Goal: Answer question/provide support: Share knowledge or assist other users

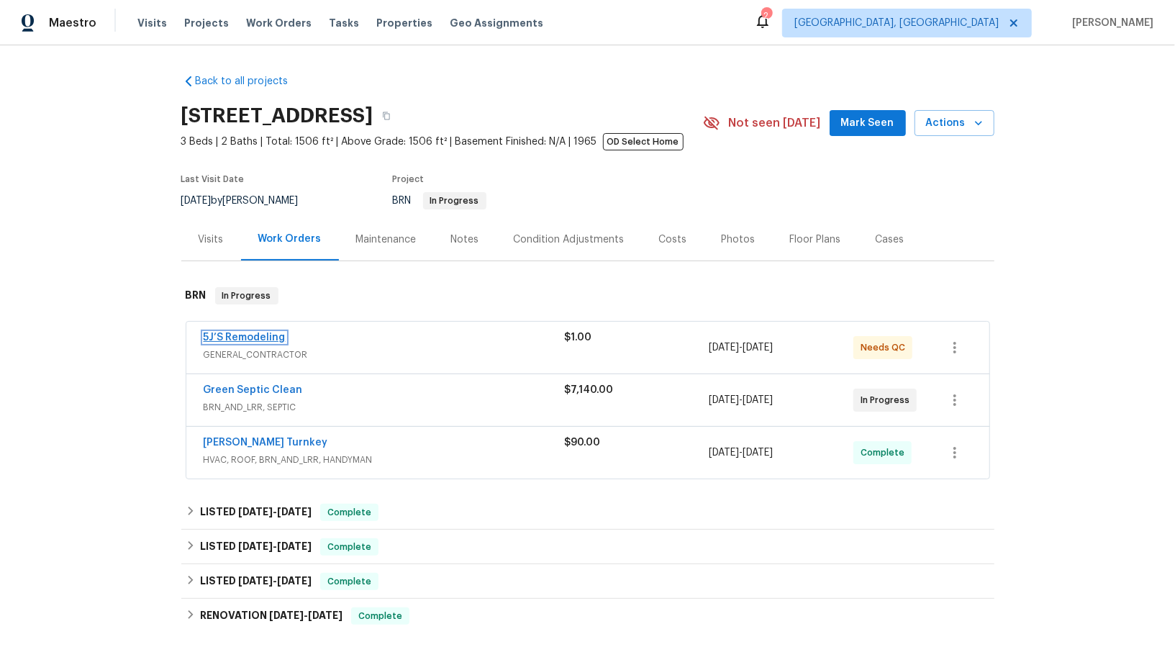
click at [234, 336] on link "5J’S Remodeling" at bounding box center [245, 338] width 82 height 10
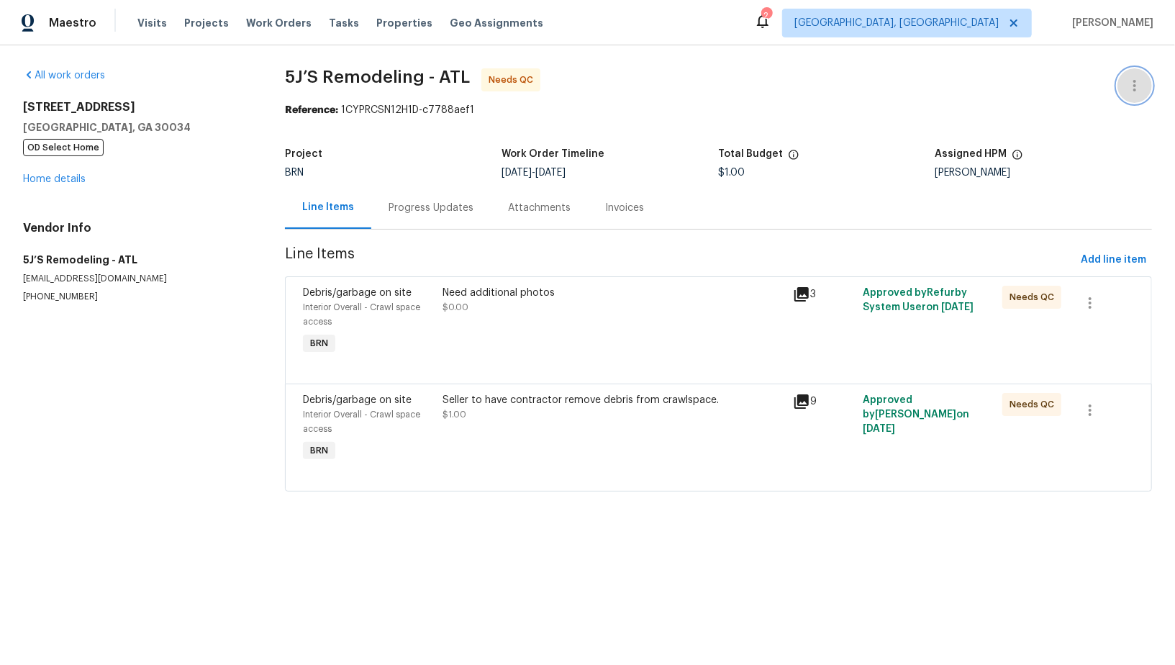
click at [1145, 73] on button "button" at bounding box center [1135, 85] width 35 height 35
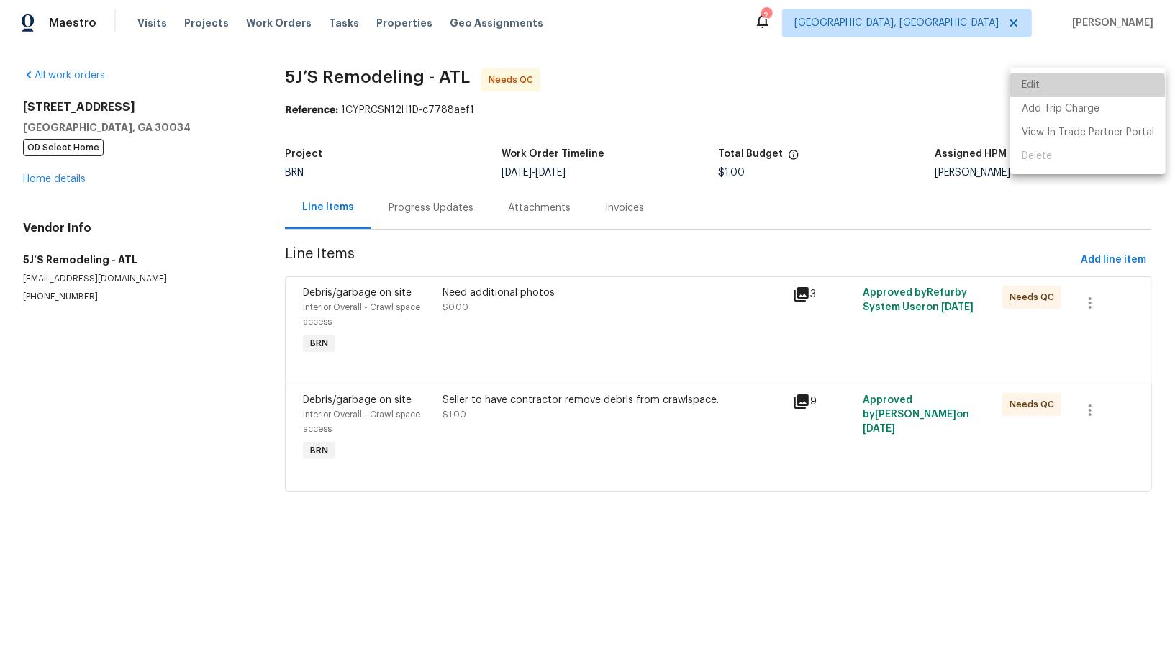
click at [1082, 87] on li "Edit" at bounding box center [1087, 85] width 155 height 24
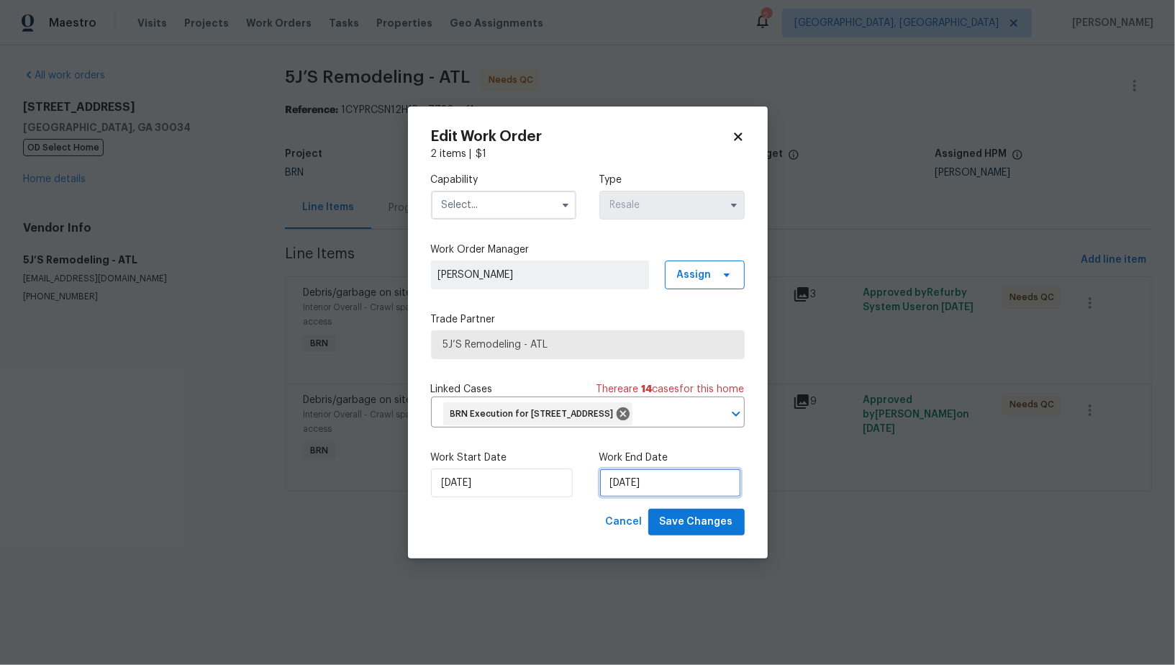
click at [641, 497] on input "02/09/2025" at bounding box center [671, 483] width 142 height 29
select select "8"
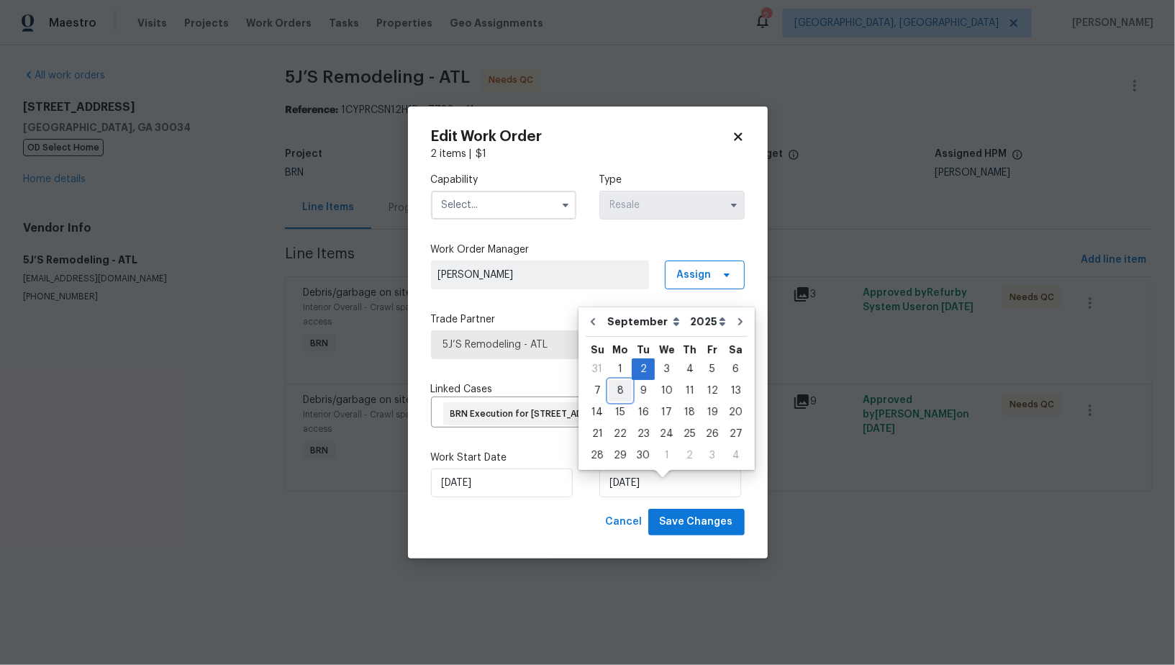
click at [623, 393] on div "8" at bounding box center [620, 391] width 23 height 20
type input "08/09/2025"
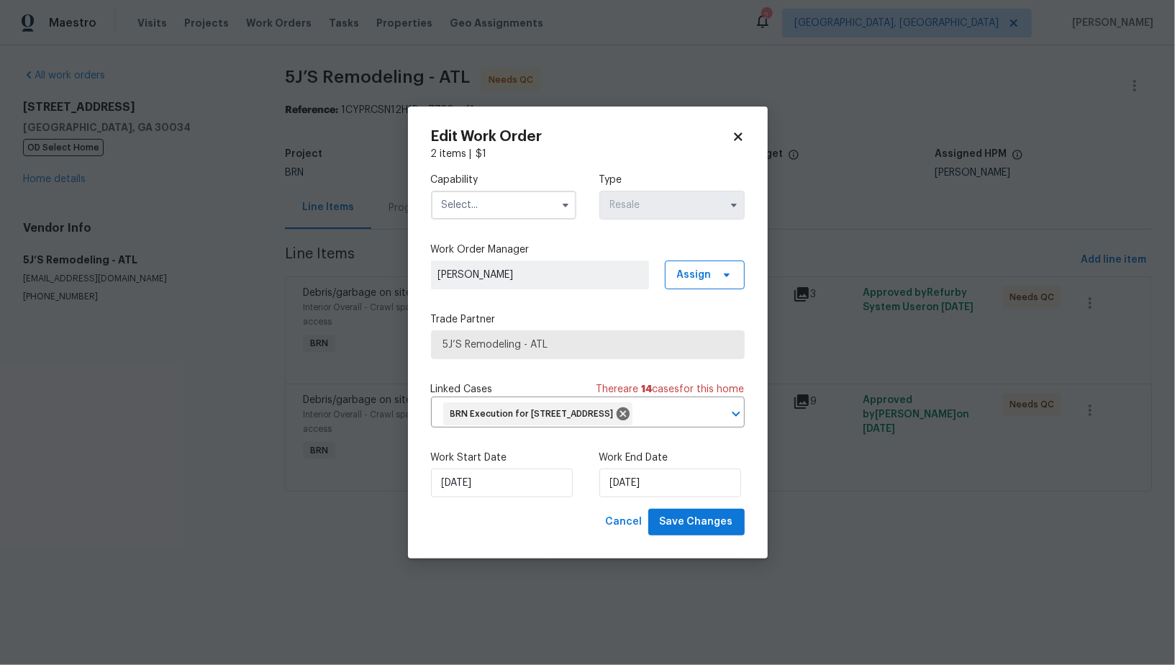
click at [492, 199] on input "text" at bounding box center [503, 205] width 145 height 29
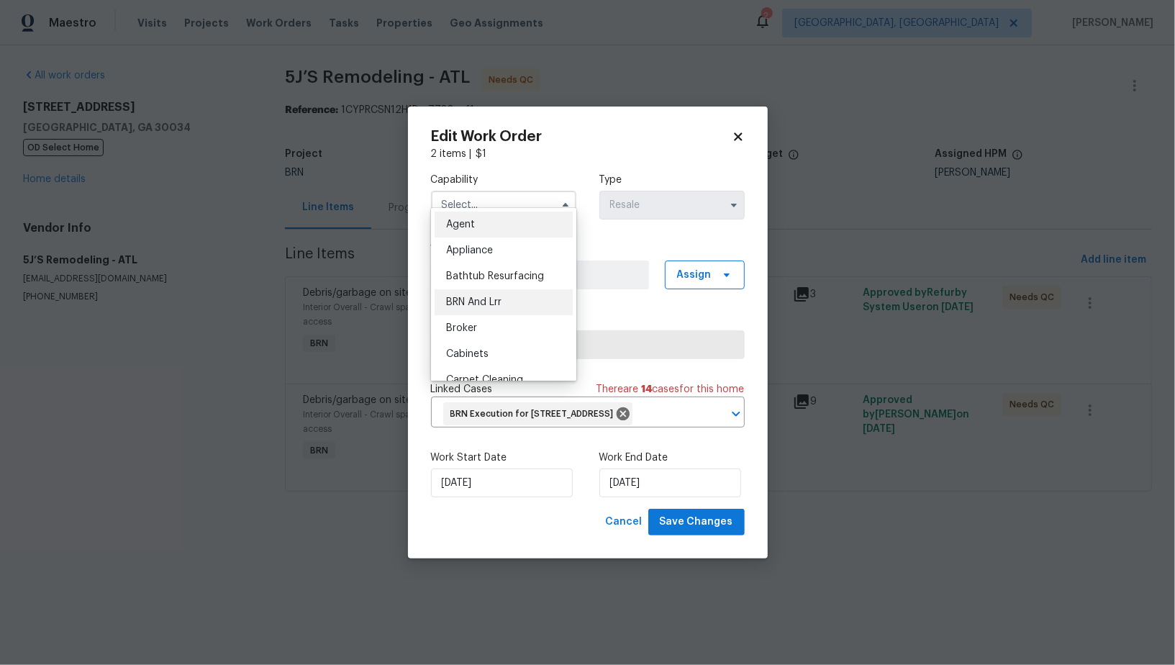
click at [487, 306] on span "BRN And Lrr" at bounding box center [473, 302] width 55 height 10
type input "BRN And Lrr"
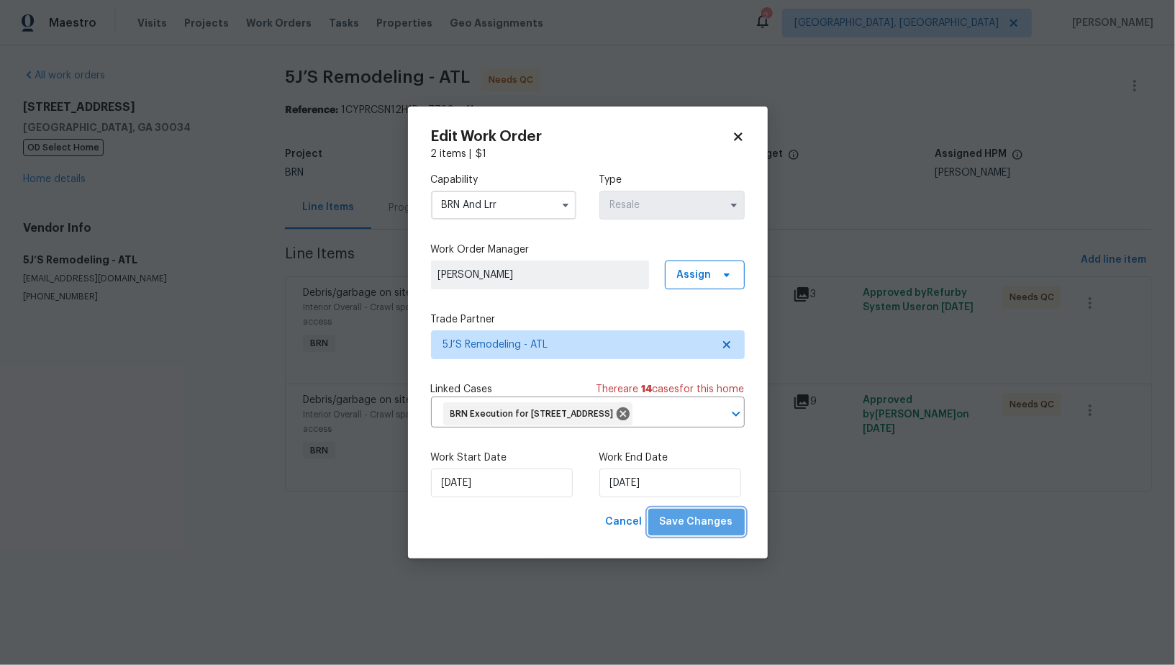
click at [707, 530] on span "Save Changes" at bounding box center [696, 522] width 73 height 18
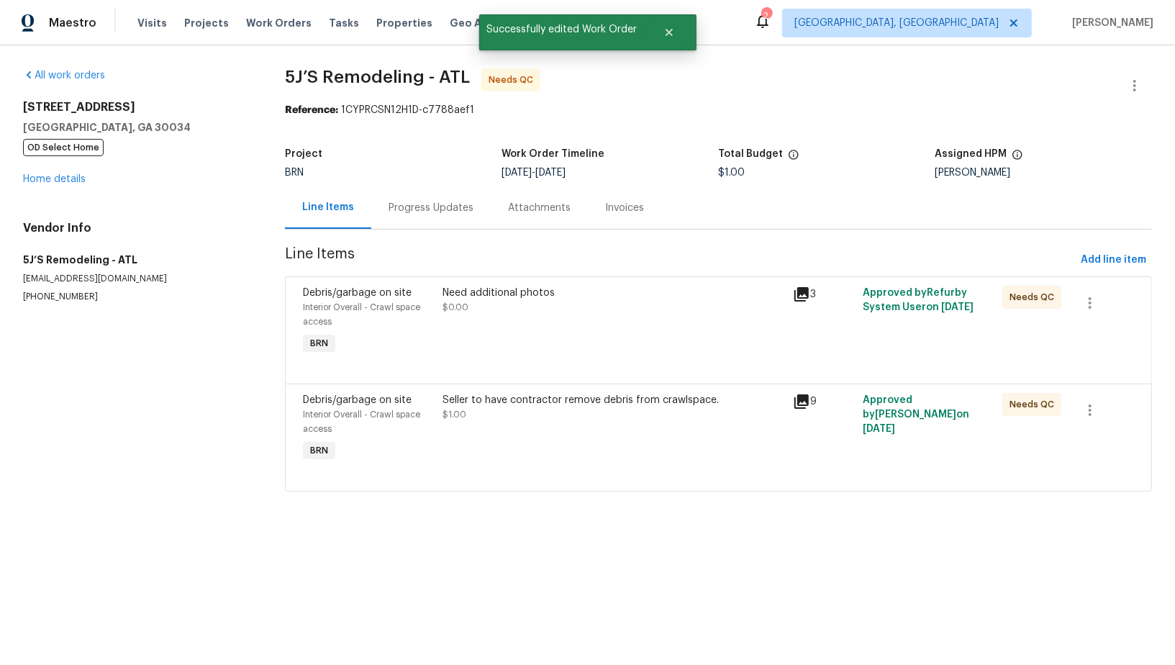
click at [471, 320] on div "Need additional photos $0.00" at bounding box center [614, 321] width 350 height 81
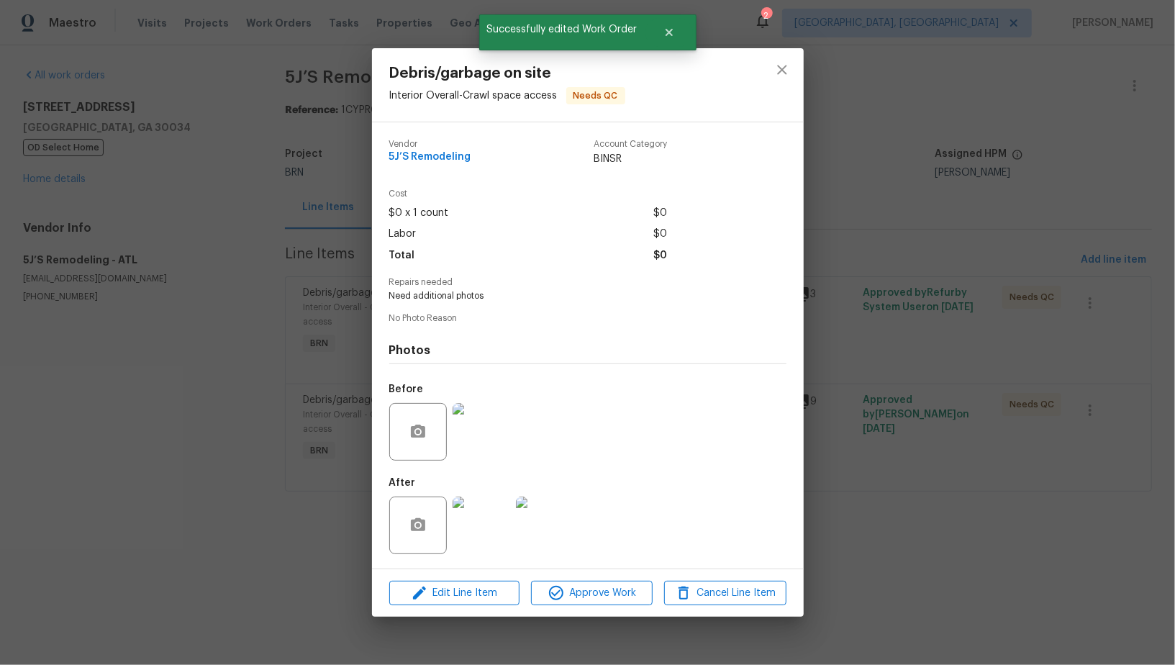
click at [490, 533] on img at bounding box center [482, 526] width 58 height 58
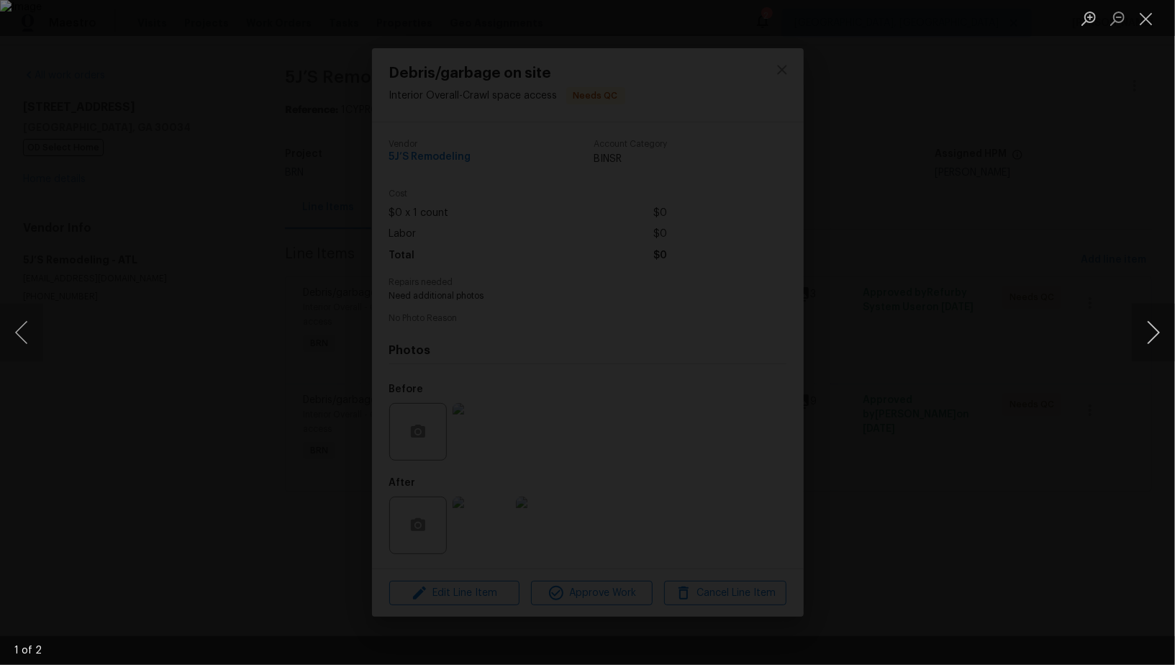
click at [1155, 337] on button "Next image" at bounding box center [1153, 333] width 43 height 58
click at [1089, 337] on div "Lightbox" at bounding box center [587, 332] width 1175 height 665
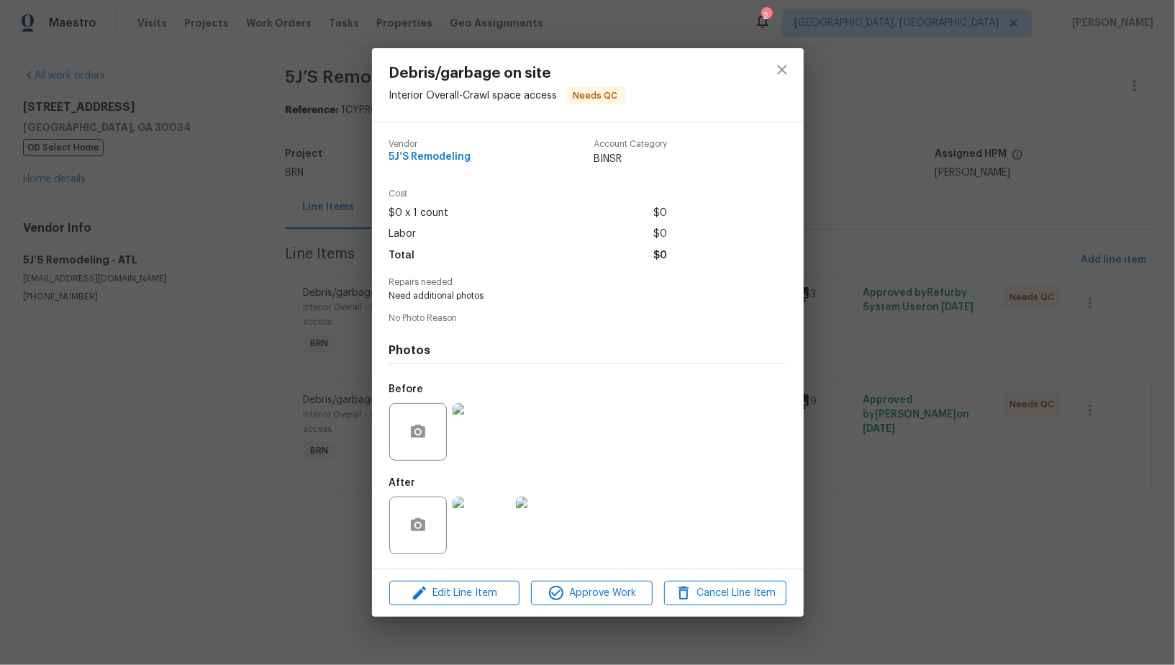
click at [1089, 337] on div "Debris/garbage on site Interior Overall - Crawl space access Needs QC Vendor 5J…" at bounding box center [587, 332] width 1175 height 665
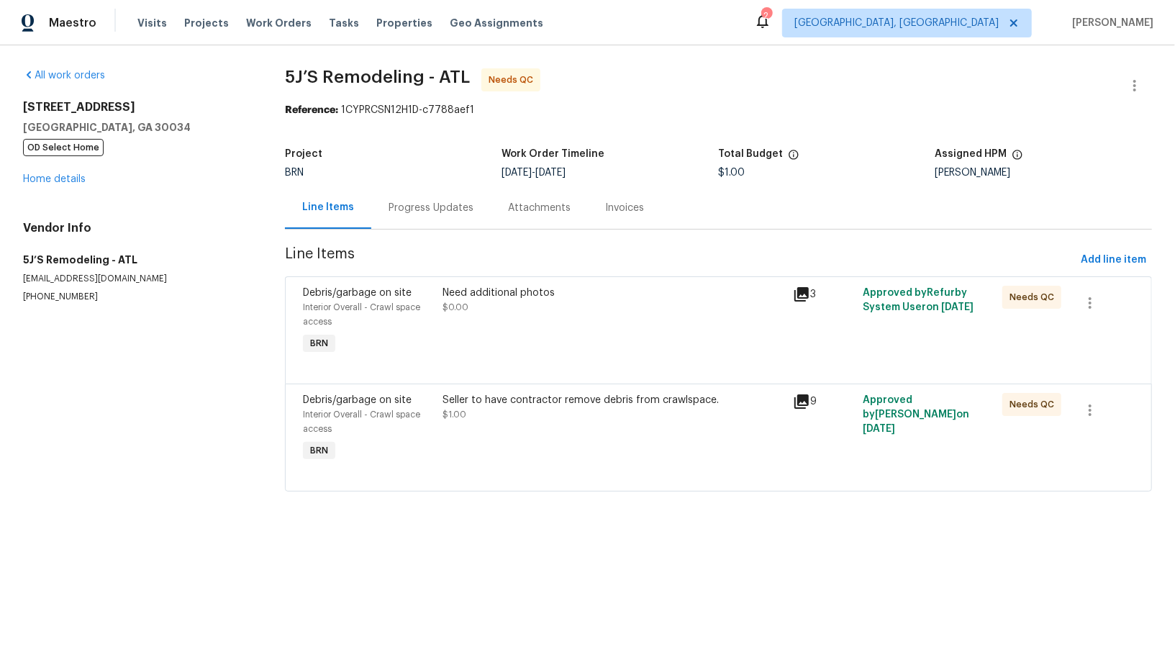
click at [538, 400] on div "Seller to have contractor remove debris from crawlspace." at bounding box center [613, 400] width 341 height 14
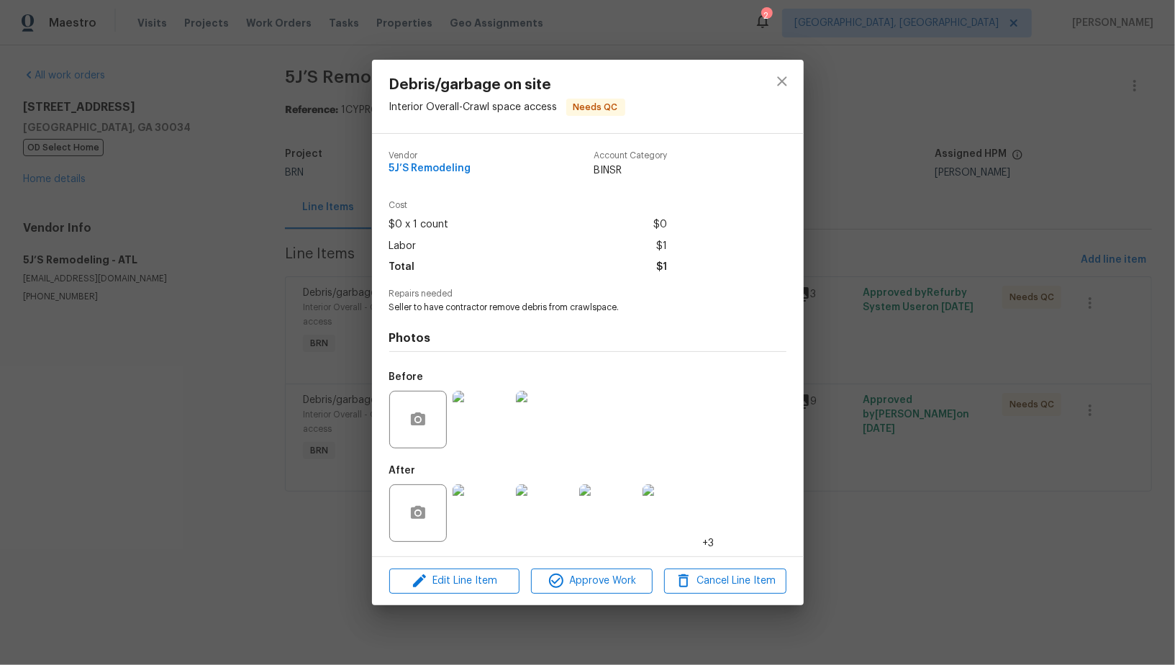
click at [253, 421] on div "Debris/garbage on site Interior Overall - Crawl space access Needs QC Vendor 5J…" at bounding box center [587, 332] width 1175 height 665
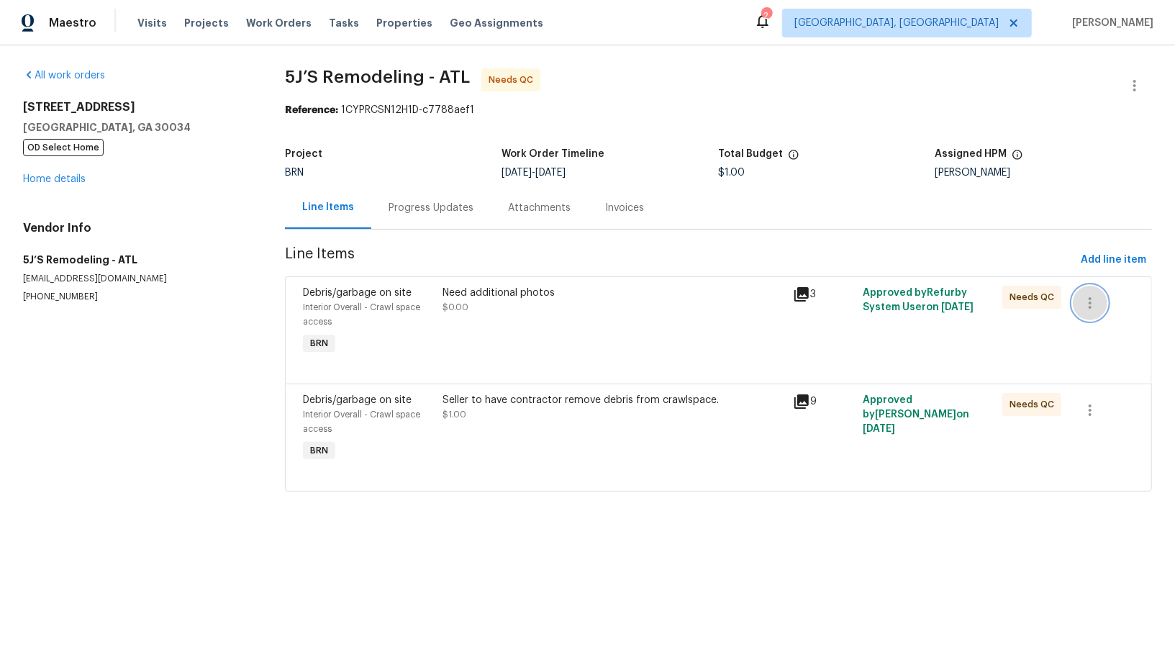
click at [1087, 302] on icon "button" at bounding box center [1090, 302] width 17 height 17
click at [1095, 302] on li "Cancel" at bounding box center [1100, 303] width 55 height 24
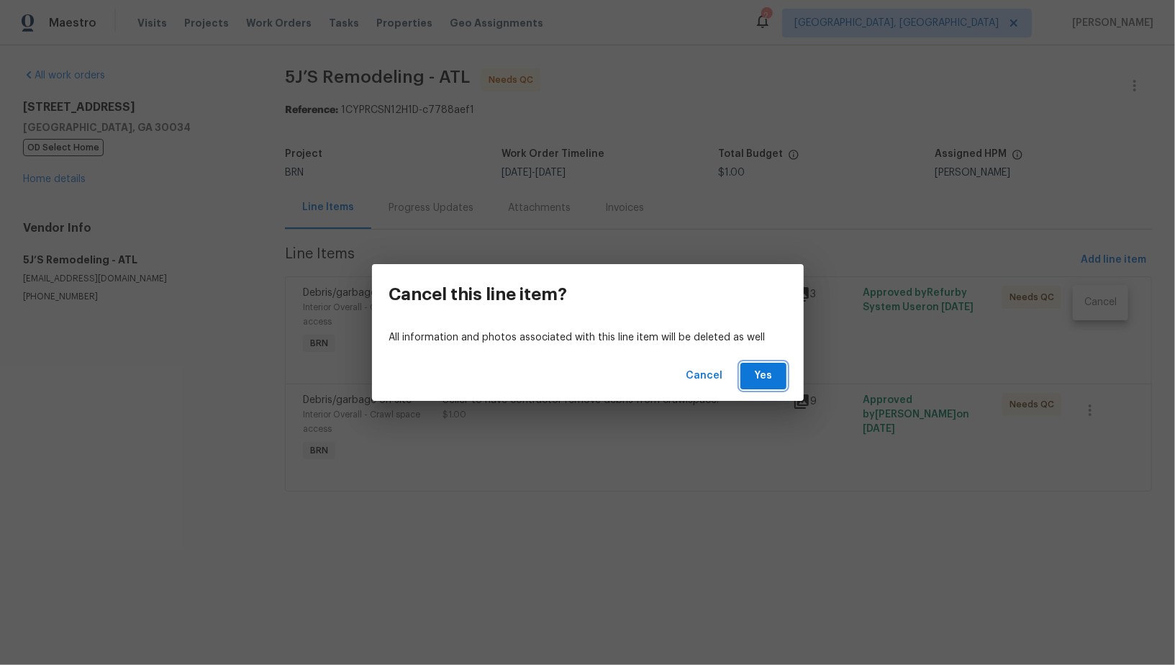
click at [781, 376] on button "Yes" at bounding box center [764, 376] width 46 height 27
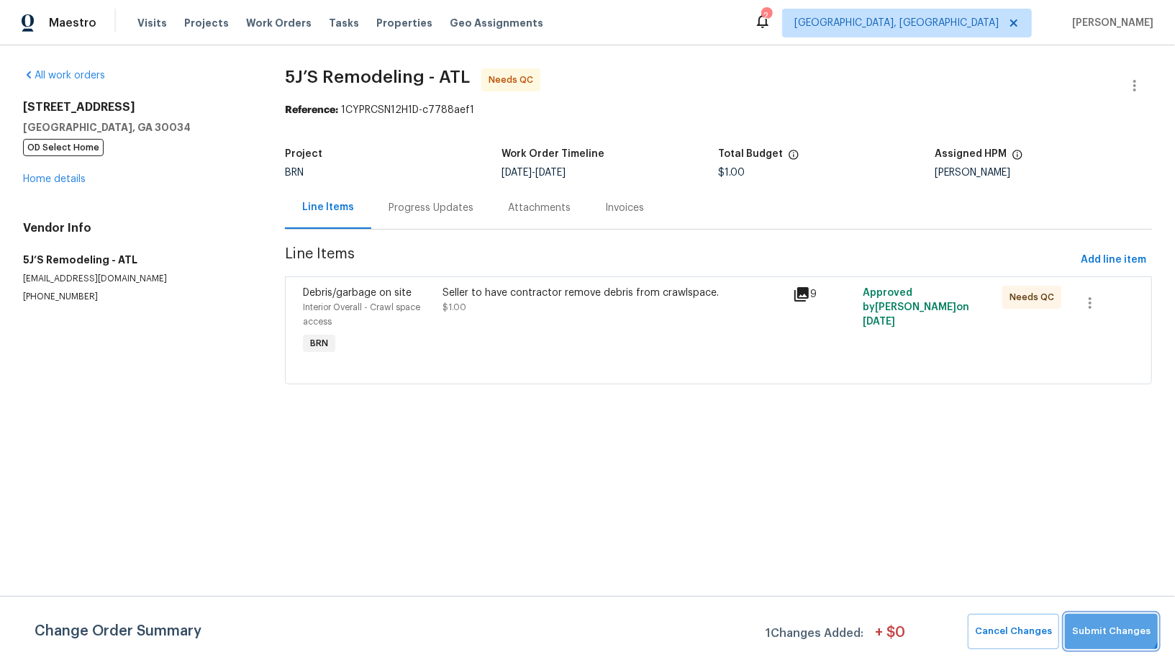
click at [1108, 621] on button "Submit Changes" at bounding box center [1111, 631] width 93 height 35
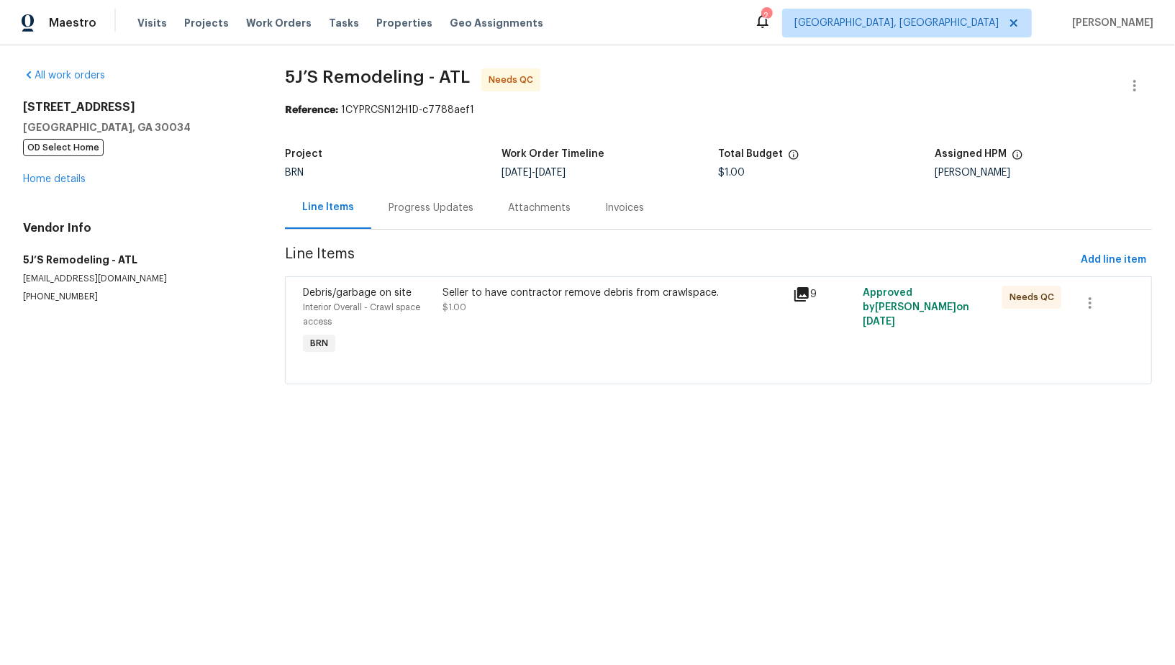
click at [513, 303] on div "Seller to have contractor remove debris from crawlspace. $1.00" at bounding box center [613, 300] width 341 height 29
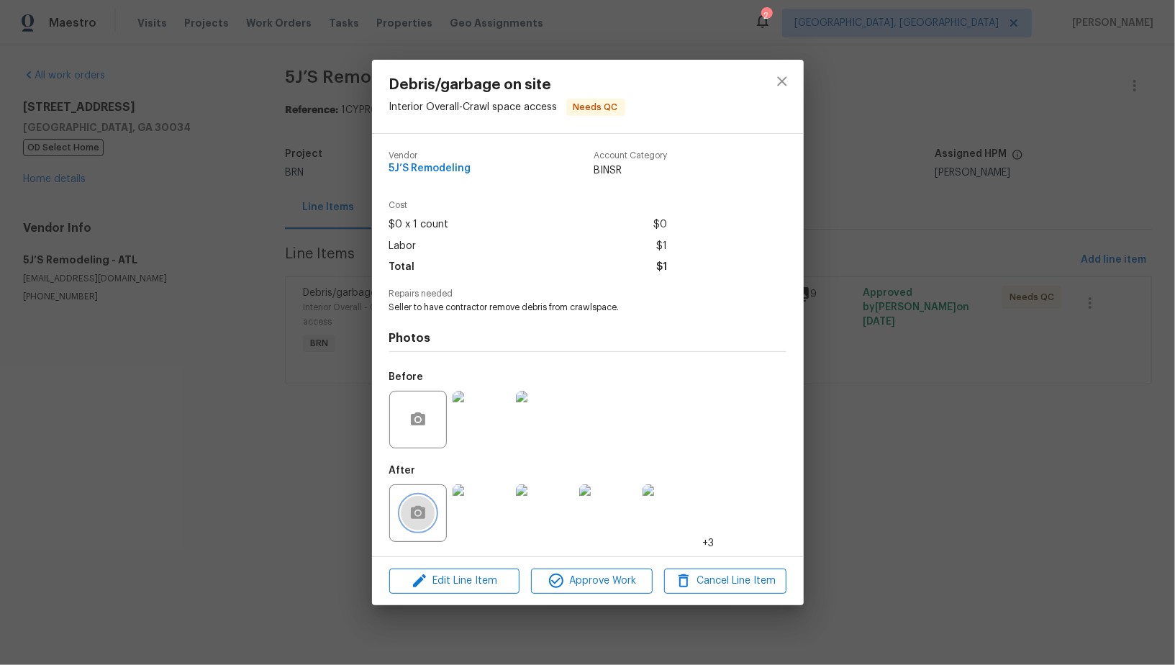
click at [408, 520] on button "button" at bounding box center [418, 513] width 35 height 35
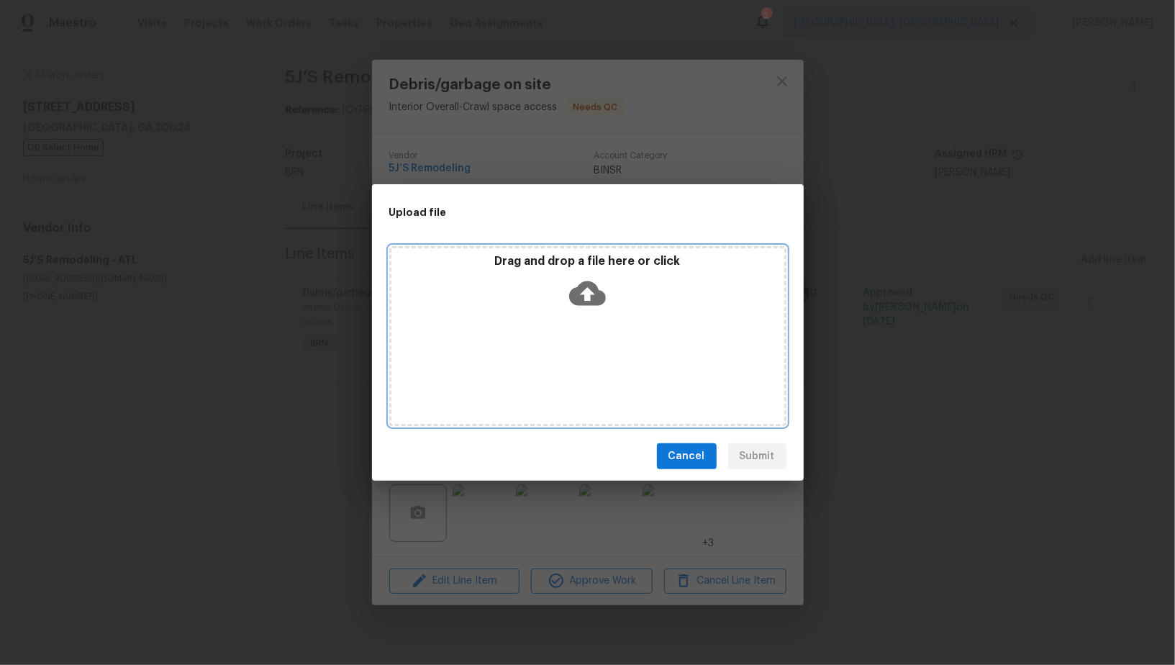
click at [584, 293] on icon at bounding box center [587, 293] width 37 height 37
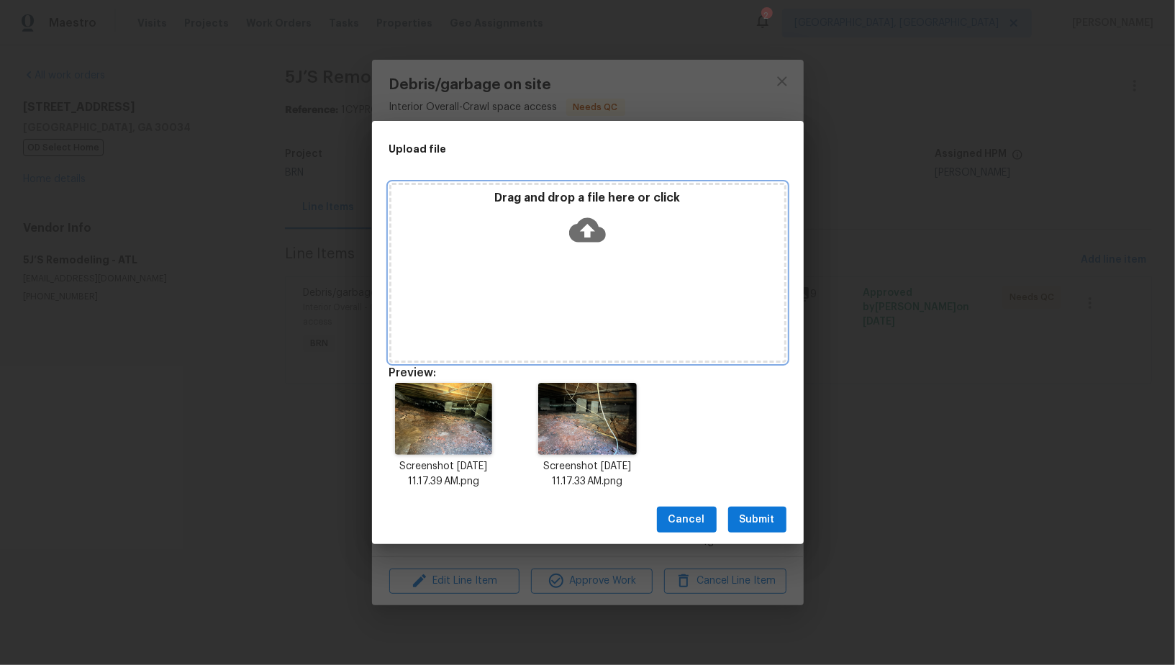
scroll to position [12, 0]
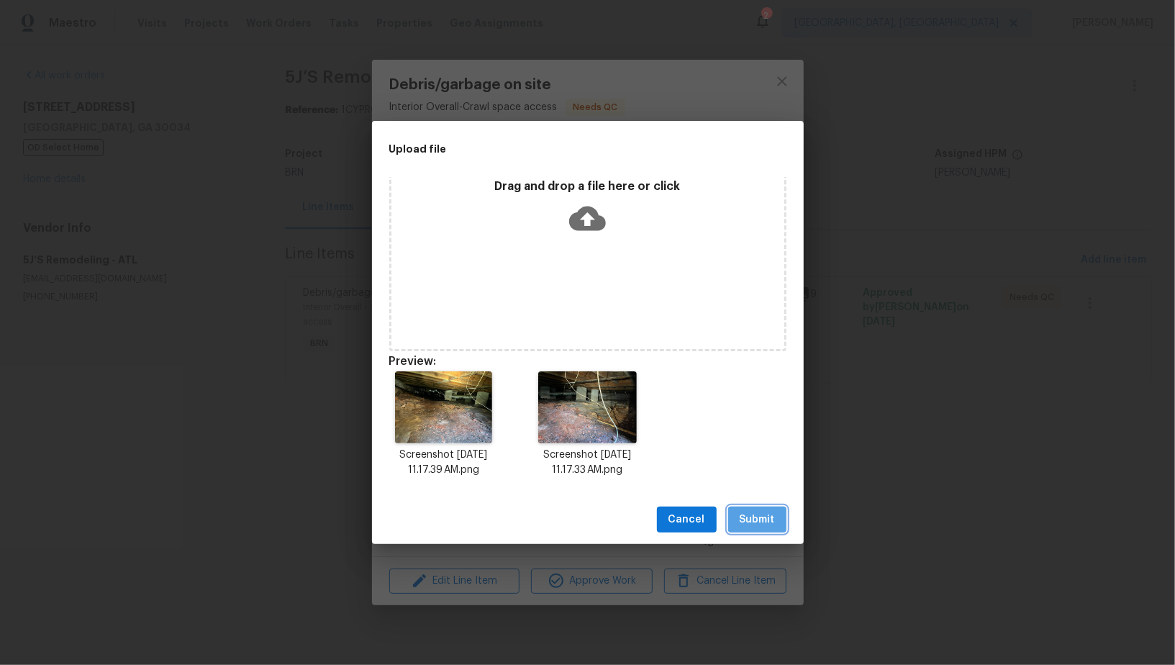
click at [743, 515] on span "Submit" at bounding box center [757, 520] width 35 height 18
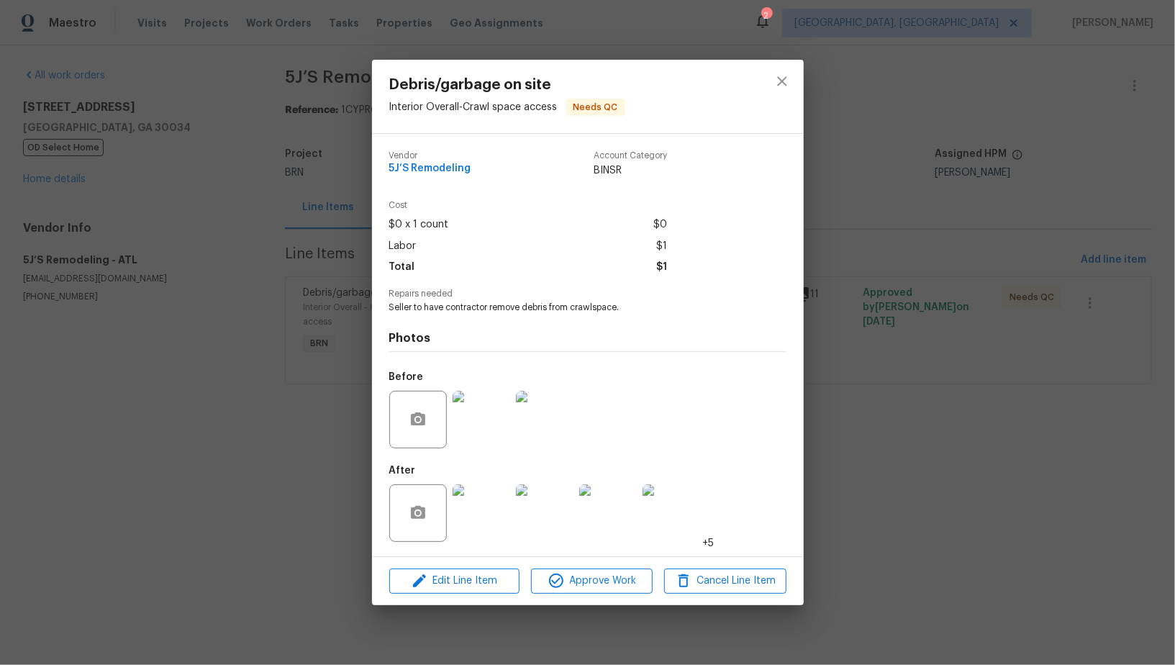
click at [277, 461] on div "Debris/garbage on site Interior Overall - Crawl space access Needs QC Vendor 5J…" at bounding box center [587, 332] width 1175 height 665
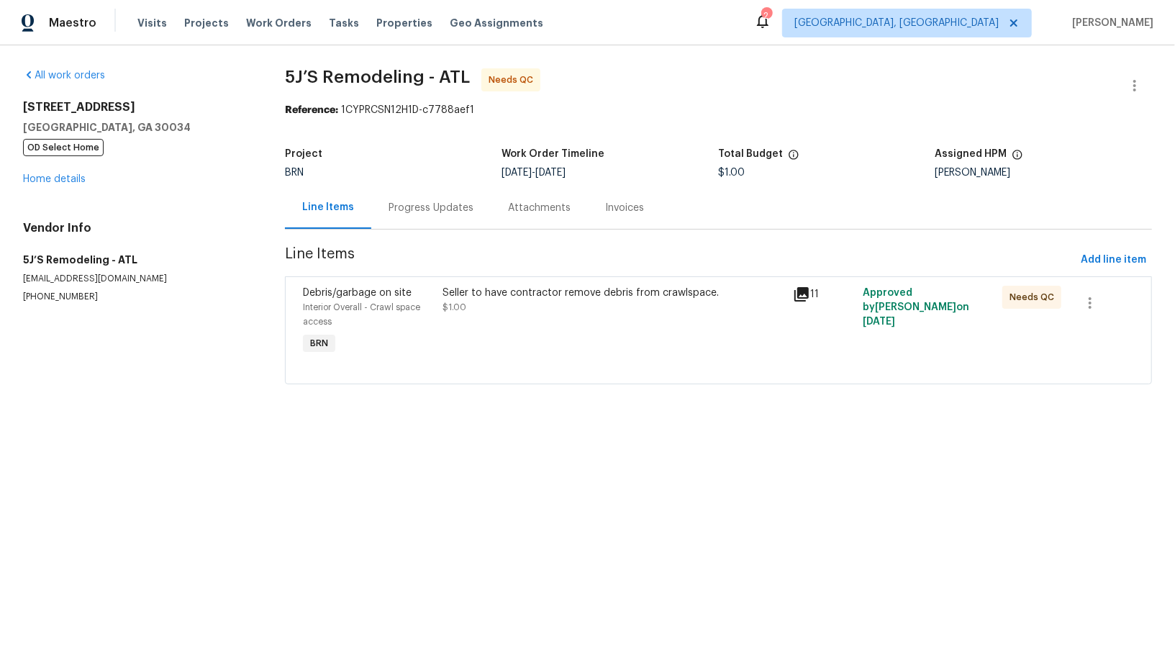
click at [540, 315] on div "Seller to have contractor remove debris from crawlspace. $1.00" at bounding box center [614, 321] width 350 height 81
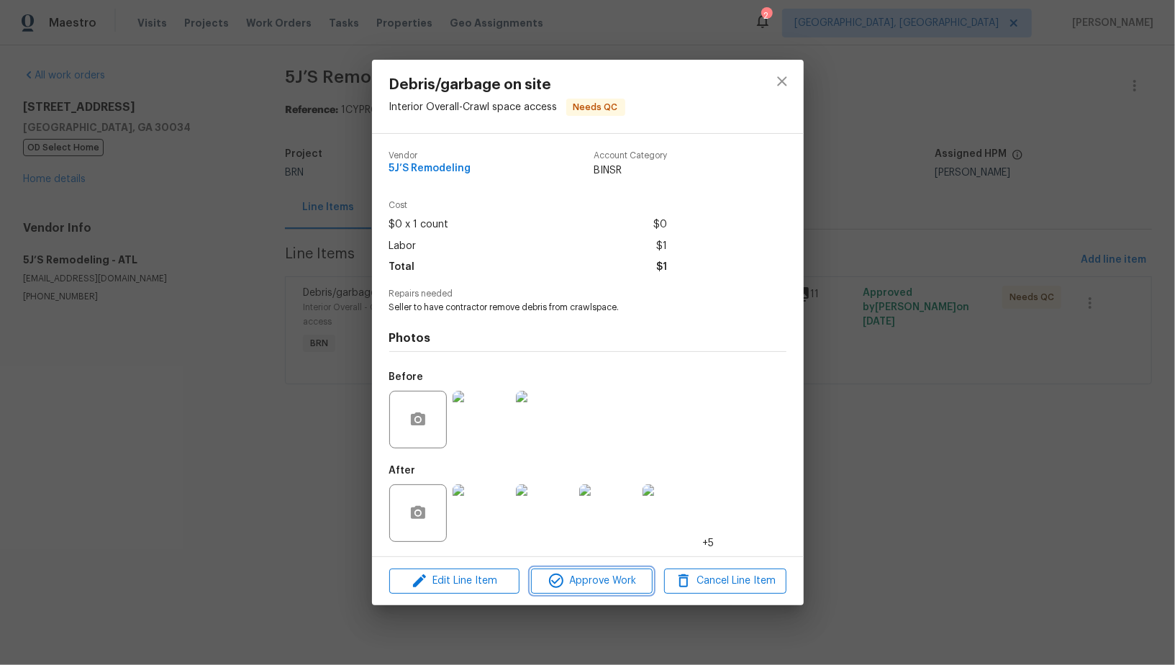
click at [588, 576] on span "Approve Work" at bounding box center [591, 581] width 113 height 18
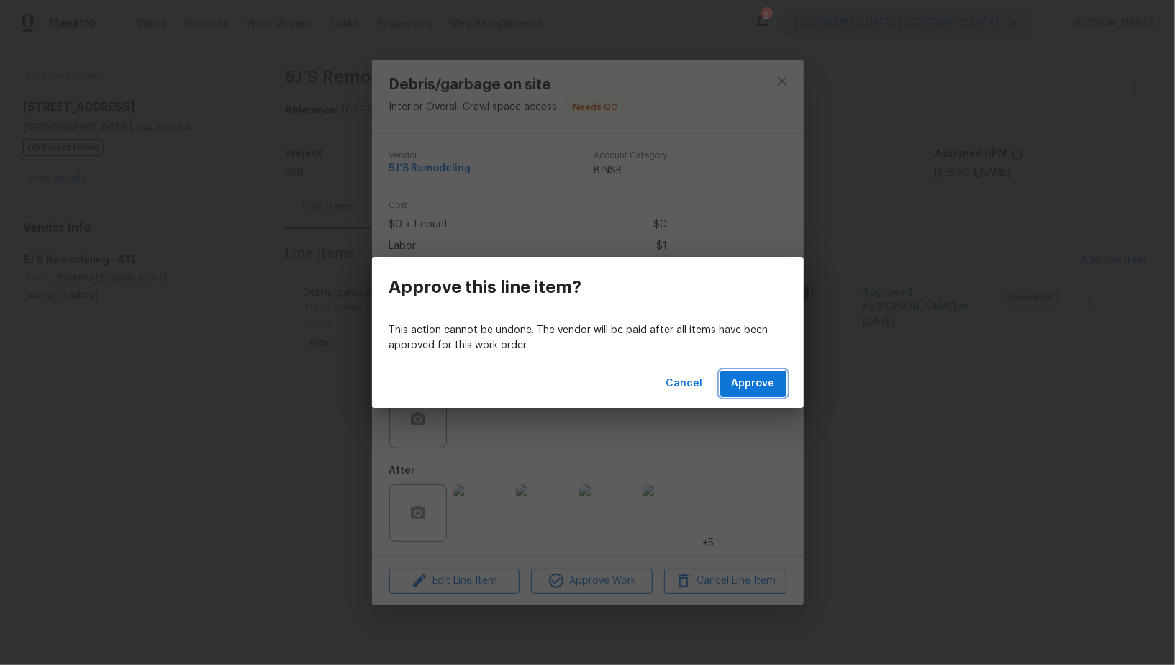
click at [774, 374] on button "Approve" at bounding box center [753, 384] width 66 height 27
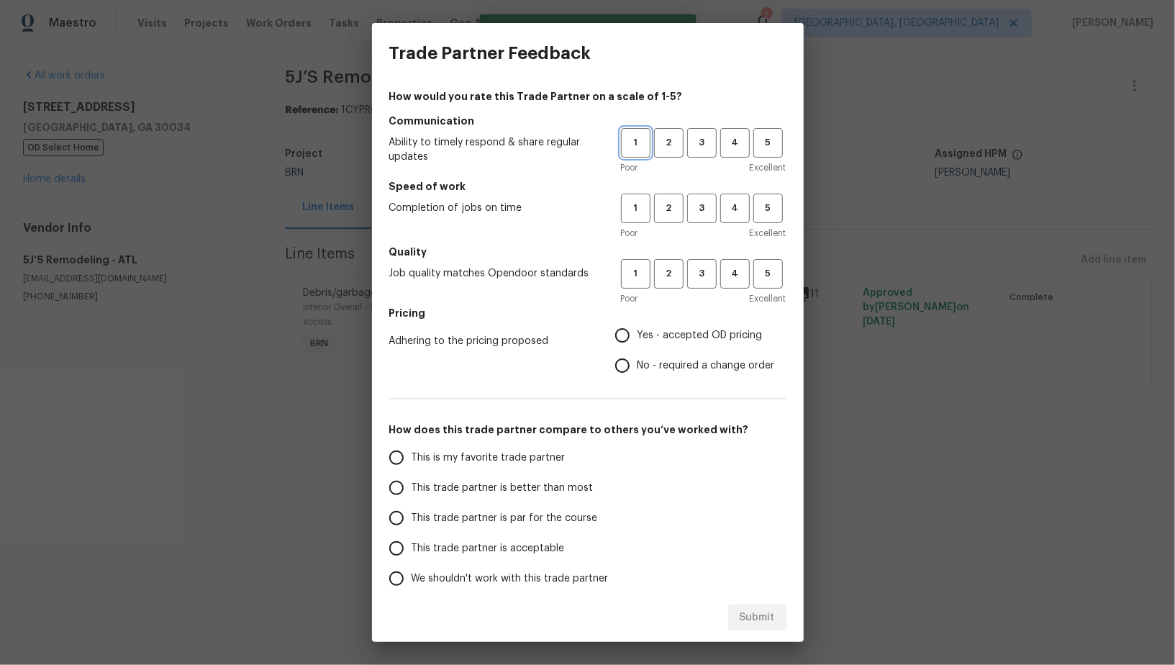
click at [641, 145] on span "1" at bounding box center [636, 143] width 27 height 17
click at [644, 208] on span "1" at bounding box center [636, 208] width 27 height 17
click at [637, 266] on span "1" at bounding box center [636, 274] width 27 height 17
click at [622, 366] on input "No - required a change order" at bounding box center [622, 365] width 30 height 30
radio input "true"
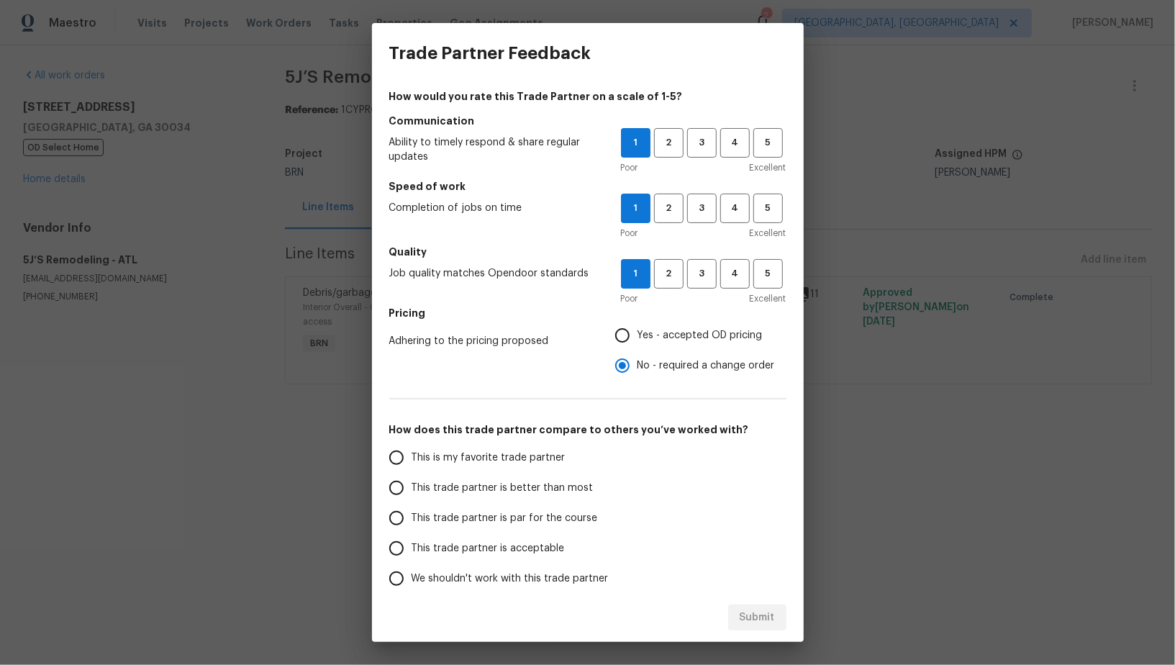
scroll to position [65, 0]
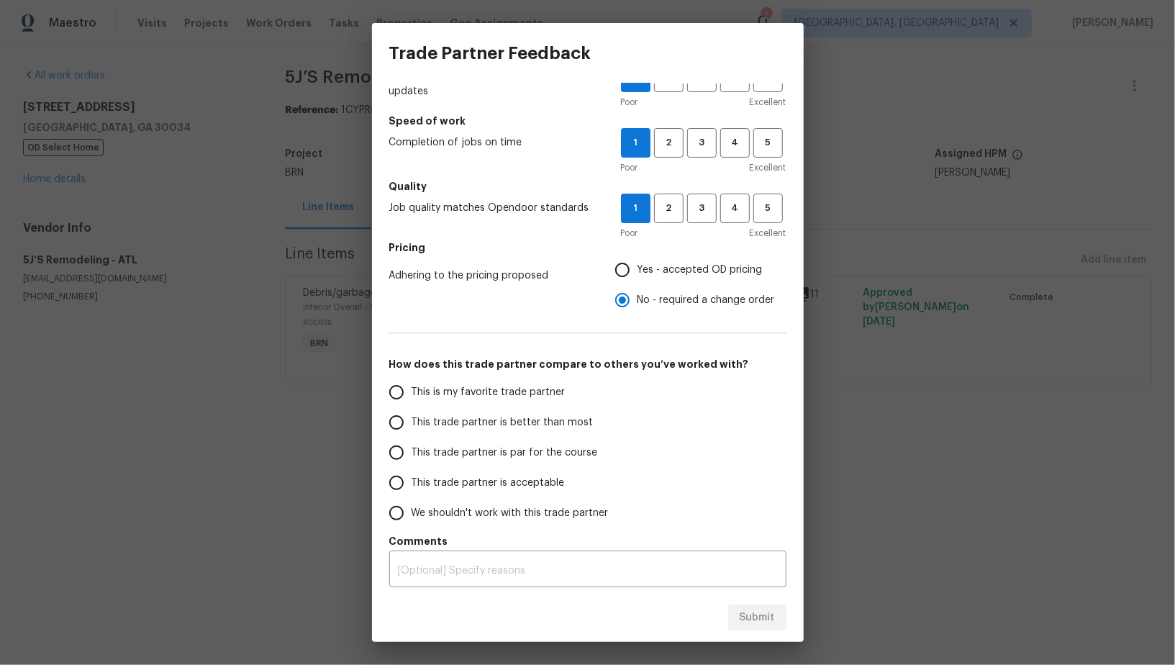
click at [620, 267] on input "Yes - accepted OD pricing" at bounding box center [622, 270] width 30 height 30
radio input "true"
click at [392, 487] on input "This trade partner is acceptable" at bounding box center [396, 483] width 30 height 30
click at [759, 612] on span "Submit" at bounding box center [757, 618] width 35 height 18
radio input "true"
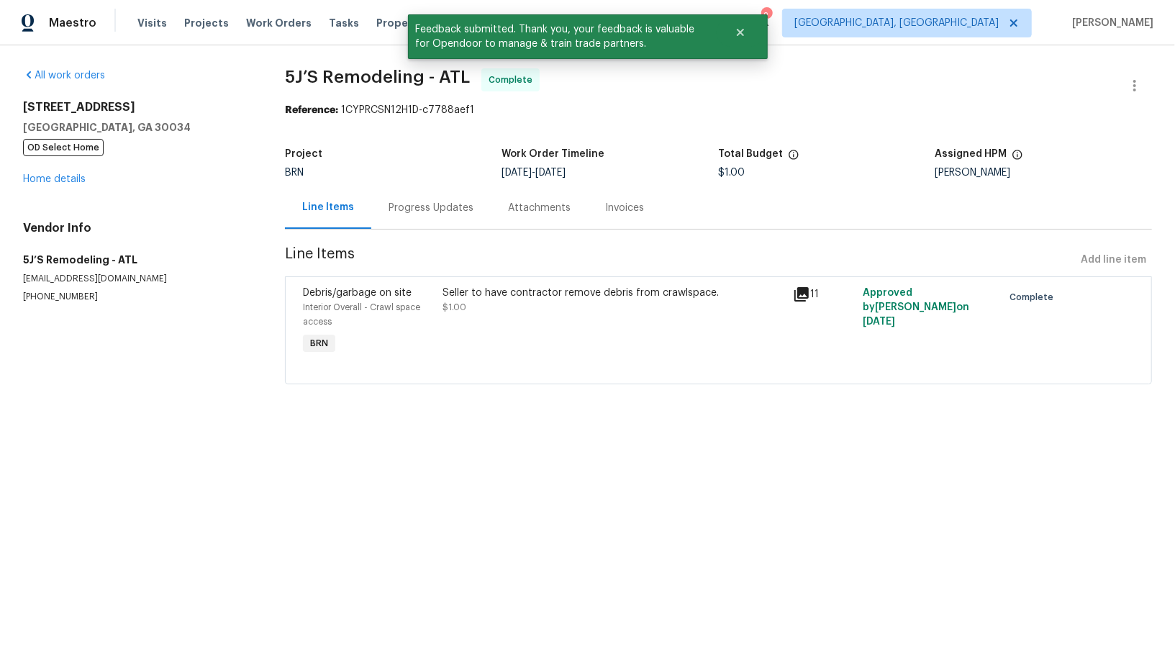
click at [410, 202] on div "Progress Updates" at bounding box center [431, 208] width 85 height 14
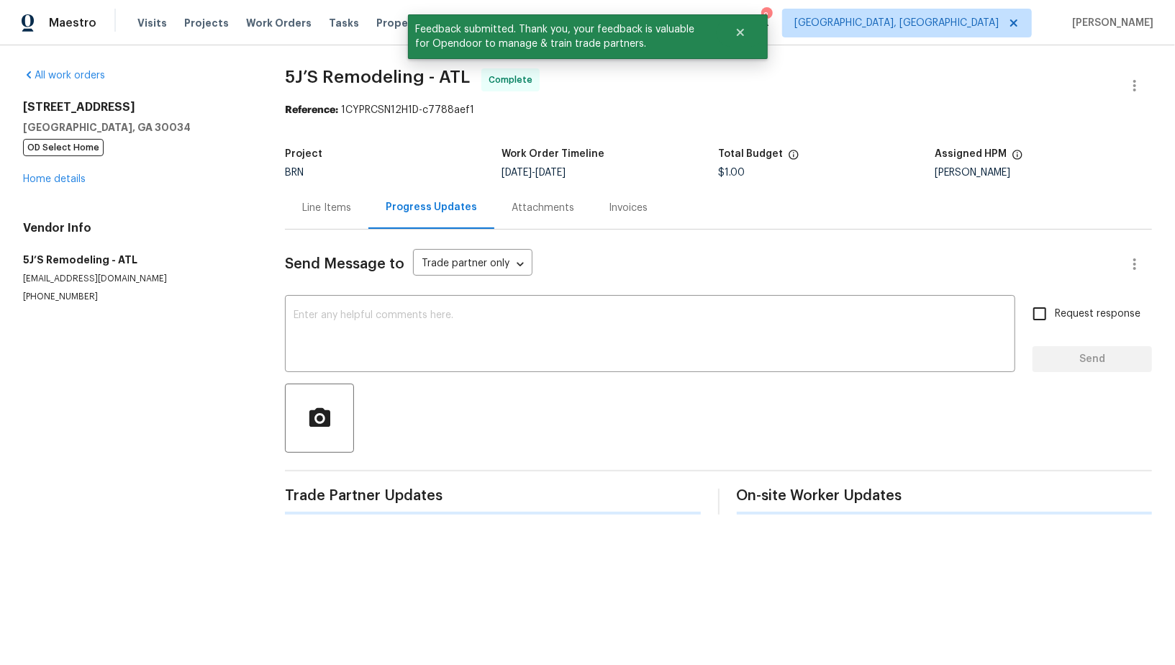
click at [432, 376] on div "Send Message to Trade partner only Trade partner only ​ x ​ Request response Se…" at bounding box center [718, 372] width 867 height 285
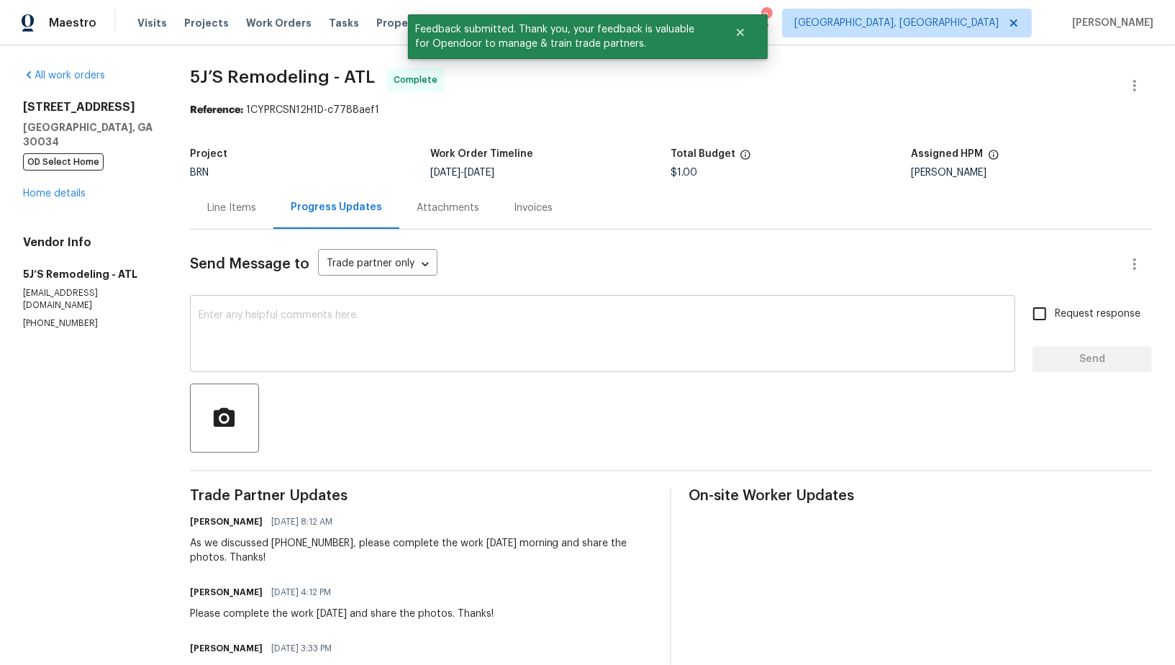
click at [416, 353] on textarea at bounding box center [603, 335] width 808 height 50
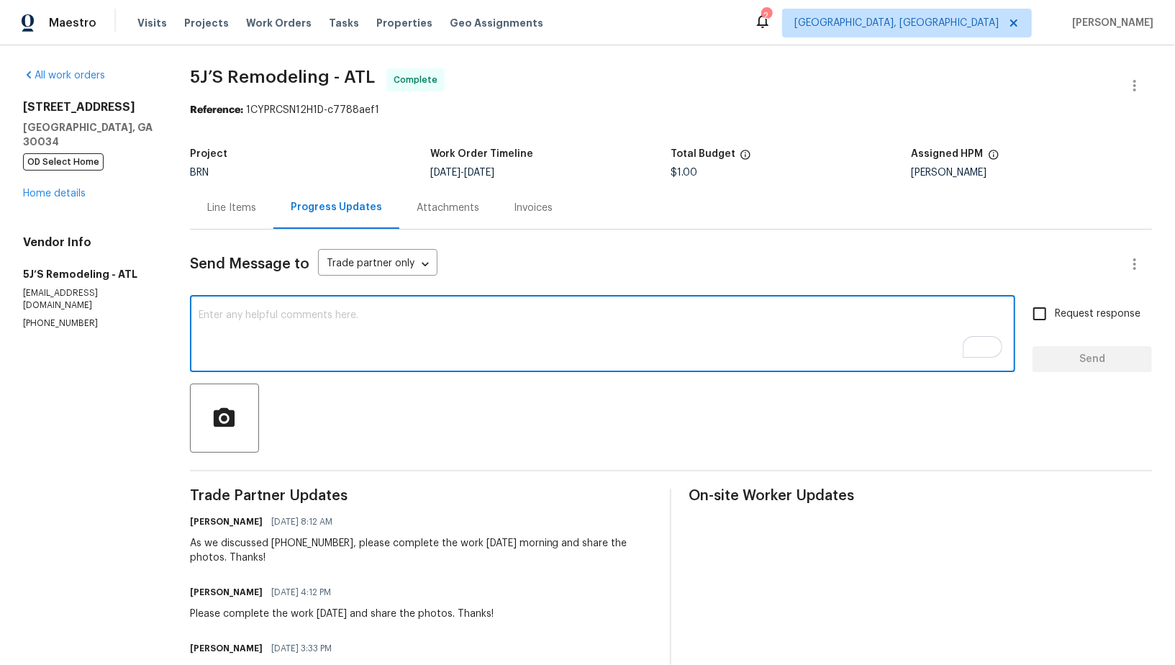
paste textarea "WO is approved, Please upload the invoice under invoice section. Thanks!"
type textarea "WO is approved, Please upload the invoice under invoice section. Thanks!"
click at [1033, 311] on input "Request response" at bounding box center [1040, 314] width 30 height 30
checkbox input "true"
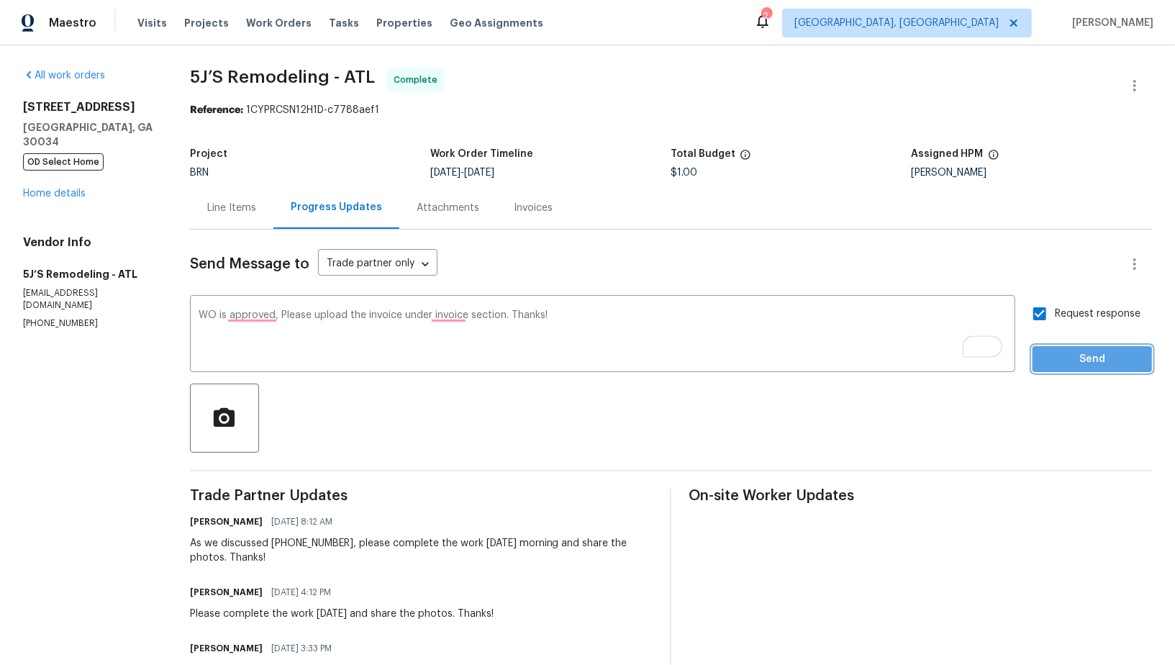
click at [1075, 362] on span "Send" at bounding box center [1092, 359] width 96 height 18
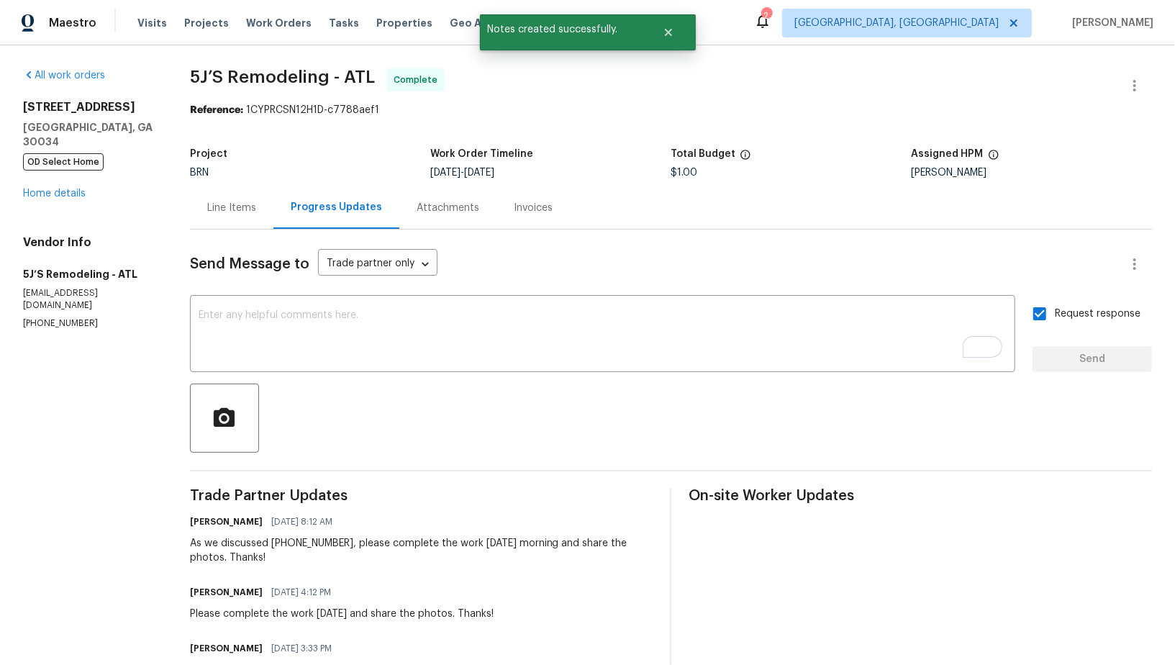
click at [214, 216] on div "Line Items" at bounding box center [231, 207] width 83 height 42
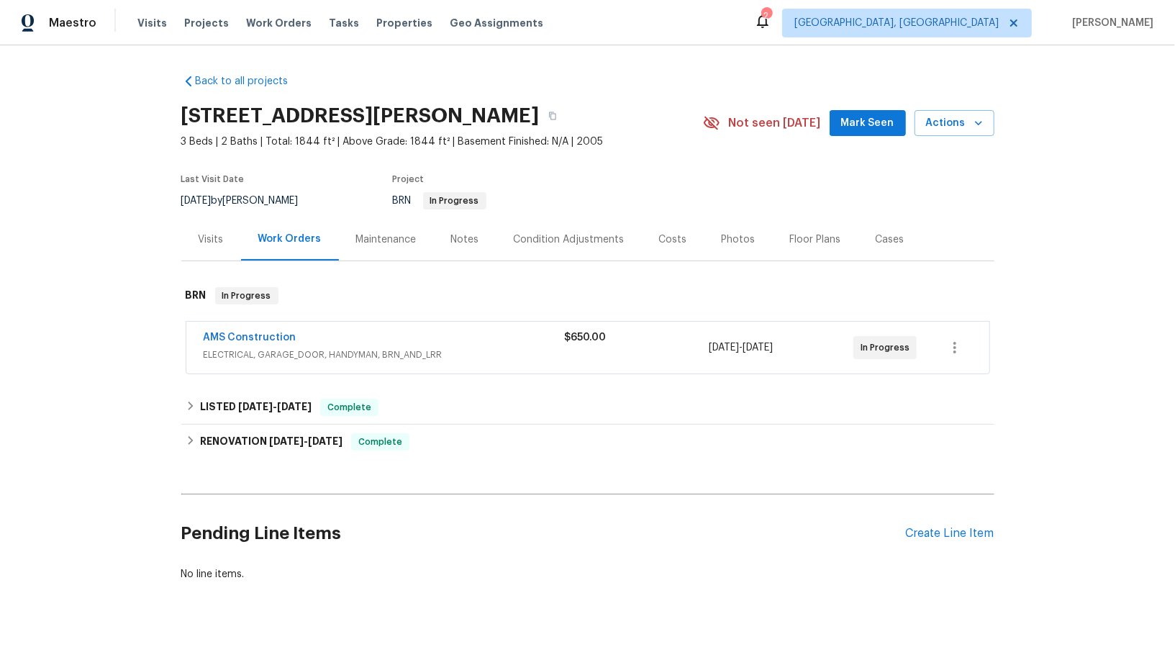
scroll to position [12, 0]
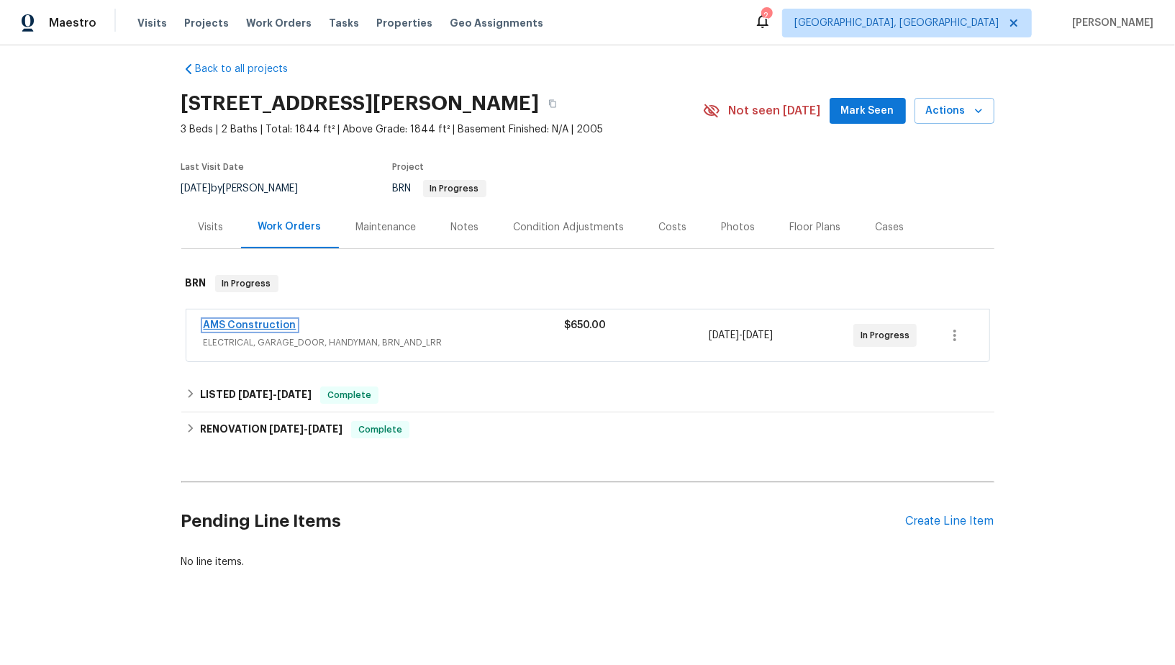
click at [255, 326] on link "AMS Construction" at bounding box center [250, 325] width 93 height 10
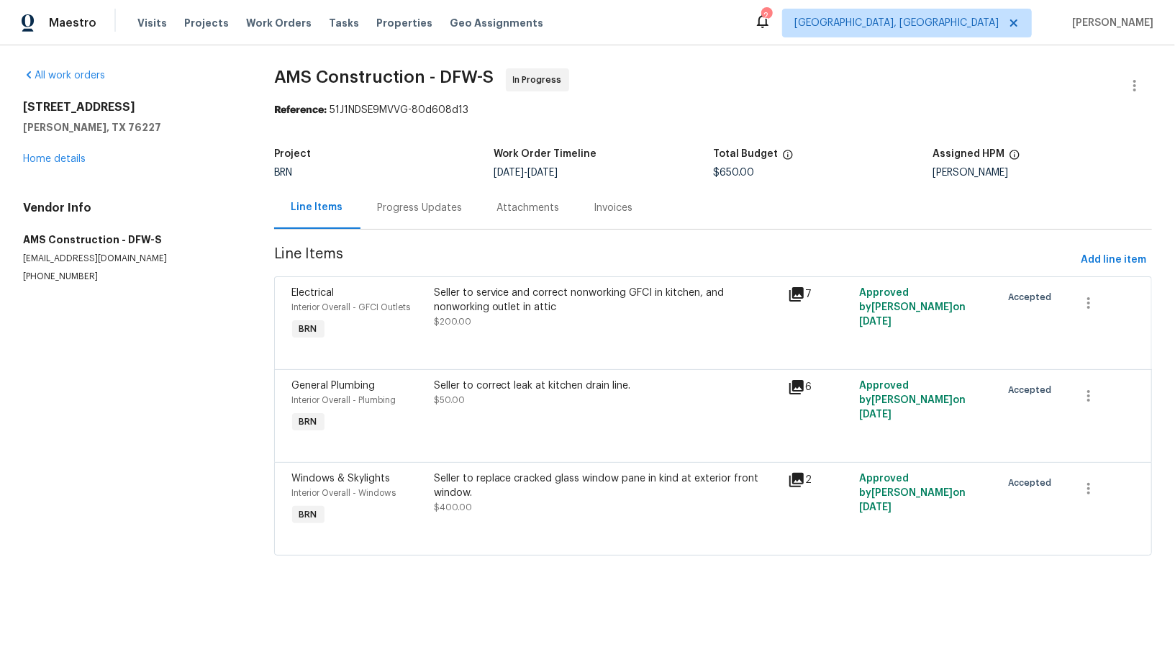
click at [460, 488] on div "Seller to replace cracked glass window pane in kind at exterior front window." at bounding box center [607, 485] width 346 height 29
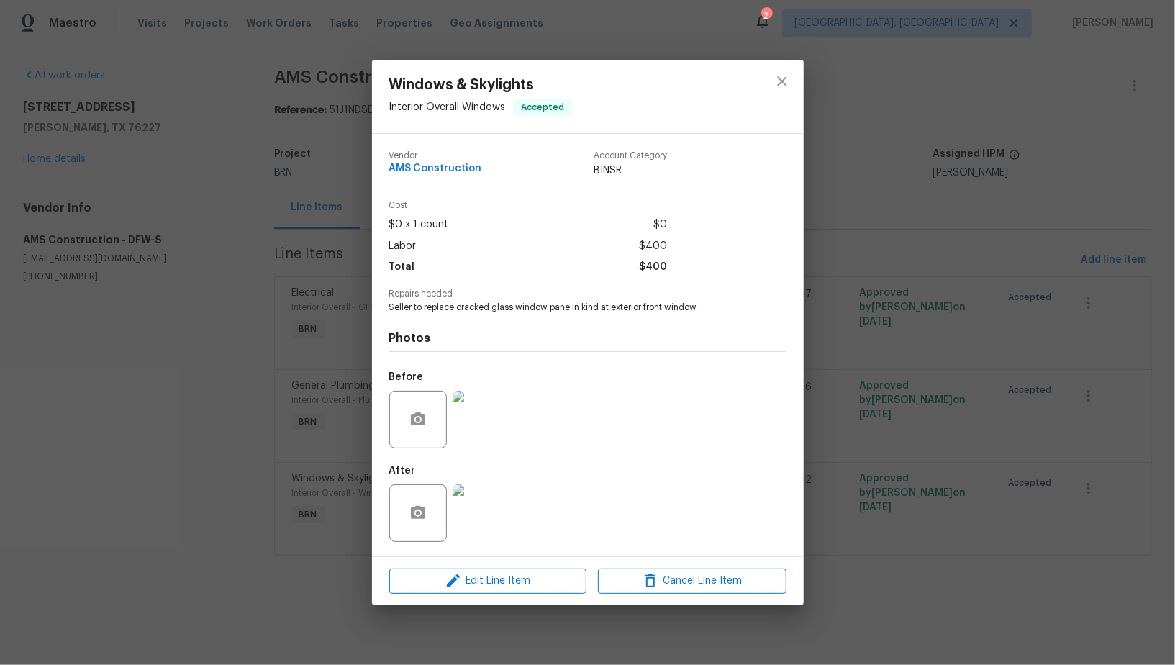
click at [322, 435] on div "Windows & Skylights Interior Overall - Windows Accepted Vendor AMS Construction…" at bounding box center [587, 332] width 1175 height 665
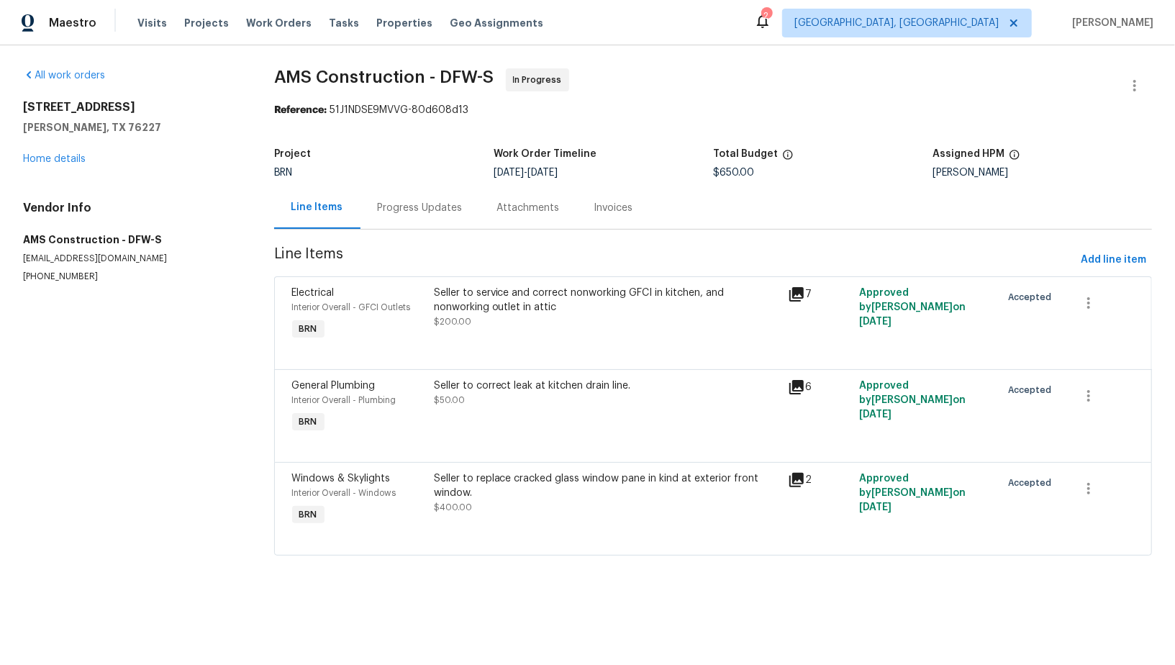
click at [415, 199] on div "Progress Updates" at bounding box center [420, 207] width 119 height 42
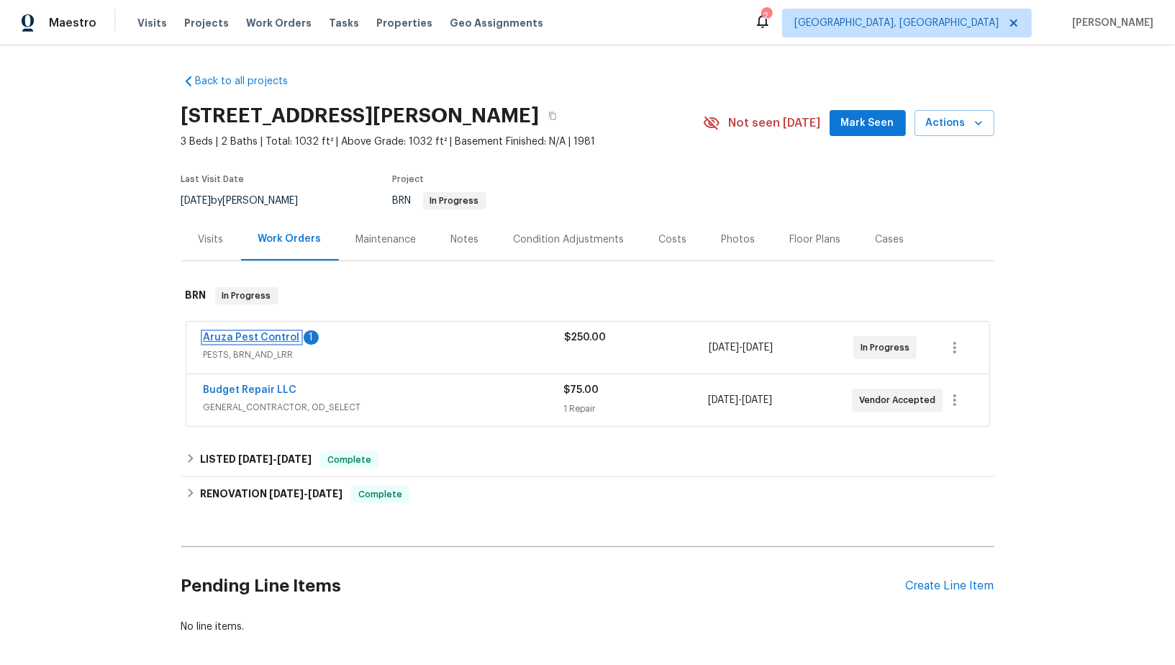
click at [271, 338] on link "Aruza Pest Control" at bounding box center [252, 338] width 96 height 10
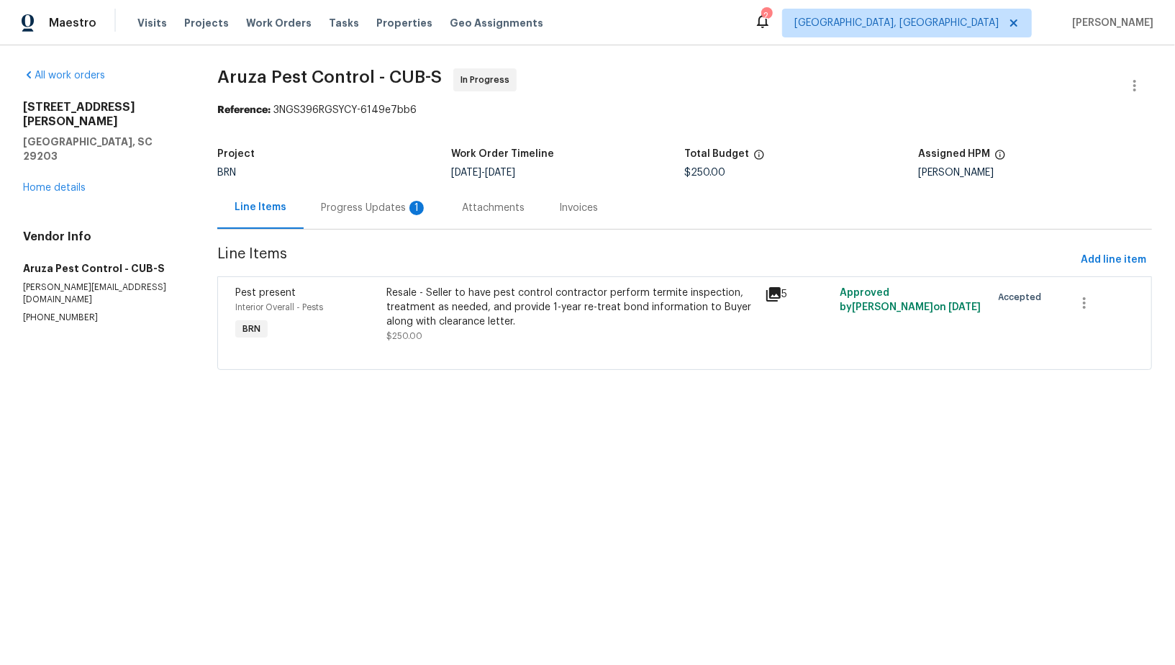
click at [364, 212] on div "Progress Updates 1" at bounding box center [374, 208] width 107 height 14
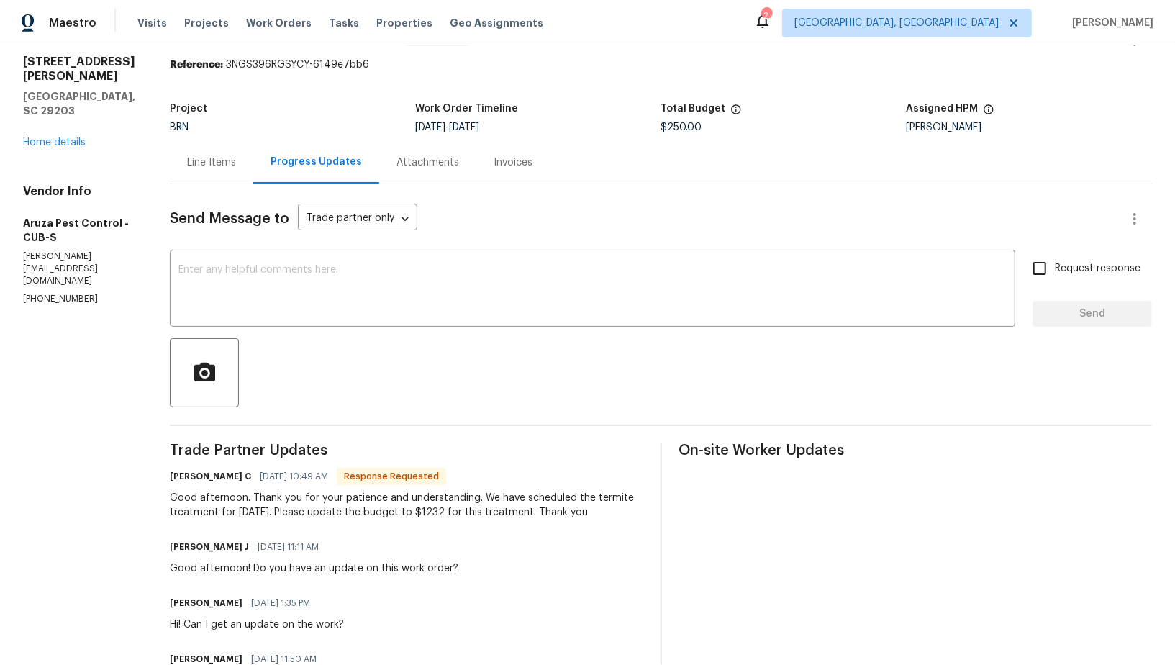
scroll to position [26, 0]
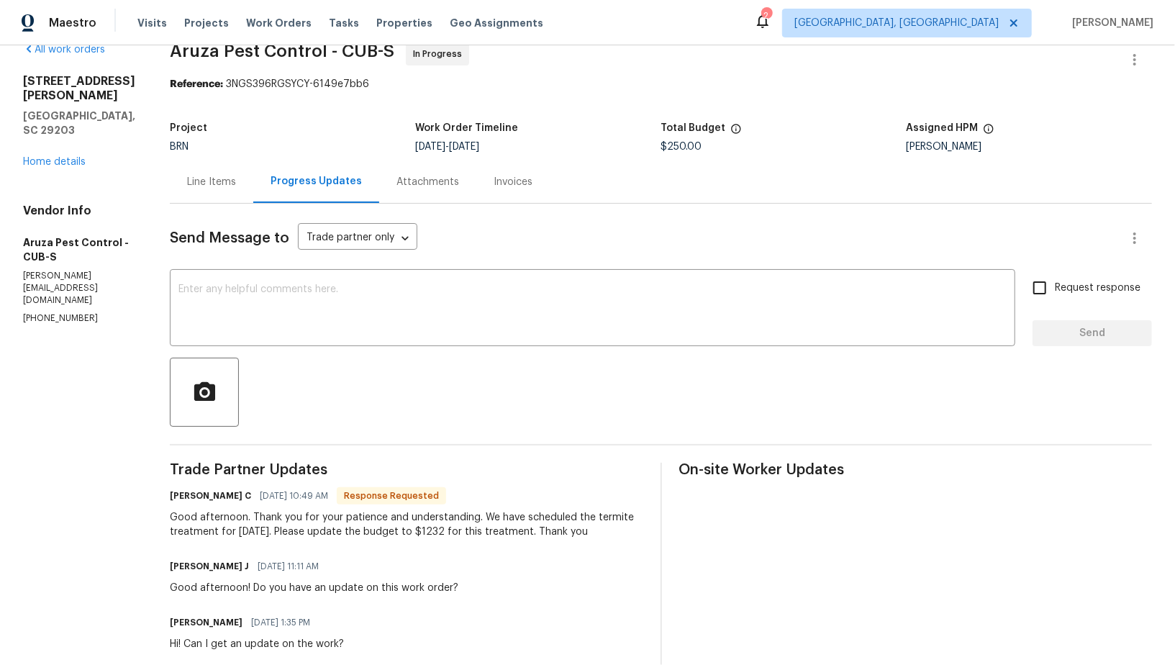
drag, startPoint x: 483, startPoint y: 515, endPoint x: 620, endPoint y: 533, distance: 138.6
click at [620, 533] on div "Good afternoon. Thank you for your patience and understanding. We have schedule…" at bounding box center [407, 524] width 474 height 29
copy div "We have scheduled the termite treatment for Friday 9/12. Please update the budg…"
click at [231, 177] on div "Line Items" at bounding box center [211, 182] width 49 height 14
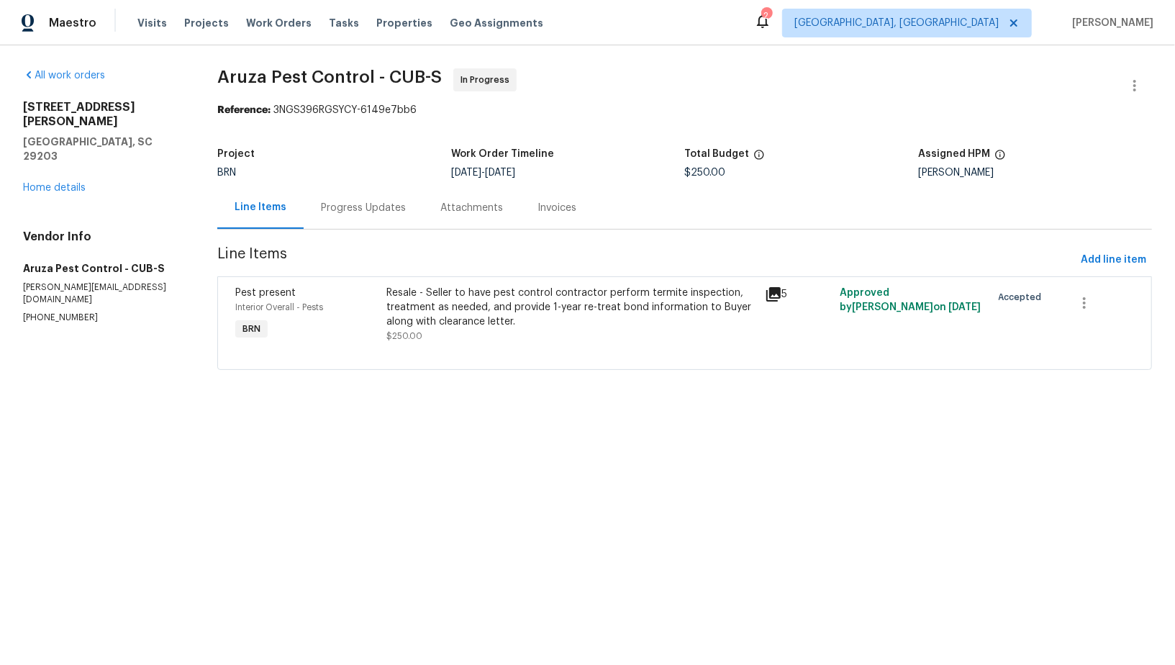
click at [448, 299] on div "Resale - Seller to have pest control contractor perform termite inspection, tre…" at bounding box center [570, 307] width 369 height 43
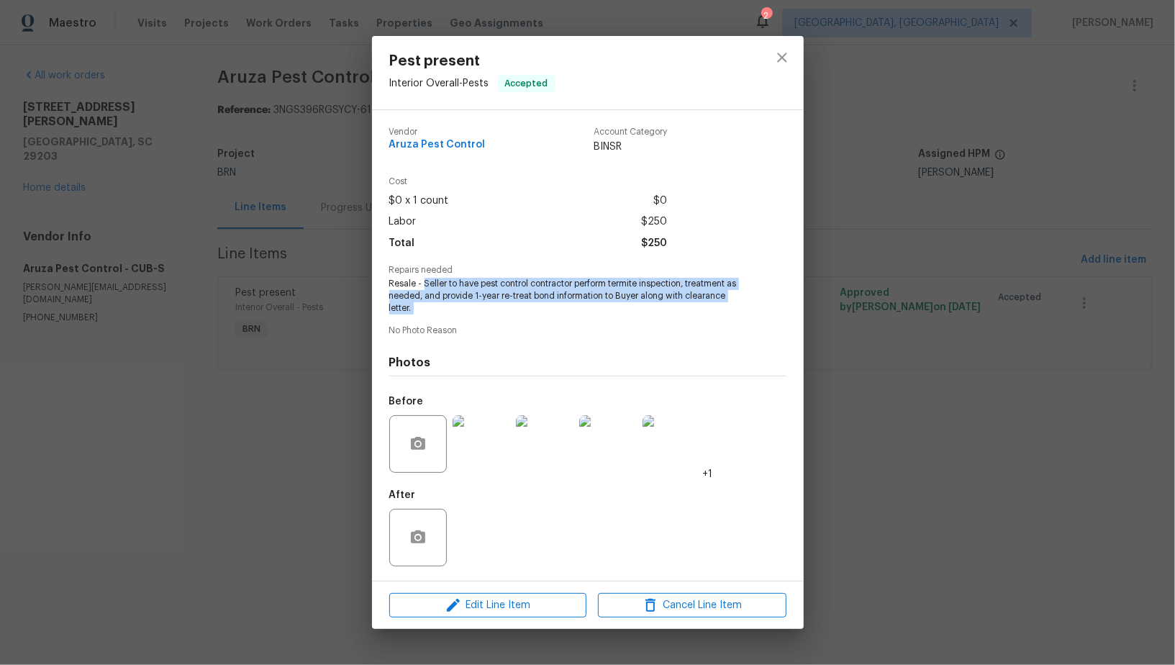
drag, startPoint x: 423, startPoint y: 284, endPoint x: 489, endPoint y: 321, distance: 75.4
click at [489, 321] on div "Vendor Aruza Pest Control Account Category BINSR Cost $0 x 1 count $0 Labor $25…" at bounding box center [587, 345] width 397 height 459
copy span "Seller to have pest control contractor perform termite inspection, treatment as…"
click at [419, 304] on span "Resale - Seller to have pest control contractor perform termite inspection, tre…" at bounding box center [568, 296] width 358 height 36
drag, startPoint x: 423, startPoint y: 278, endPoint x: 479, endPoint y: 317, distance: 68.1
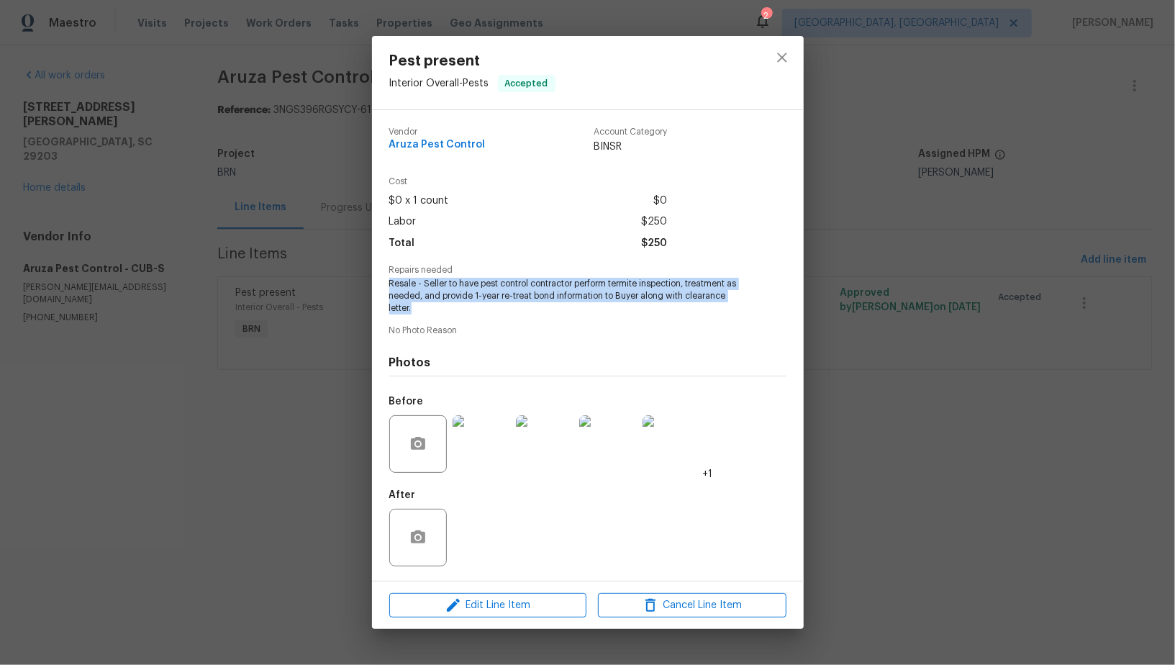
click at [479, 317] on div "Vendor Aruza Pest Control Account Category BINSR Cost $0 x 1 count $0 Labor $25…" at bounding box center [587, 345] width 397 height 459
click at [430, 300] on span "Resale - Seller to have pest control contractor perform termite inspection, tre…" at bounding box center [568, 296] width 358 height 36
drag, startPoint x: 424, startPoint y: 286, endPoint x: 461, endPoint y: 307, distance: 42.5
click at [461, 307] on span "Resale - Seller to have pest control contractor perform termite inspection, tre…" at bounding box center [568, 296] width 358 height 36
copy span "Seller to have pest control contractor perform termite inspection, treatment as…"
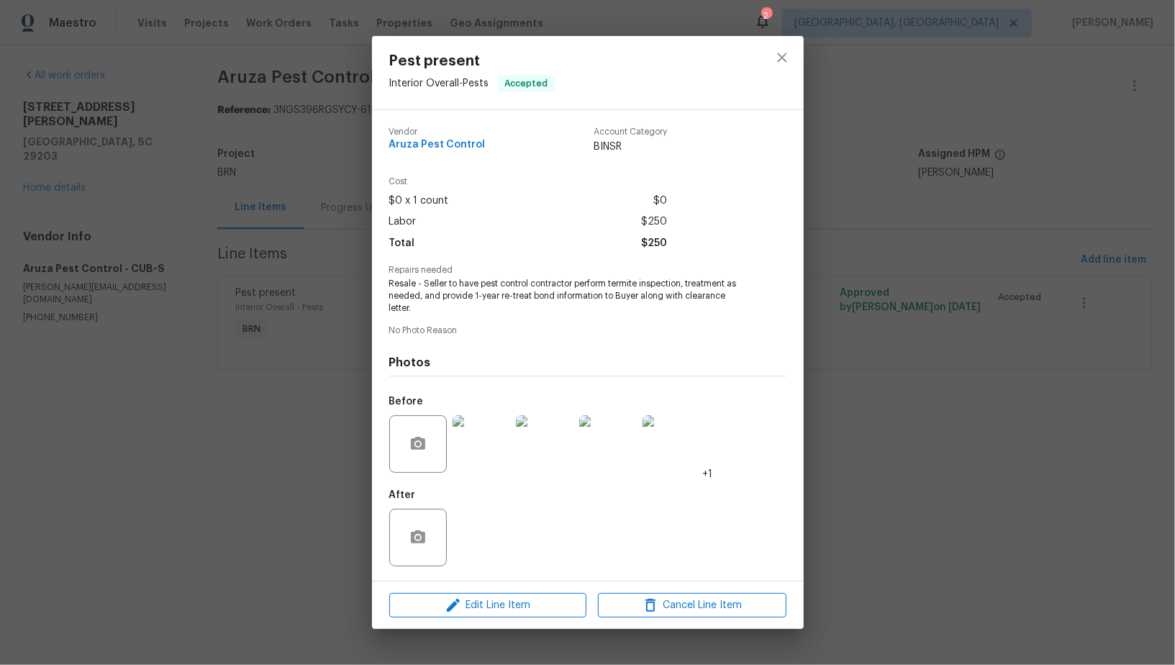
click at [158, 243] on div "Pest present Interior Overall - Pests Accepted Vendor Aruza Pest Control Accoun…" at bounding box center [587, 332] width 1175 height 665
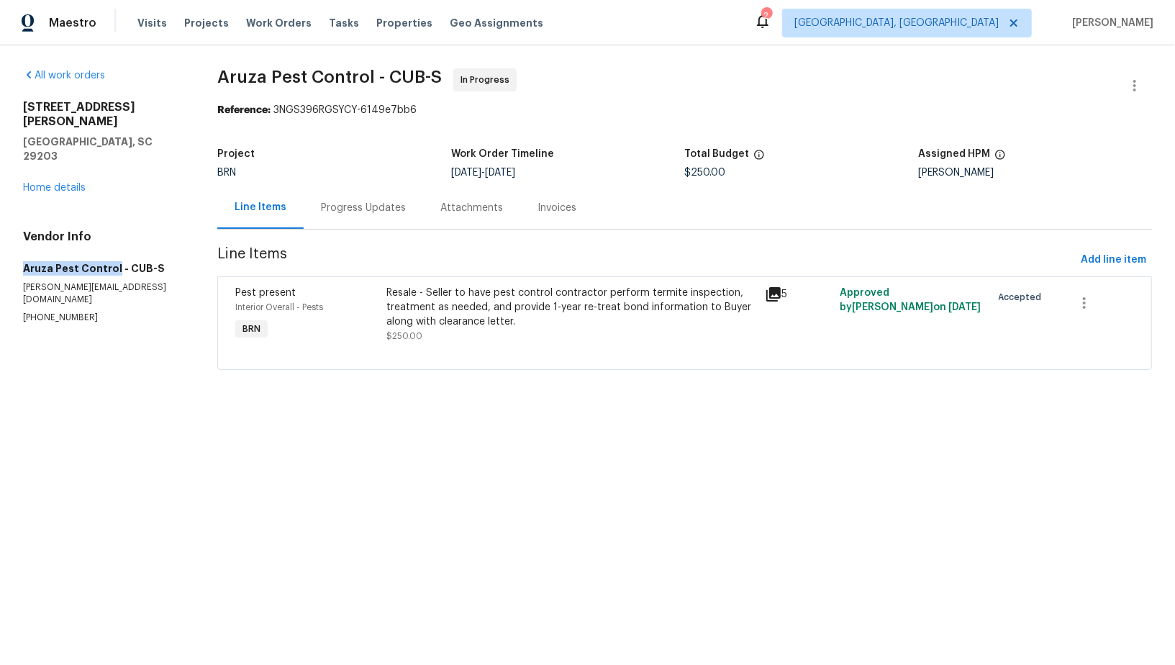
drag, startPoint x: 22, startPoint y: 235, endPoint x: 114, endPoint y: 238, distance: 92.1
click at [114, 238] on div "All work orders 1336 Johnson Ave Columbia, SC 29203 Home details Vendor Info Ar…" at bounding box center [587, 227] width 1175 height 365
copy h5 "Aruza Pest Control"
click at [358, 187] on div "Progress Updates" at bounding box center [363, 207] width 119 height 42
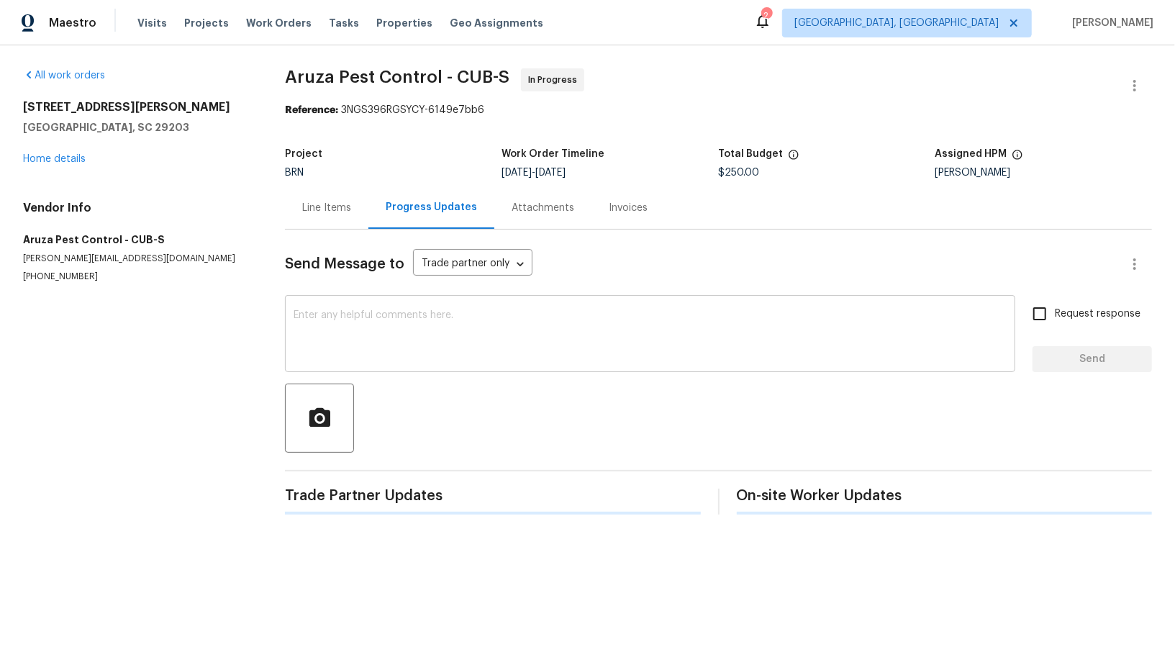
click at [368, 317] on textarea at bounding box center [650, 335] width 713 height 50
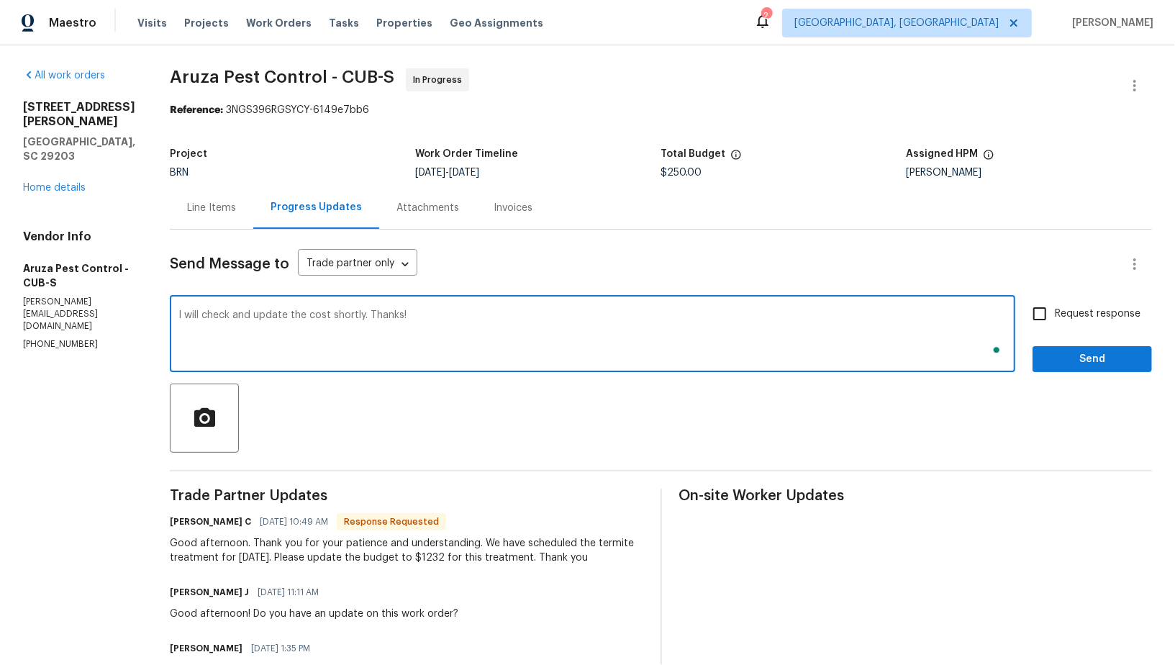
type textarea "I will check and update the cost shortly. Thanks!"
click at [1059, 302] on label "Request response" at bounding box center [1083, 314] width 116 height 30
click at [1055, 302] on input "Request response" at bounding box center [1040, 314] width 30 height 30
checkbox input "true"
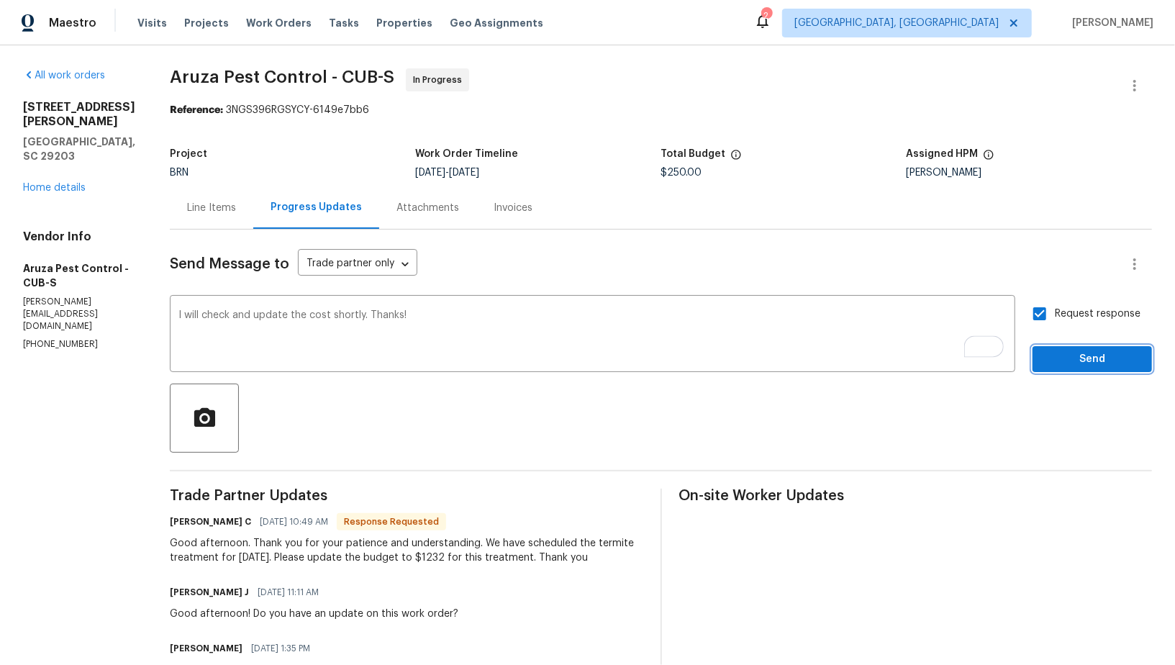
click at [1059, 358] on span "Send" at bounding box center [1092, 359] width 96 height 18
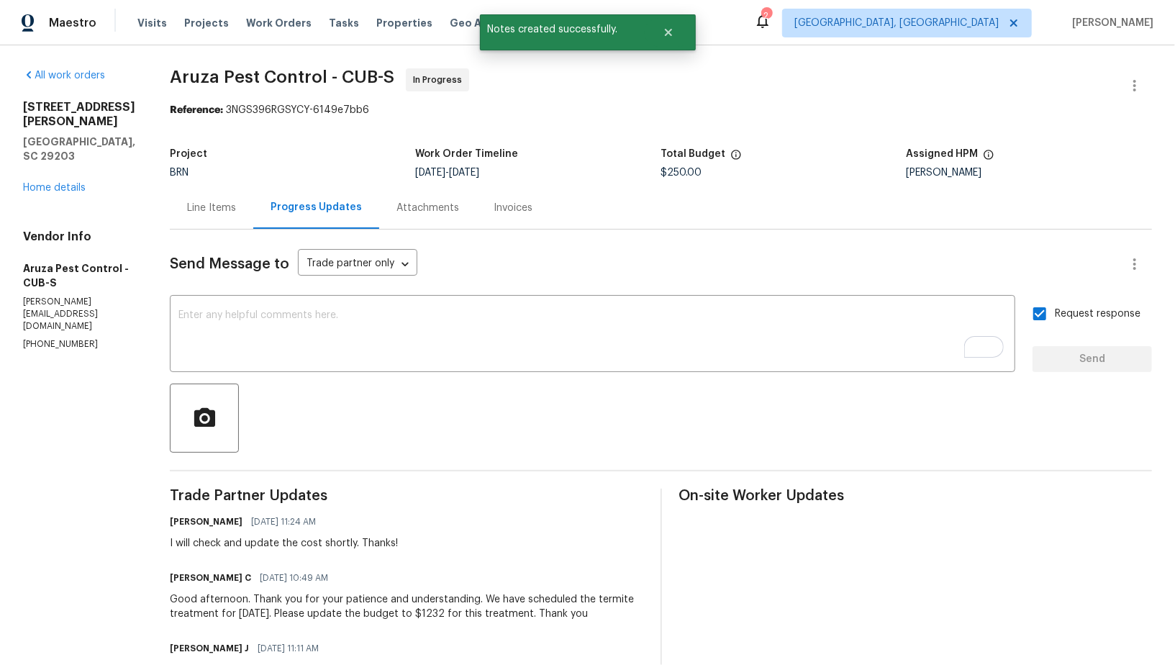
click at [44, 150] on div "1336 Johnson Ave Columbia, SC 29203 Home details" at bounding box center [79, 147] width 112 height 95
click at [73, 183] on link "Home details" at bounding box center [54, 188] width 63 height 10
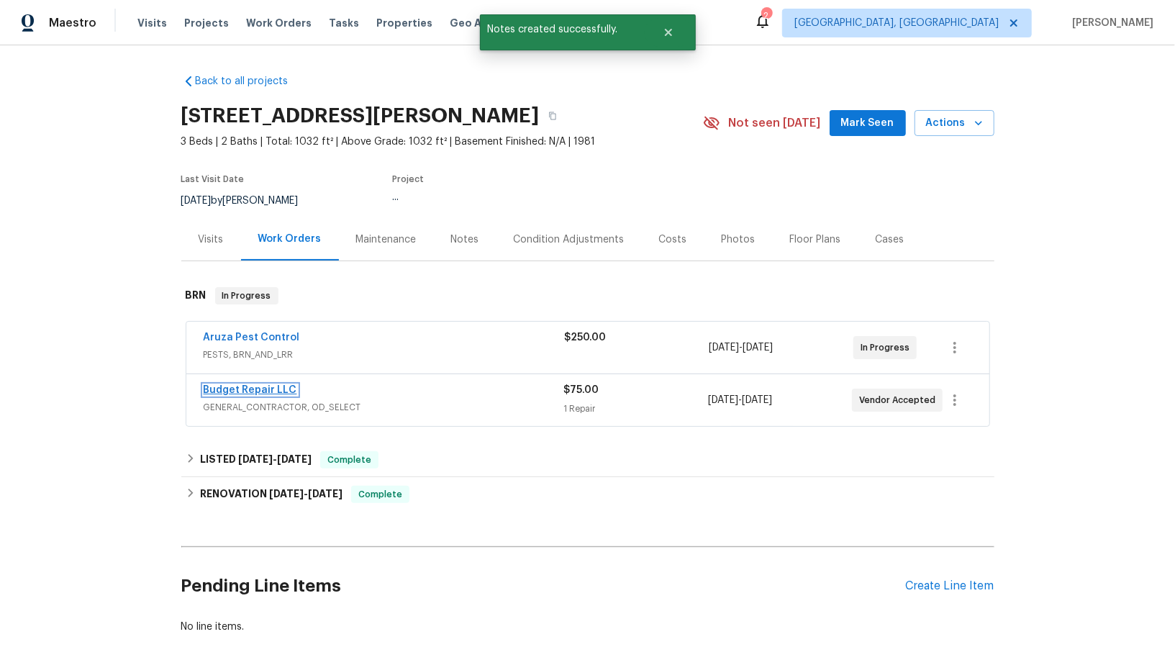
click at [250, 387] on link "Budget Repair LLC" at bounding box center [251, 390] width 94 height 10
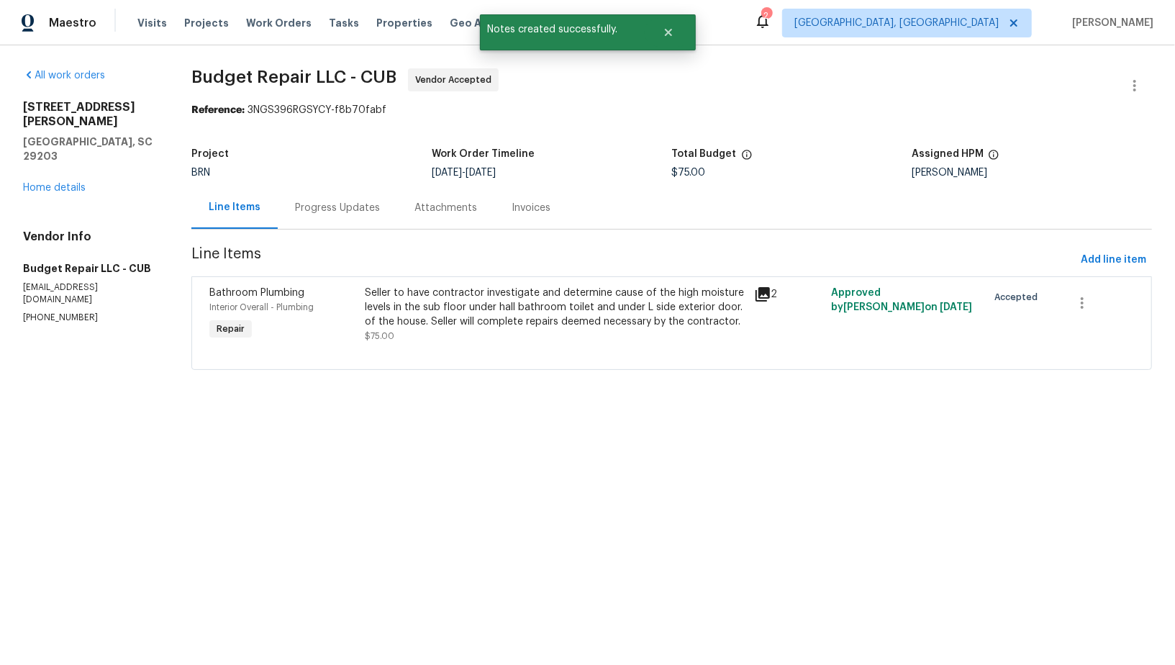
click at [336, 196] on div "Progress Updates" at bounding box center [337, 207] width 119 height 42
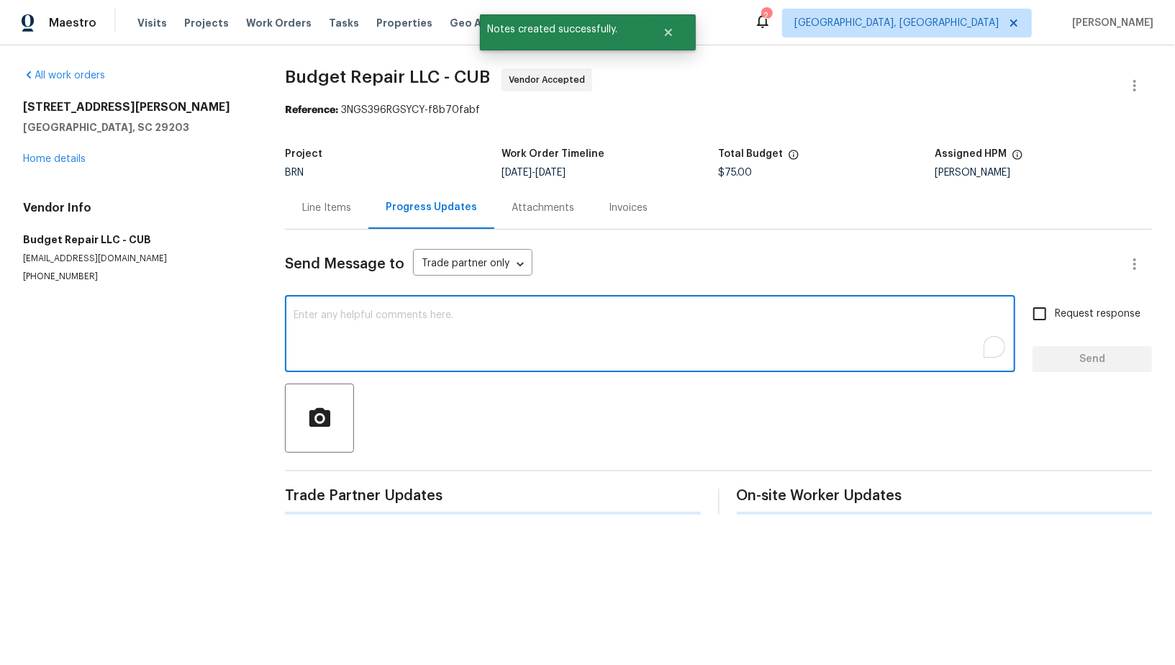
click at [366, 342] on textarea "To enrich screen reader interactions, please activate Accessibility in Grammarl…" at bounding box center [650, 335] width 713 height 50
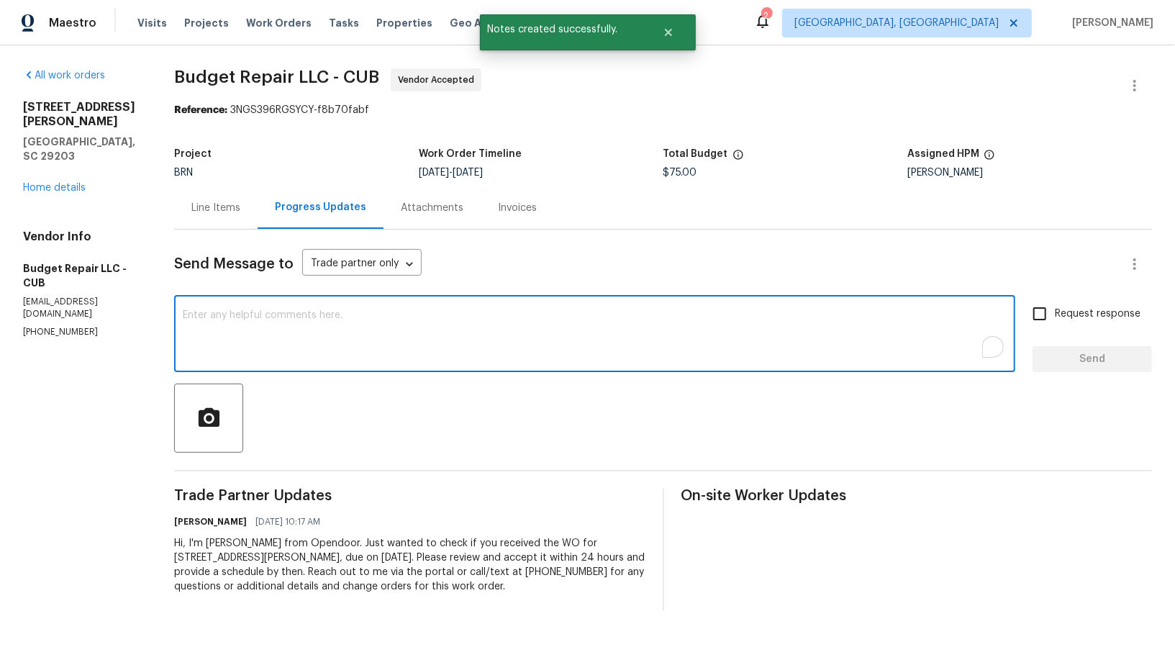
type textarea "T"
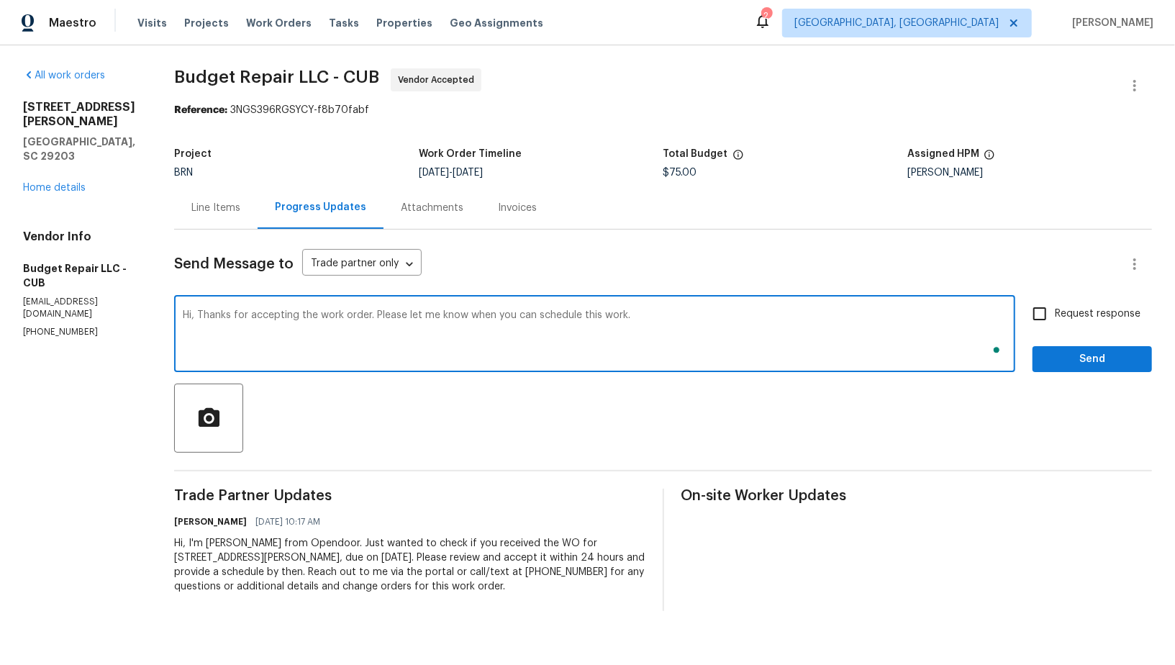
type textarea "Hi, Thanks for accepting the work order. Please let me know when you can schedu…"
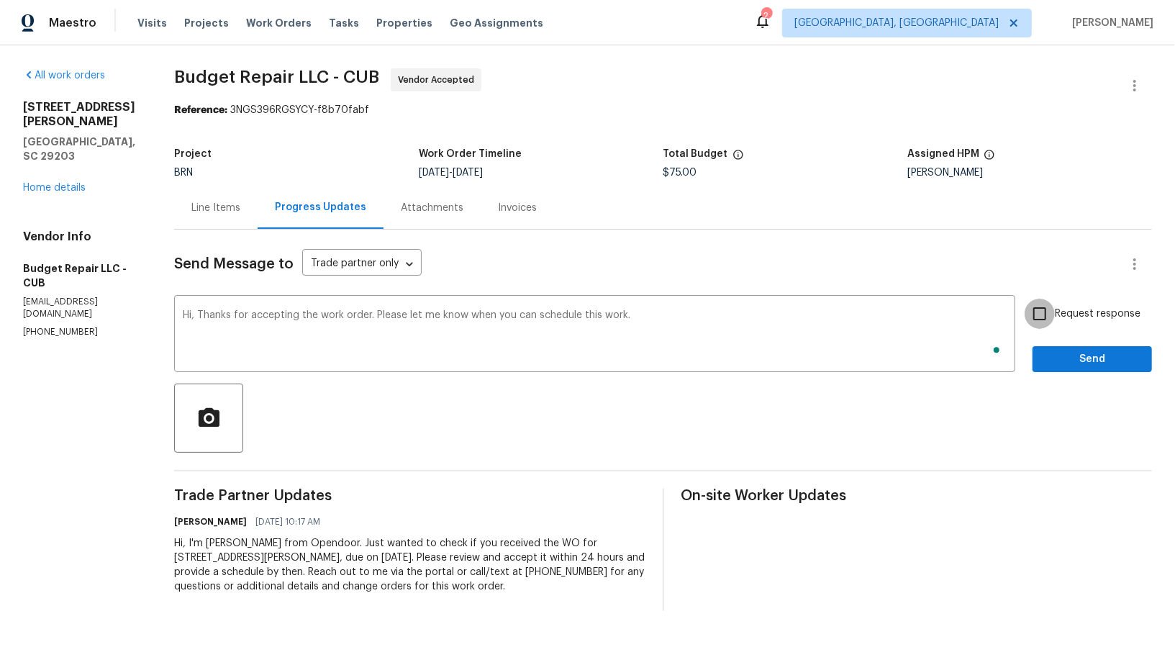
click at [1044, 327] on input "Request response" at bounding box center [1040, 314] width 30 height 30
checkbox input "true"
click at [1054, 352] on span "Send" at bounding box center [1092, 359] width 96 height 18
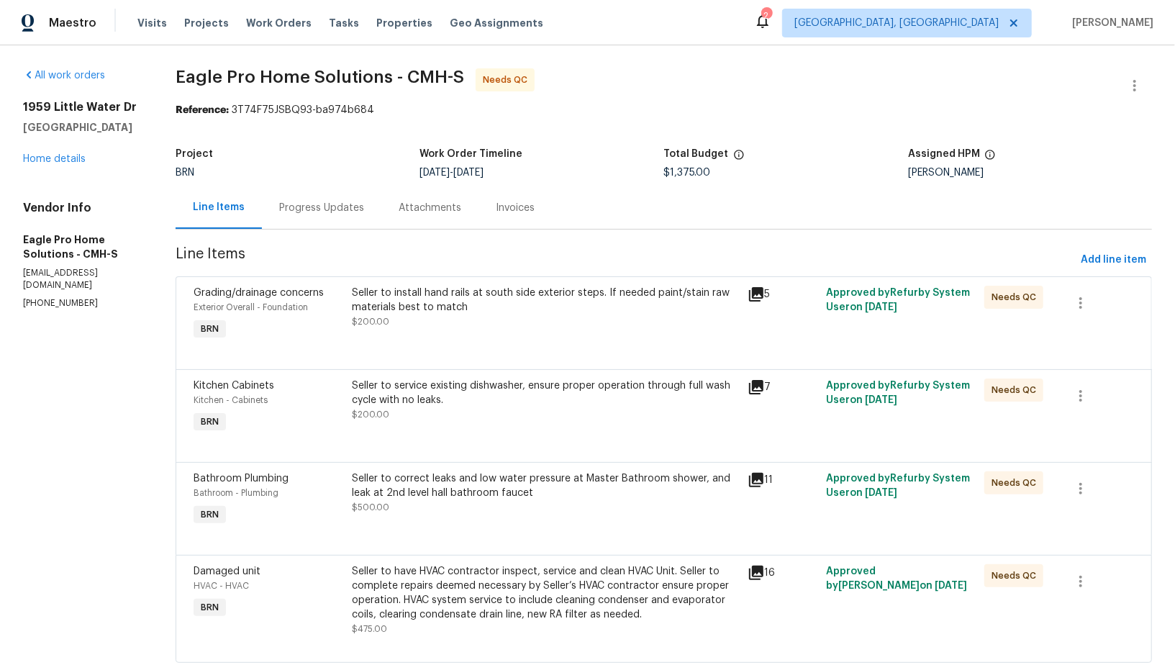
scroll to position [37, 0]
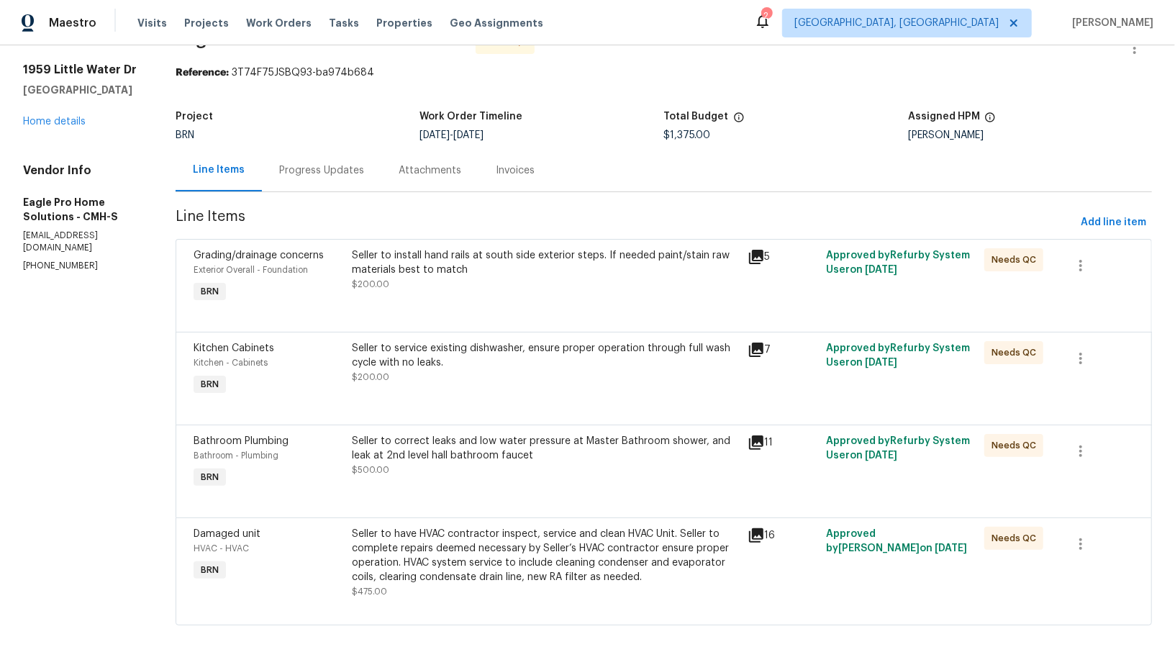
click at [347, 164] on div "Progress Updates" at bounding box center [321, 170] width 85 height 14
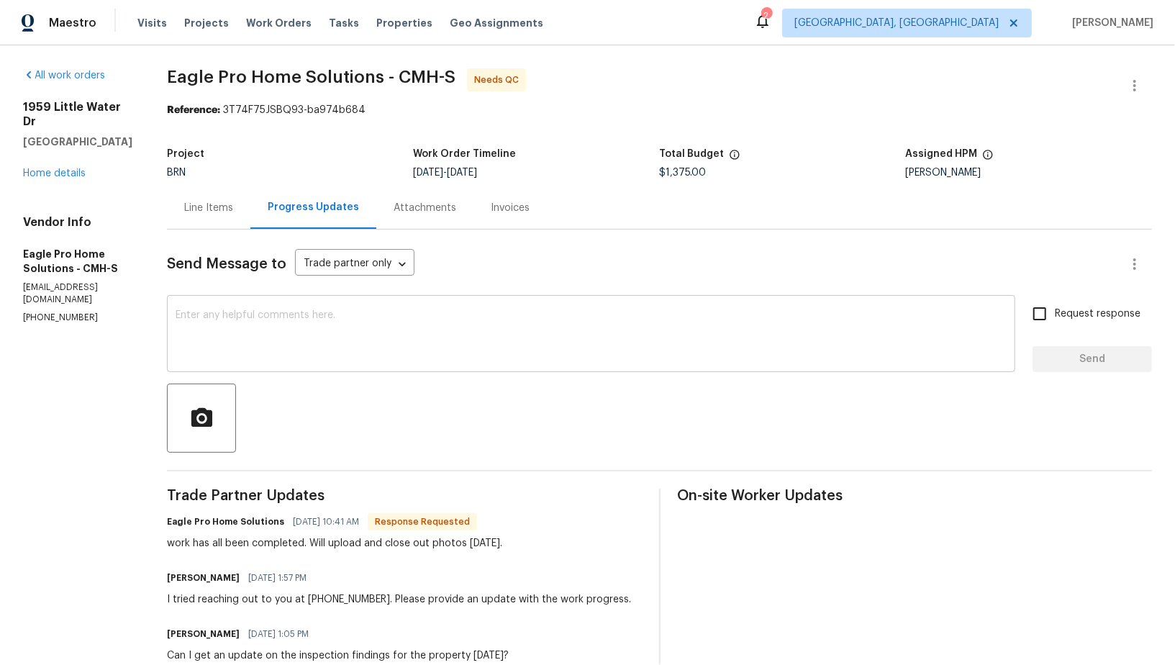
click at [350, 351] on textarea at bounding box center [591, 335] width 831 height 50
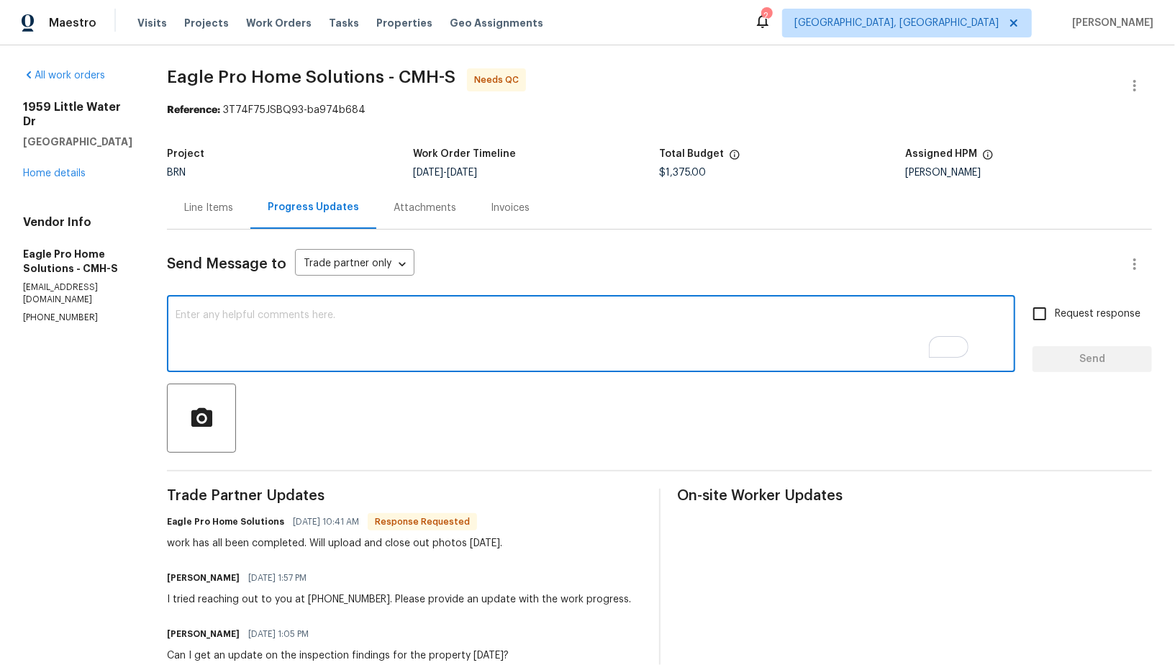
click at [233, 202] on div "Line Items" at bounding box center [208, 208] width 49 height 14
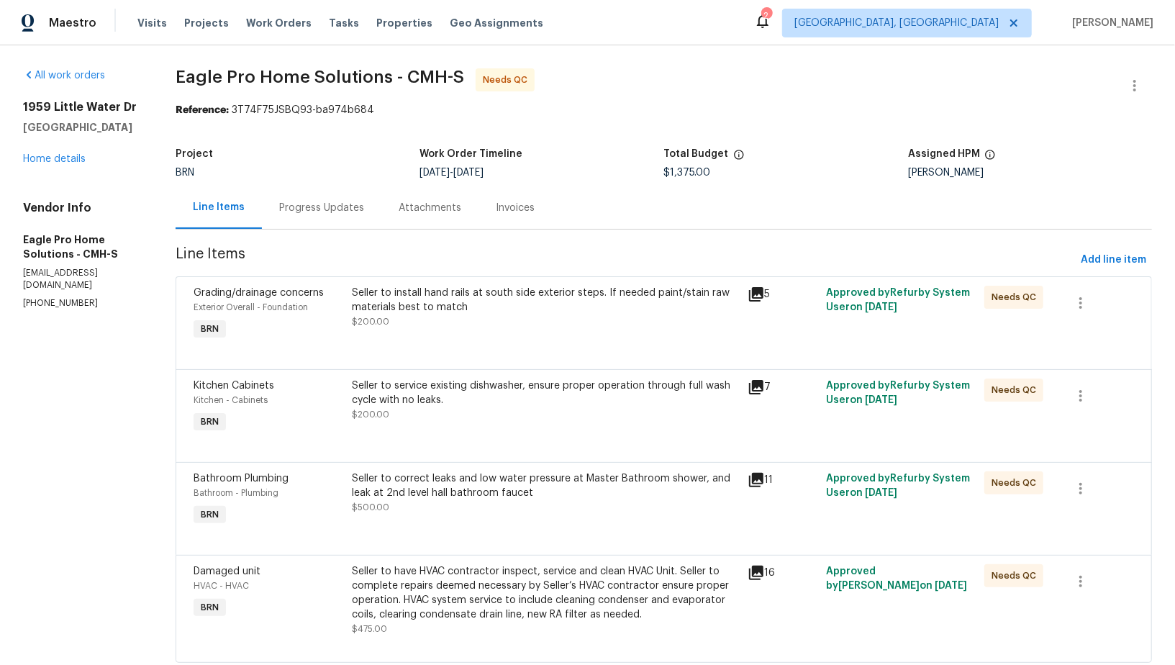
click at [493, 326] on div "Seller to install hand rails at south side exterior steps. If needed paint/stai…" at bounding box center [545, 307] width 386 height 43
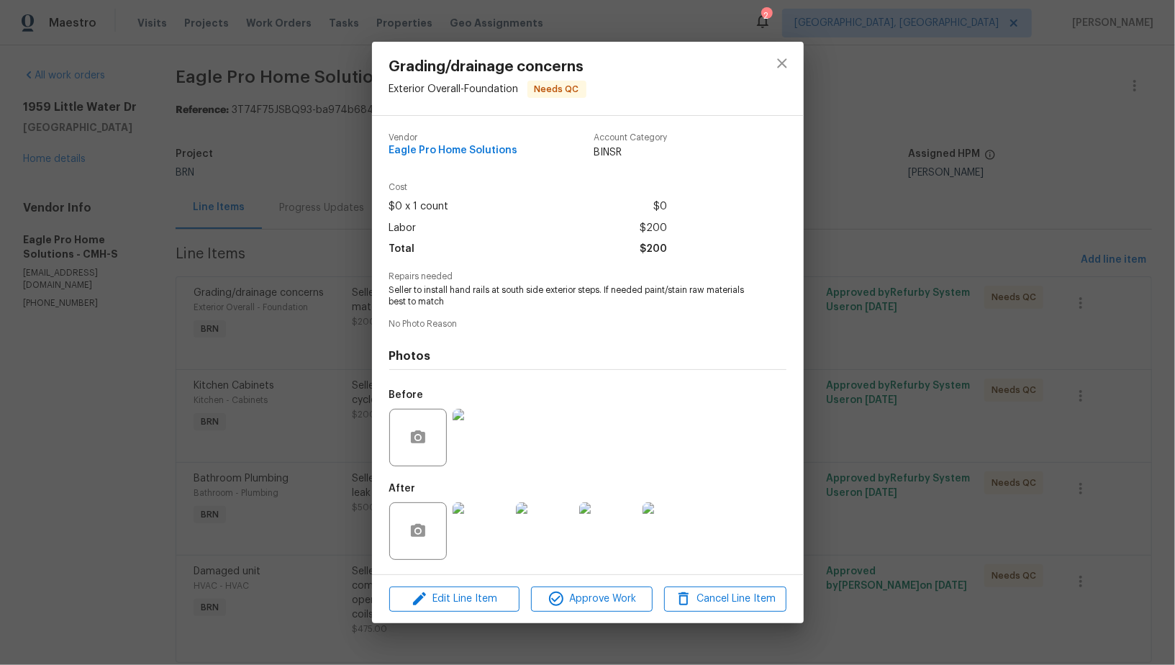
click at [469, 436] on img at bounding box center [482, 438] width 58 height 58
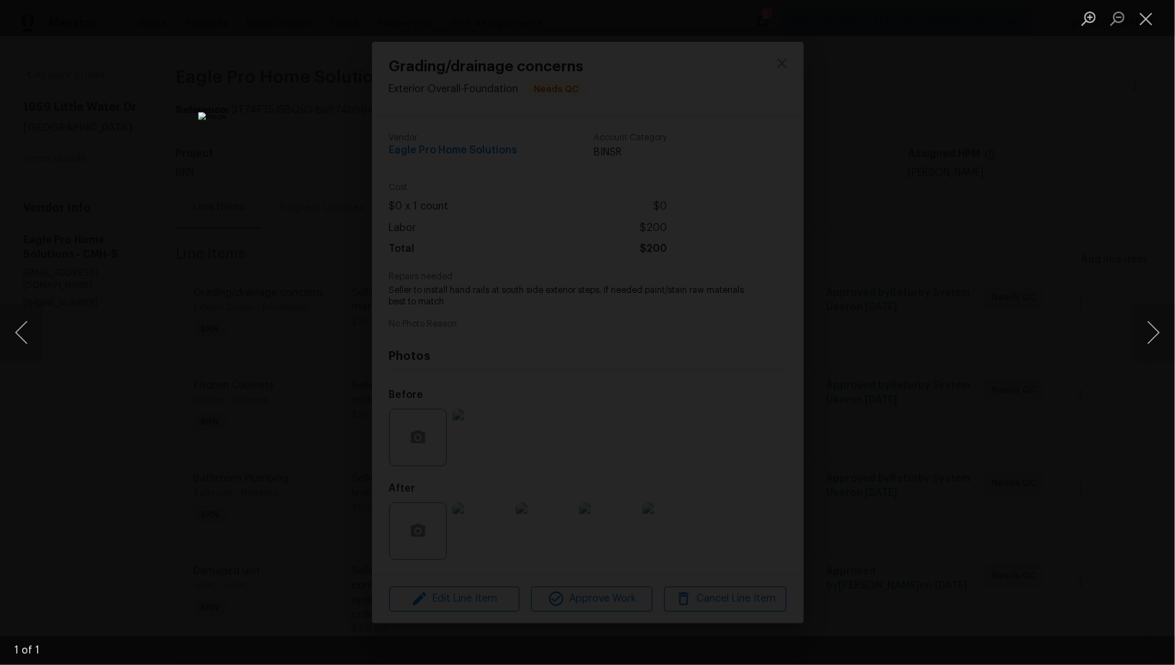
click at [951, 456] on div "Lightbox" at bounding box center [587, 332] width 1175 height 665
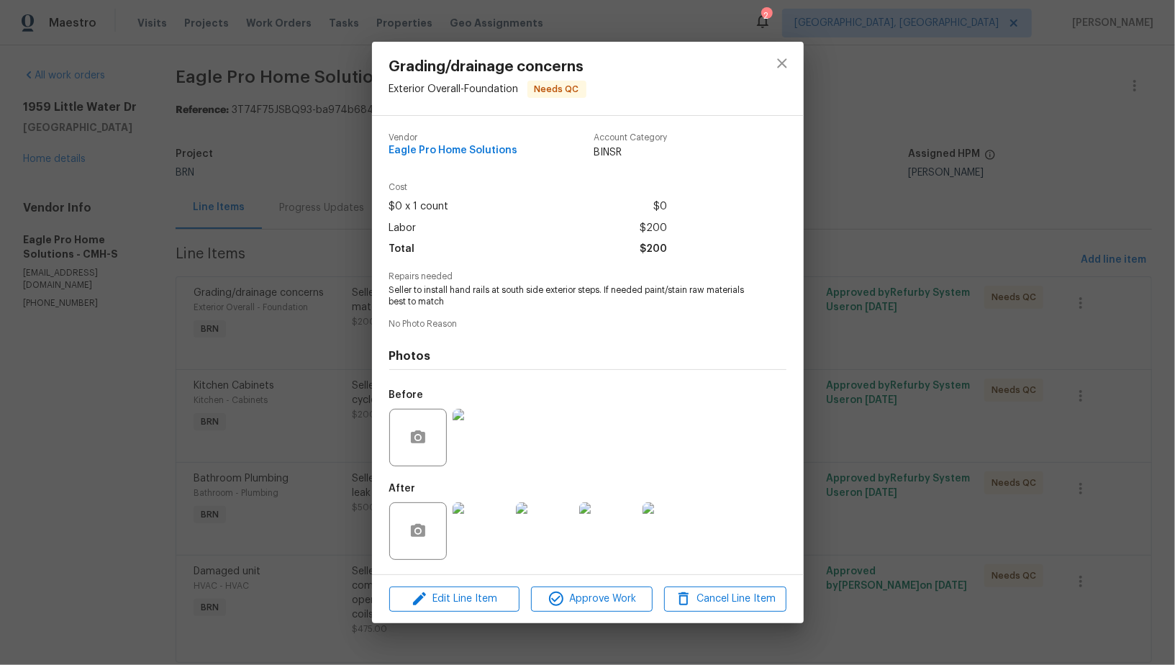
click at [469, 526] on img at bounding box center [482, 531] width 58 height 58
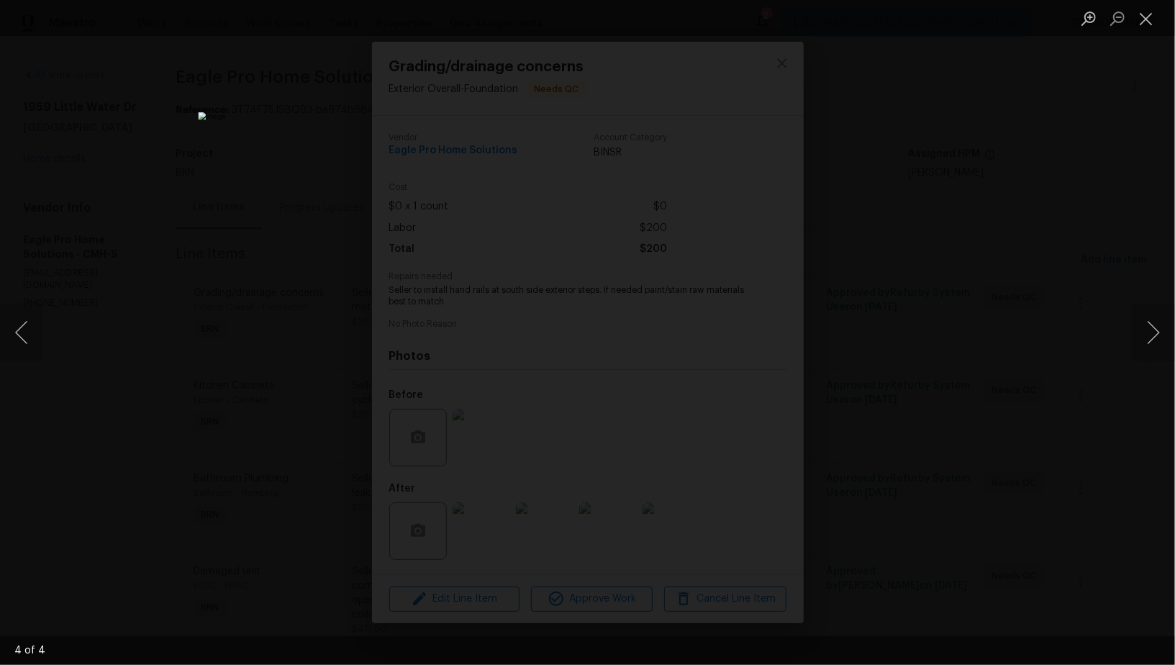
click at [990, 431] on div "Lightbox" at bounding box center [587, 332] width 1175 height 665
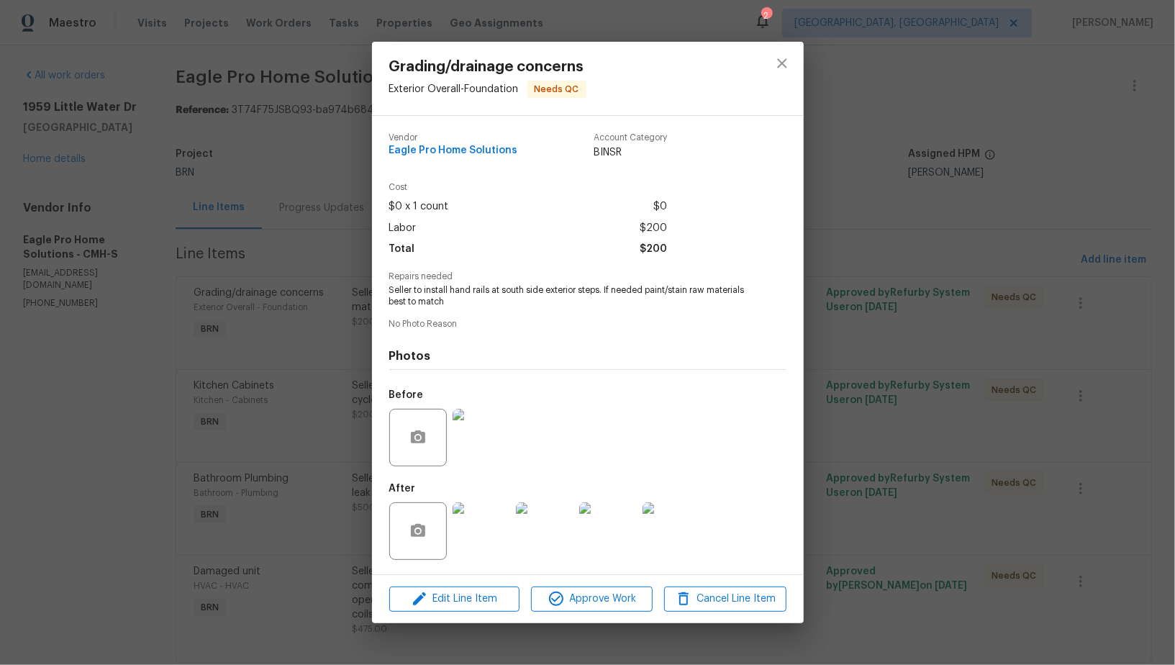
click at [990, 431] on div "Grading/drainage concerns Exterior Overall - Foundation Needs QC Vendor Eagle P…" at bounding box center [587, 332] width 1175 height 665
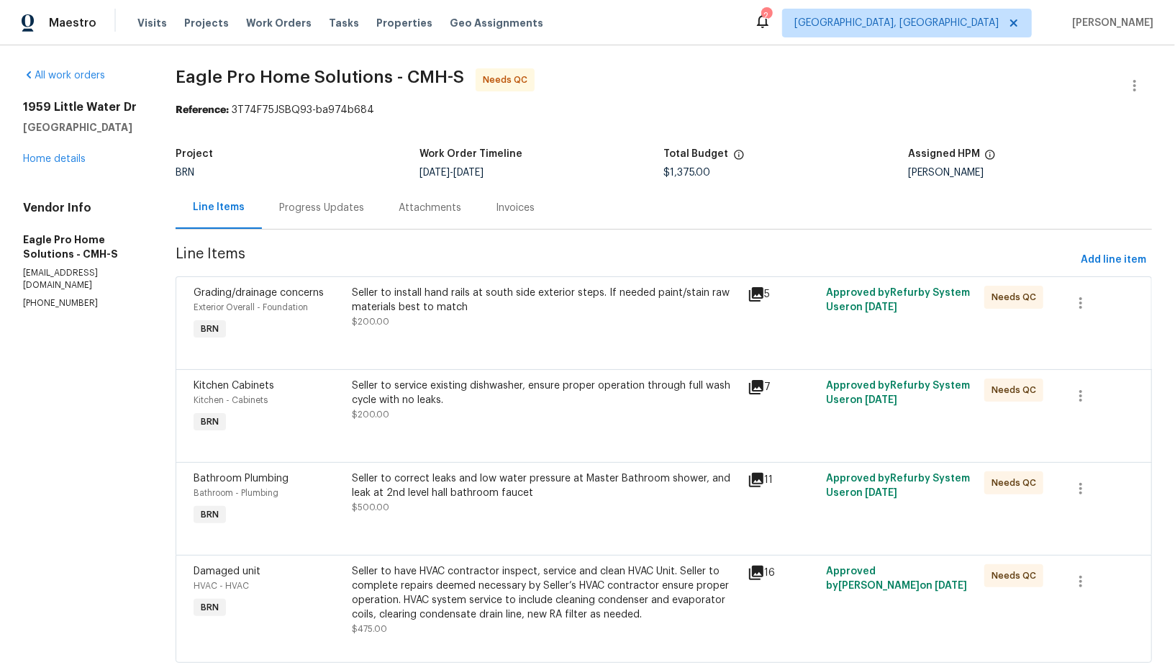
click at [469, 447] on div at bounding box center [664, 444] width 941 height 17
click at [461, 412] on div "Seller to service existing dishwasher, ensure proper operation through full was…" at bounding box center [545, 400] width 386 height 43
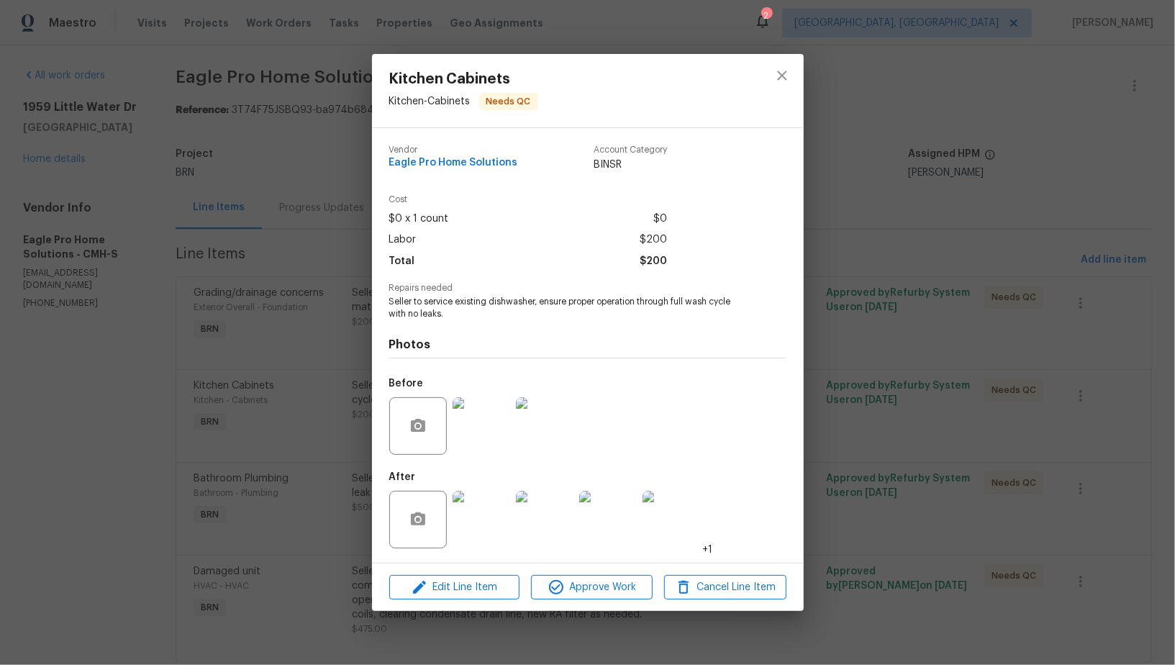
click at [494, 438] on img at bounding box center [482, 426] width 58 height 58
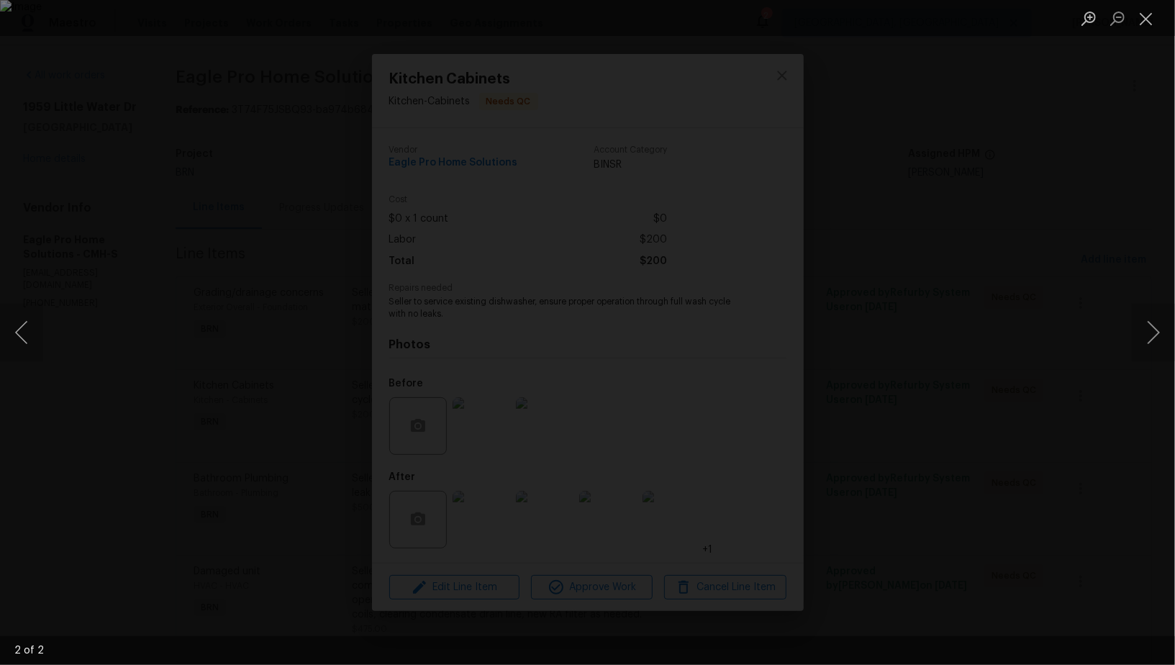
click at [992, 459] on div "Lightbox" at bounding box center [587, 332] width 1175 height 665
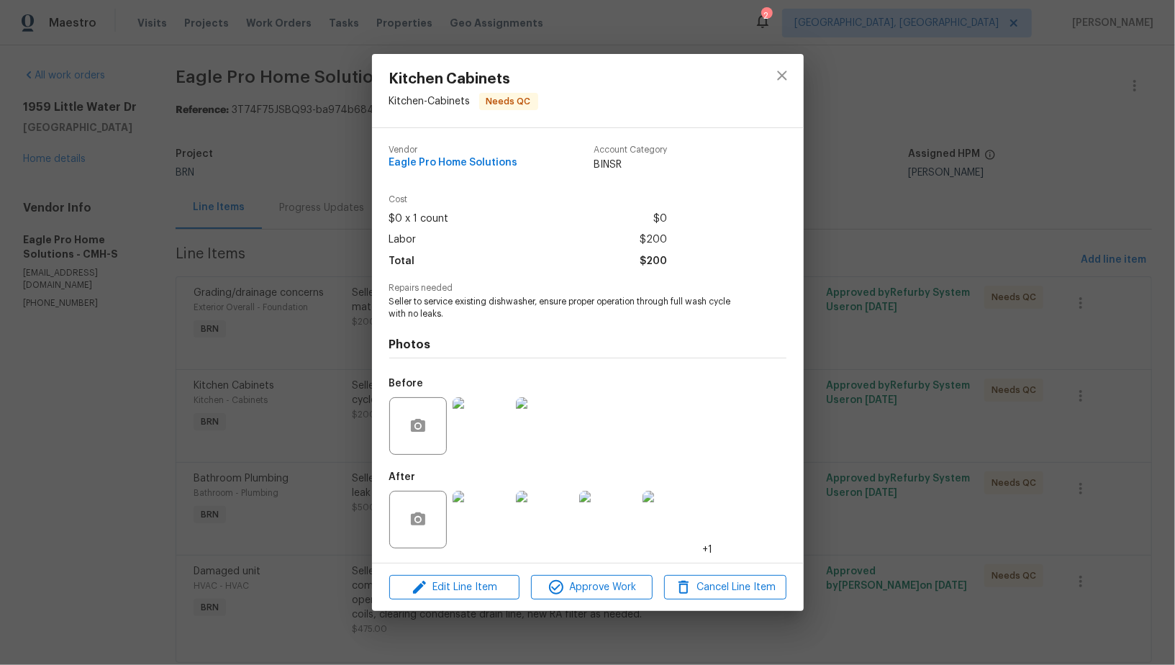
click at [487, 512] on img at bounding box center [482, 520] width 58 height 58
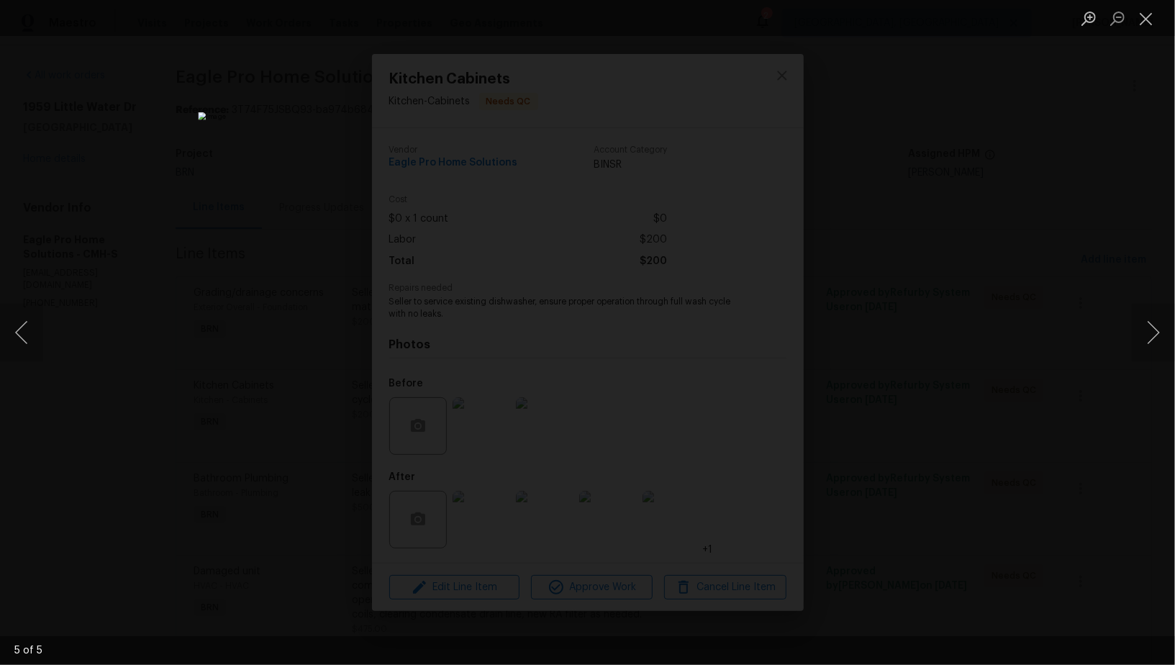
click at [915, 407] on div "Lightbox" at bounding box center [587, 332] width 1175 height 665
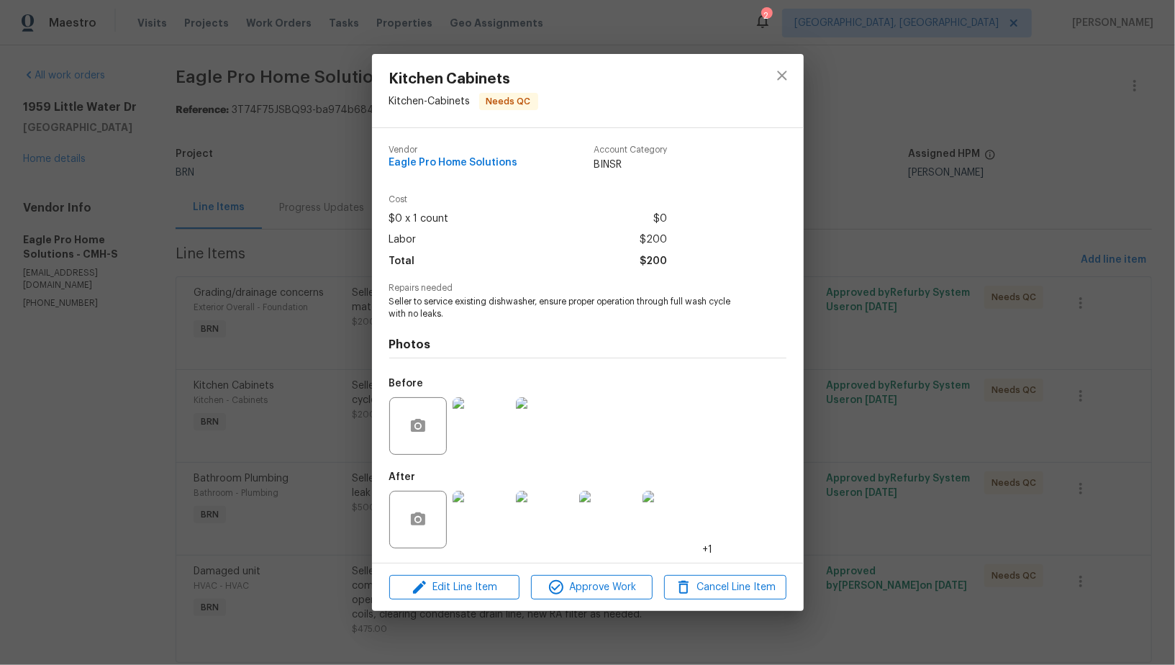
click at [915, 407] on div "Kitchen Cabinets Kitchen - Cabinets Needs QC Vendor Eagle Pro Home Solutions Ac…" at bounding box center [587, 332] width 1175 height 665
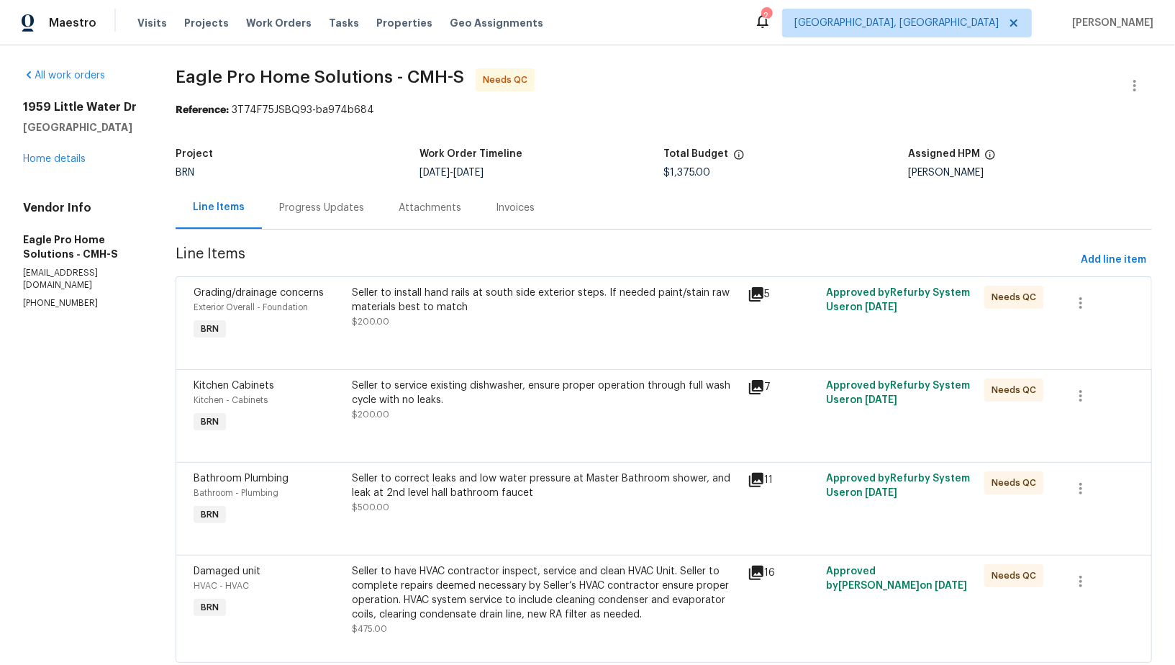
scroll to position [37, 0]
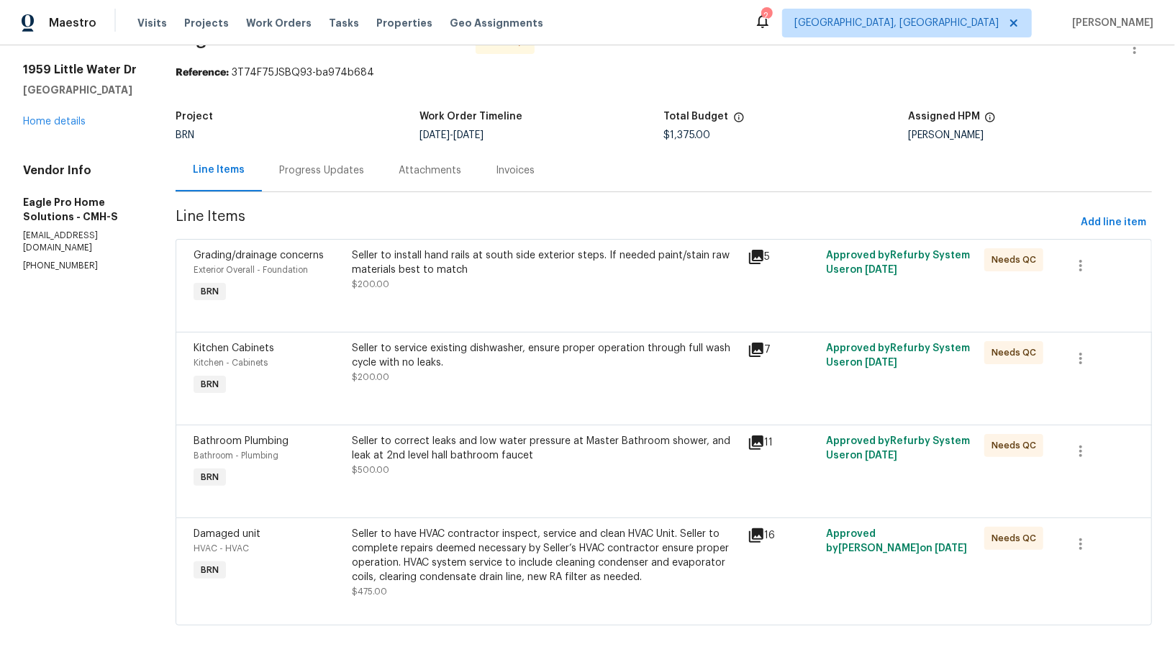
click at [471, 439] on div "Seller to correct leaks and low water pressure at Master Bathroom shower, and l…" at bounding box center [545, 448] width 386 height 29
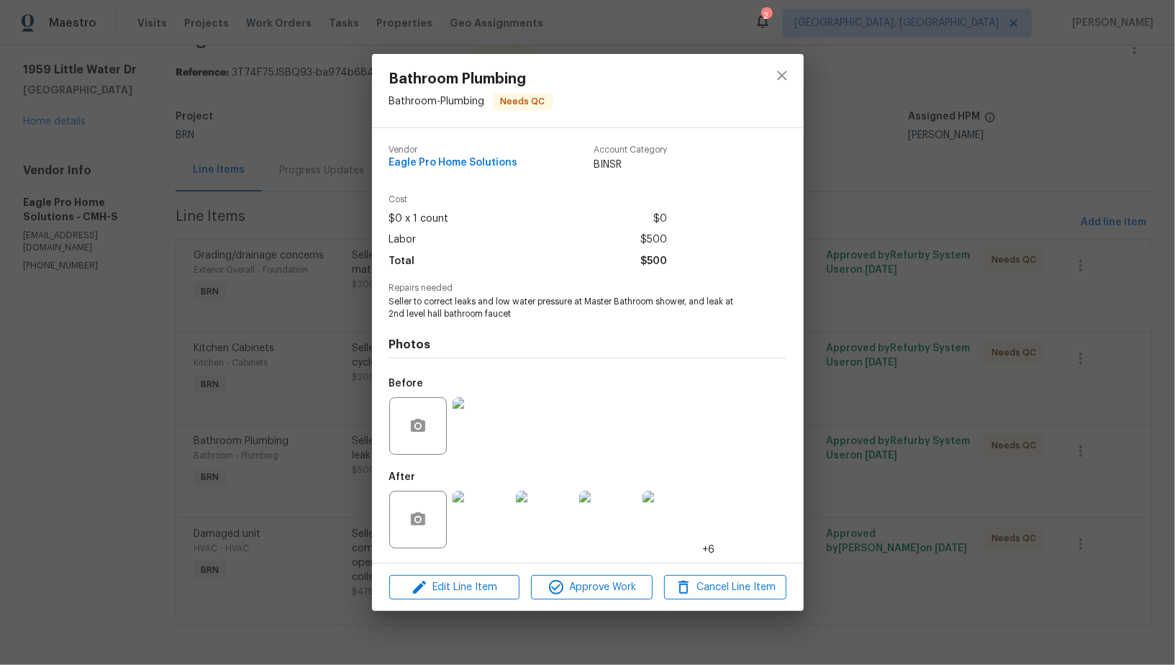
click at [479, 435] on img at bounding box center [482, 426] width 58 height 58
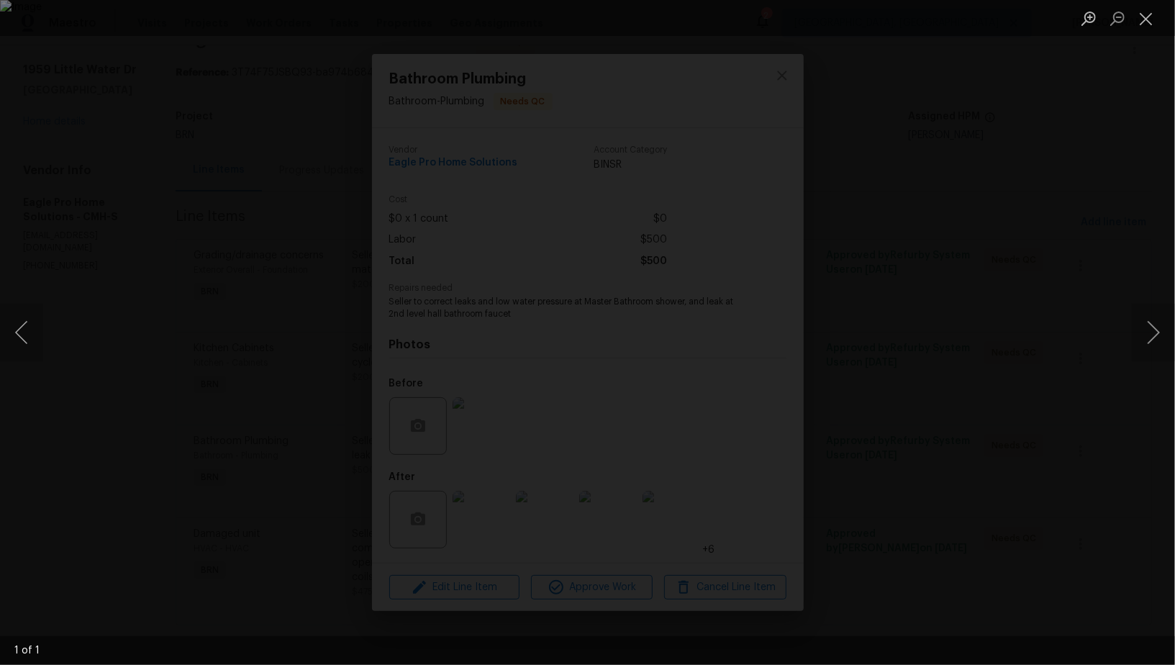
click at [1031, 445] on div "Lightbox" at bounding box center [587, 332] width 1175 height 665
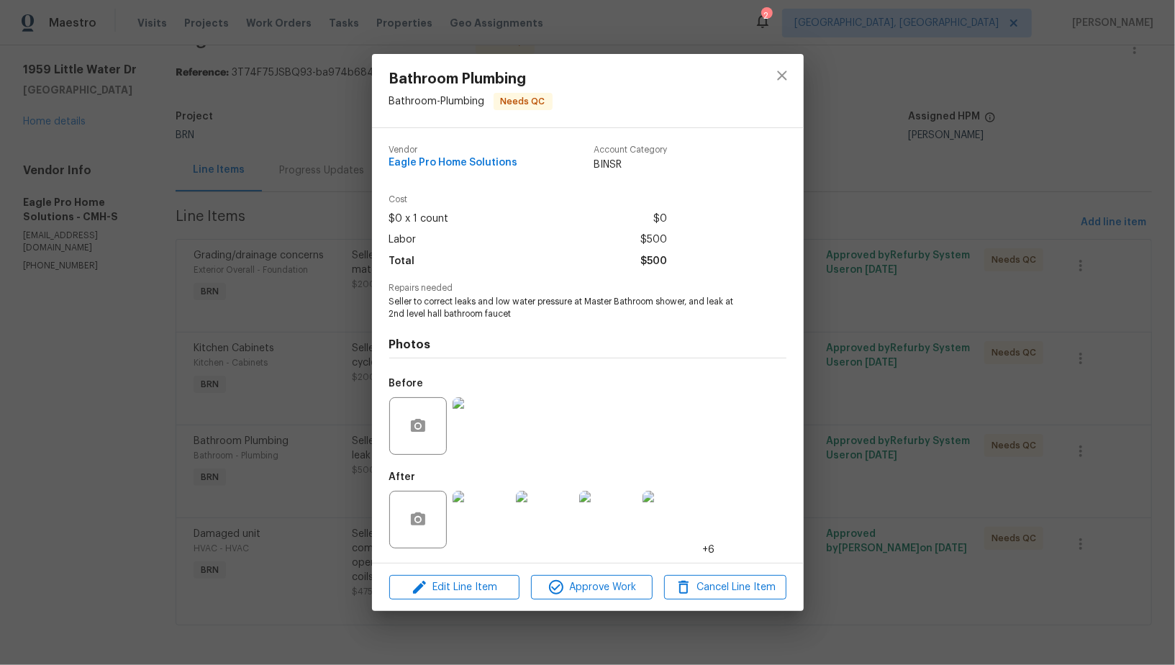
click at [497, 511] on img at bounding box center [482, 520] width 58 height 58
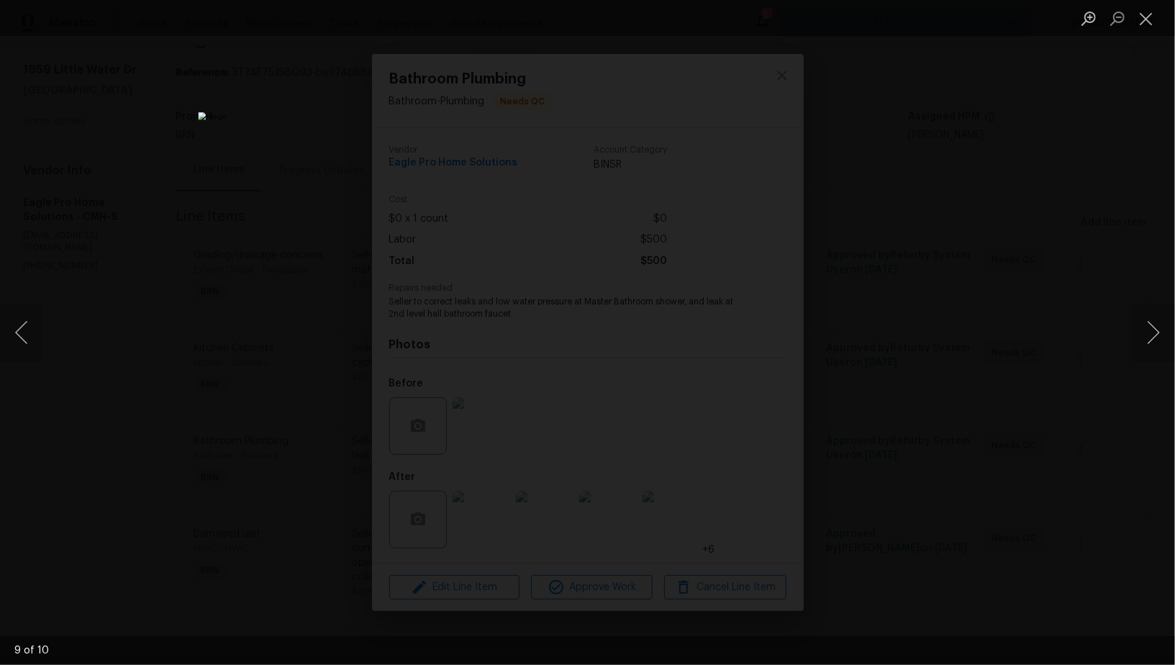
click at [1005, 440] on div "Lightbox" at bounding box center [587, 332] width 1175 height 665
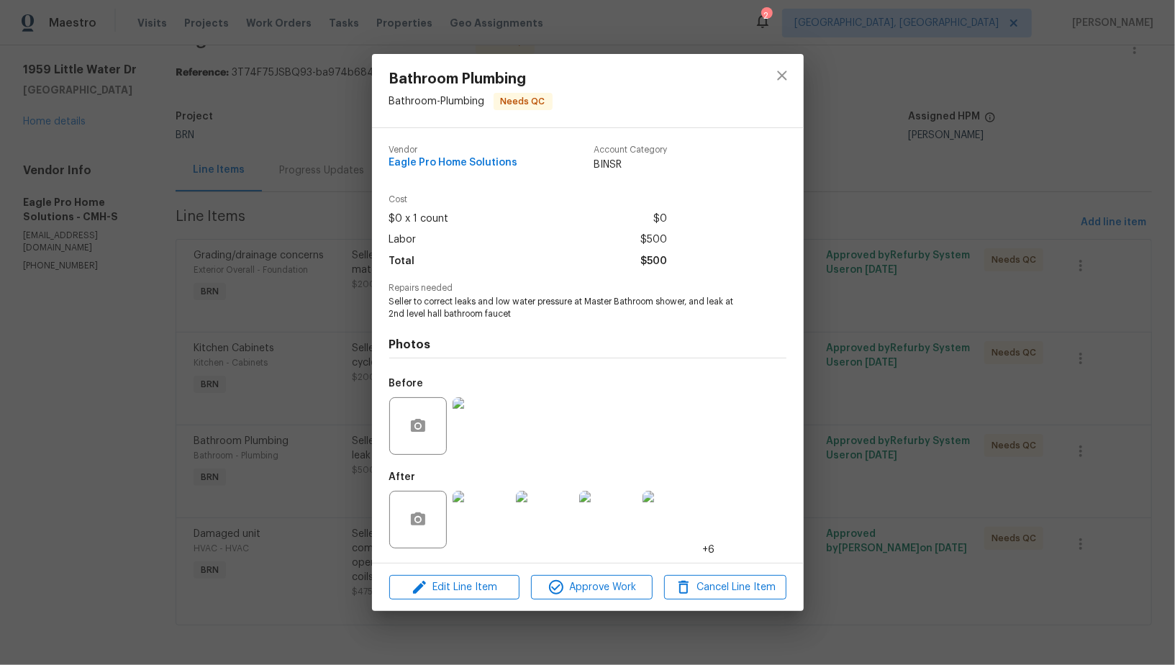
click at [1005, 440] on div "Bathroom Plumbing Bathroom - Plumbing Needs QC Vendor Eagle Pro Home Solutions …" at bounding box center [587, 332] width 1175 height 665
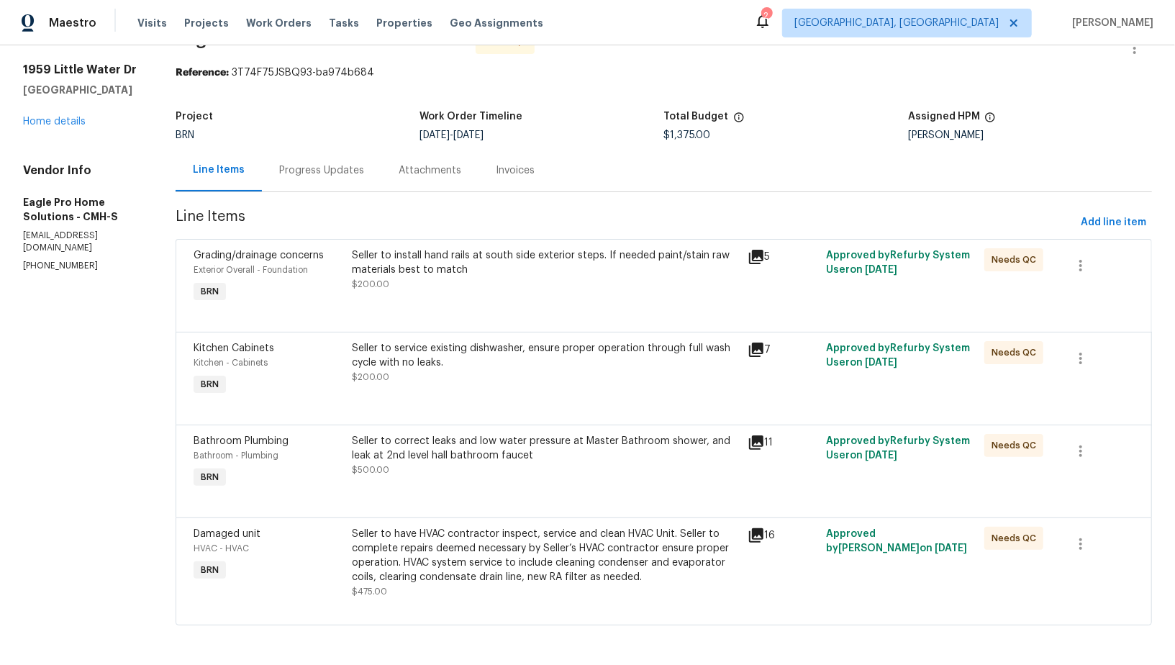
click at [497, 558] on div "Seller to have HVAC contractor inspect, service and clean HVAC Unit. Seller to …" at bounding box center [545, 556] width 386 height 58
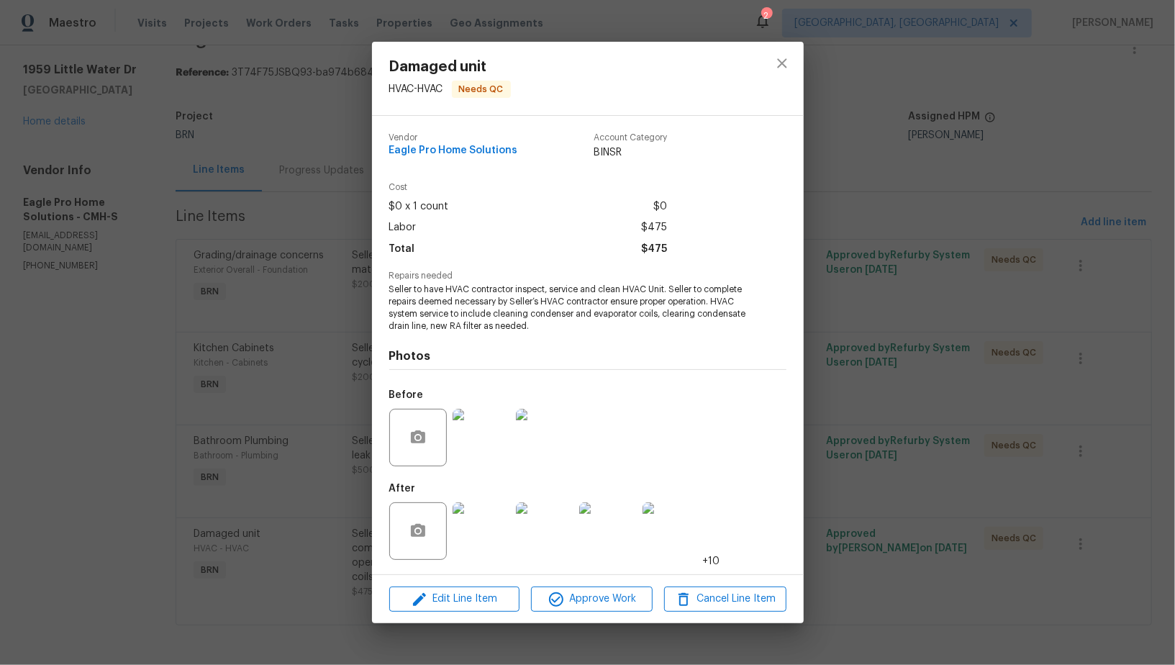
click at [474, 433] on img at bounding box center [482, 438] width 58 height 58
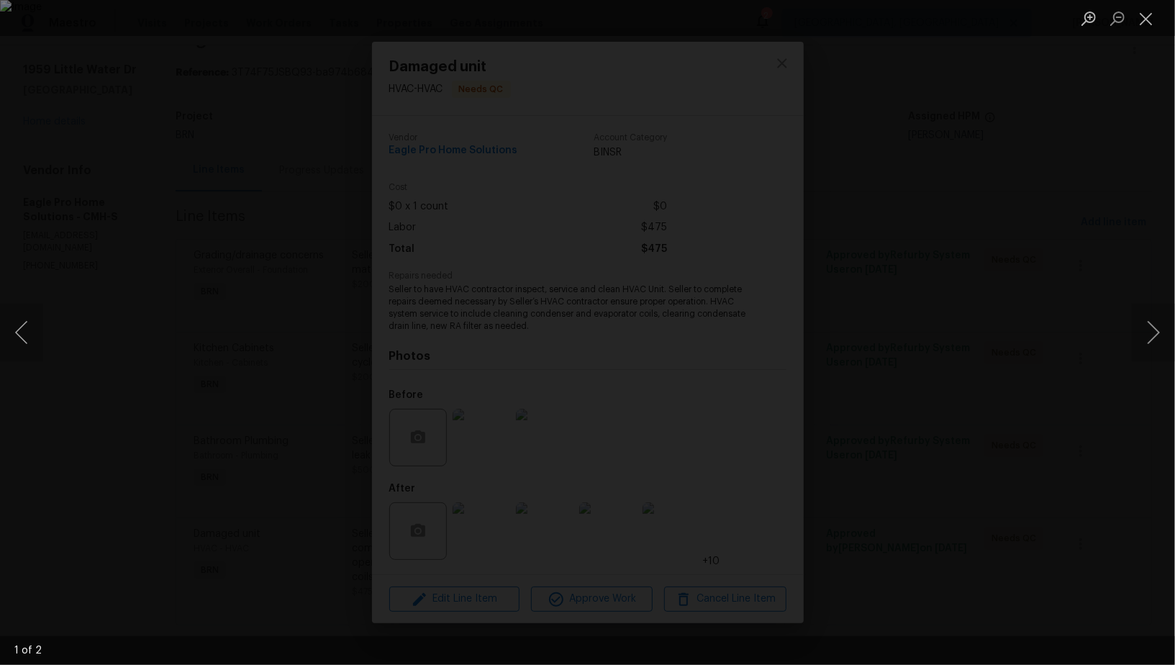
click at [1001, 506] on div "Lightbox" at bounding box center [587, 332] width 1175 height 665
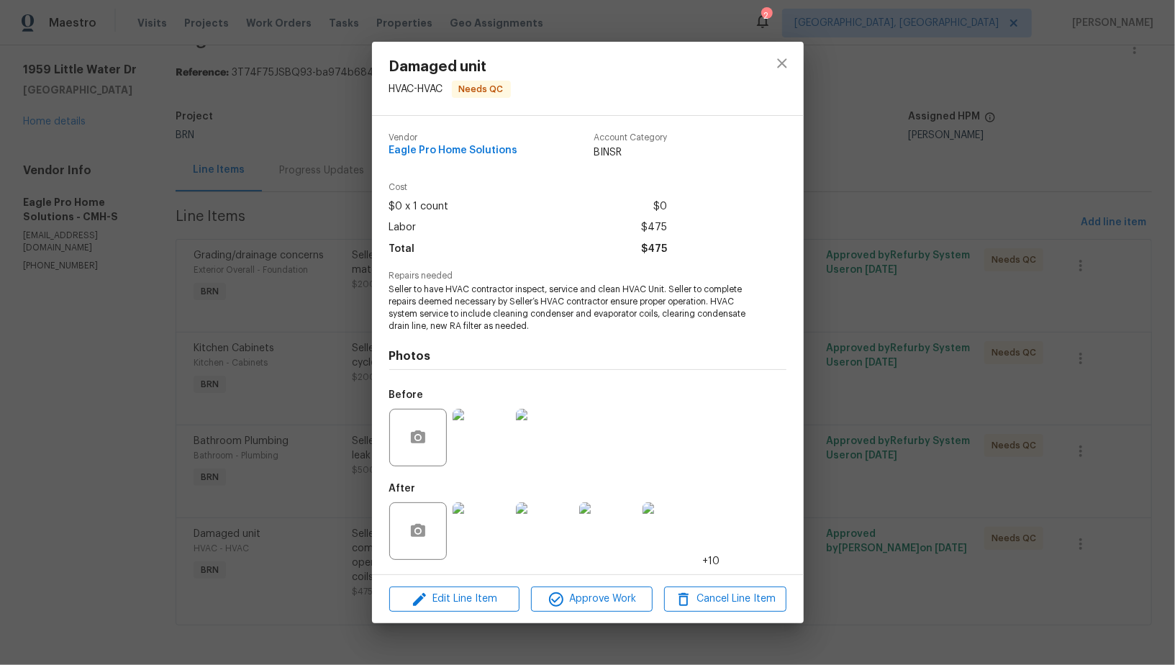
click at [484, 534] on img at bounding box center [482, 531] width 58 height 58
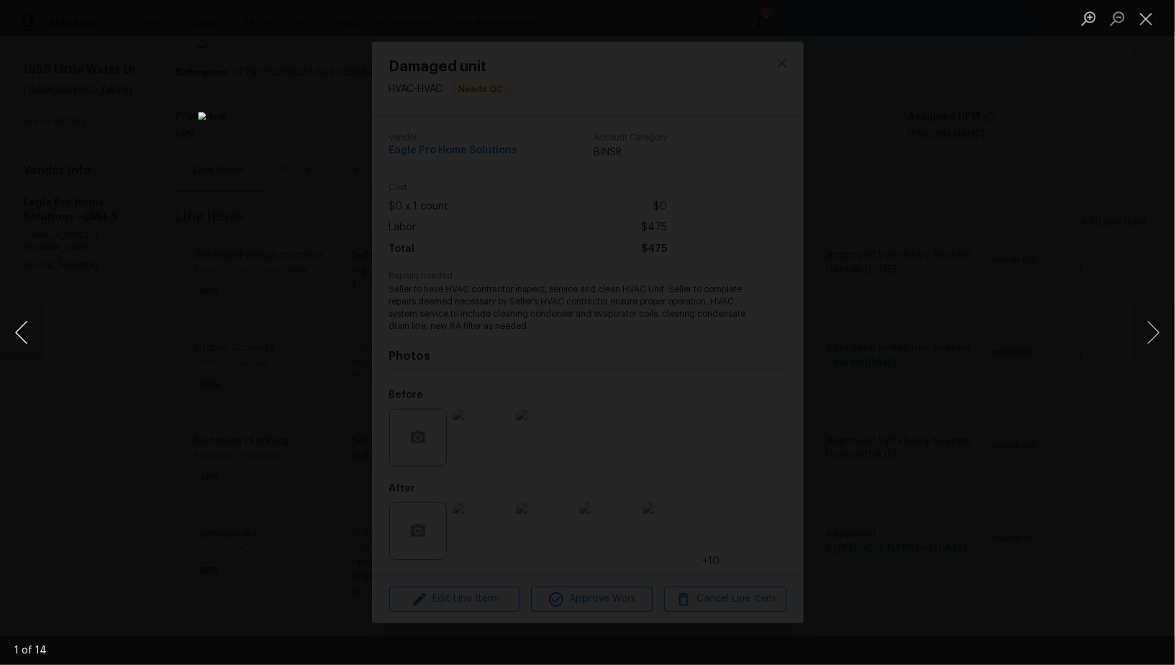
click at [27, 345] on button "Previous image" at bounding box center [21, 333] width 43 height 58
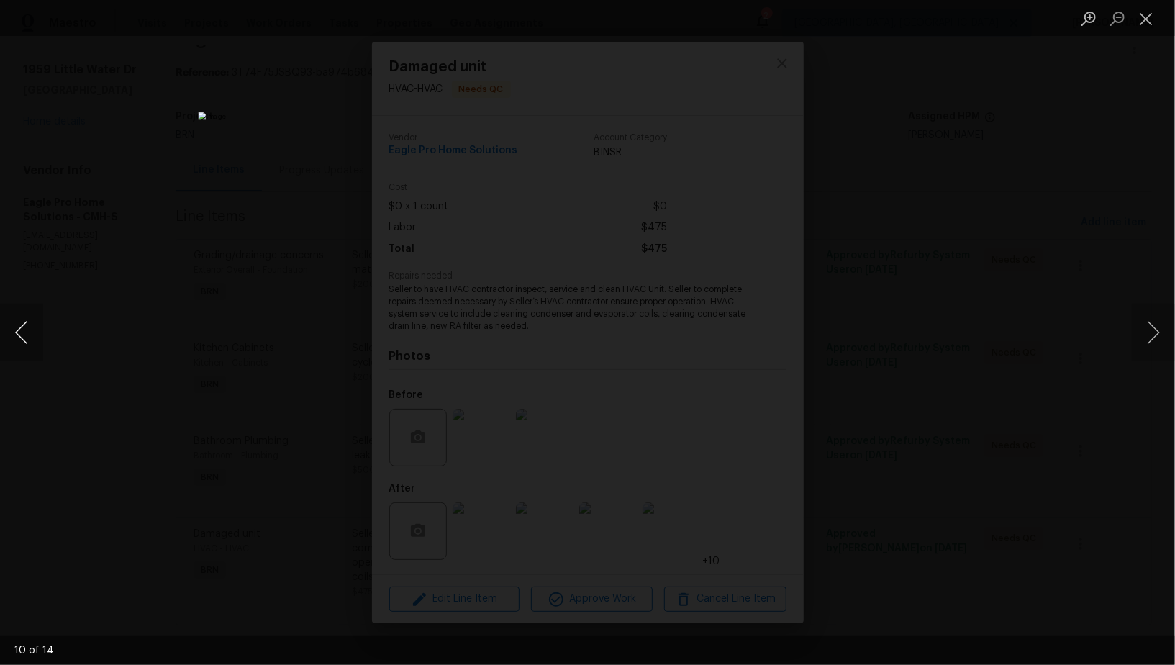
click at [27, 345] on button "Previous image" at bounding box center [21, 333] width 43 height 58
click at [17, 341] on button "Previous image" at bounding box center [21, 333] width 43 height 58
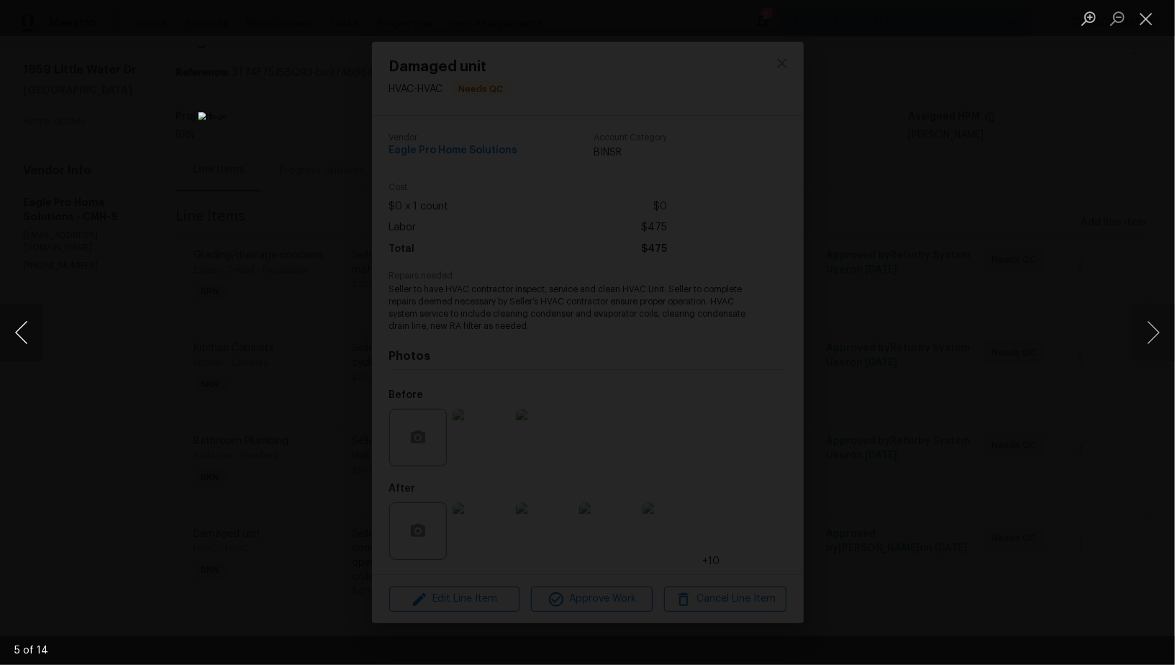
click at [17, 341] on button "Previous image" at bounding box center [21, 333] width 43 height 58
click at [14, 340] on button "Previous image" at bounding box center [21, 333] width 43 height 58
click at [875, 410] on div "Lightbox" at bounding box center [587, 332] width 1175 height 665
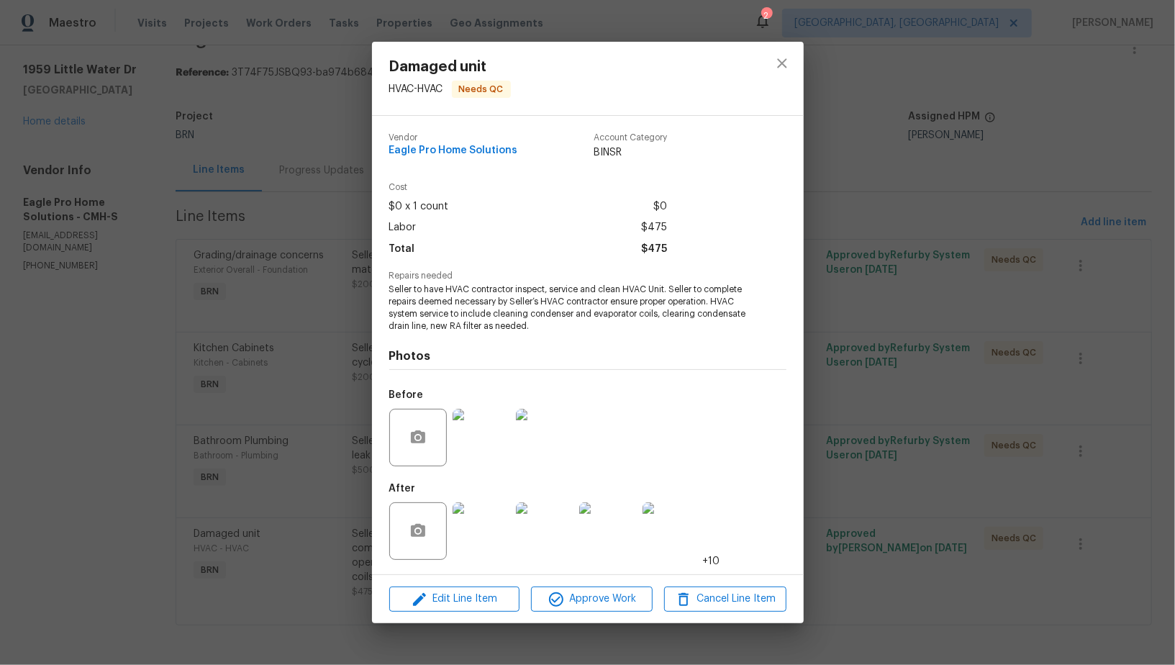
click at [874, 410] on div "Damaged unit HVAC - HVAC Needs QC Vendor Eagle Pro Home Solutions Account Categ…" at bounding box center [587, 332] width 1175 height 665
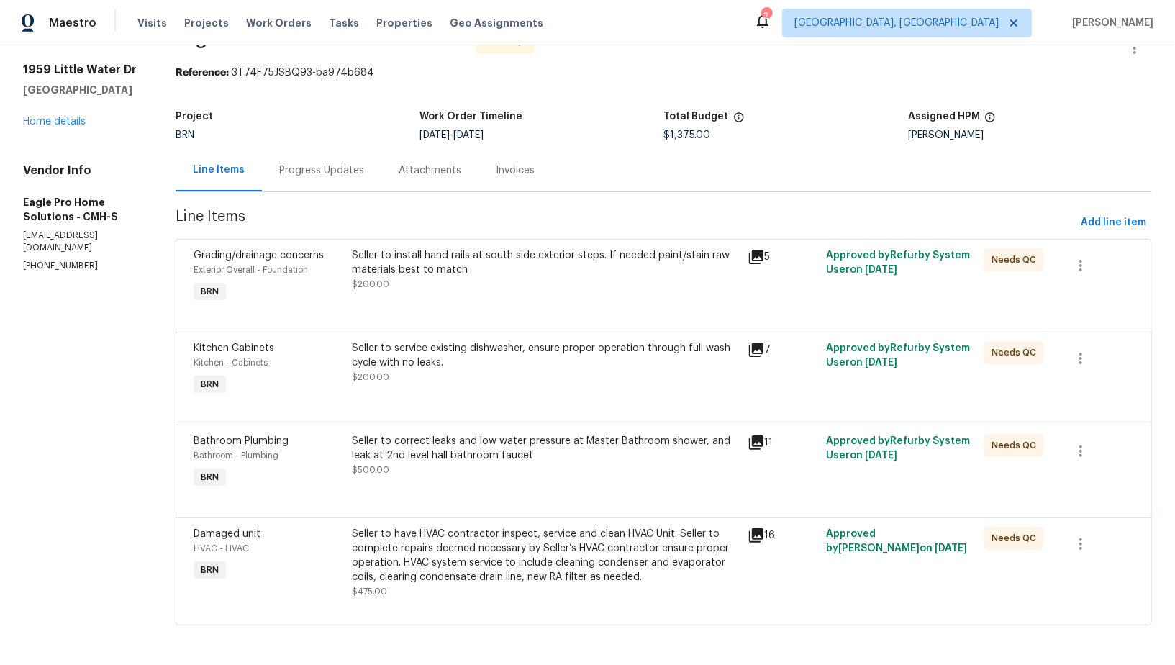
scroll to position [0, 0]
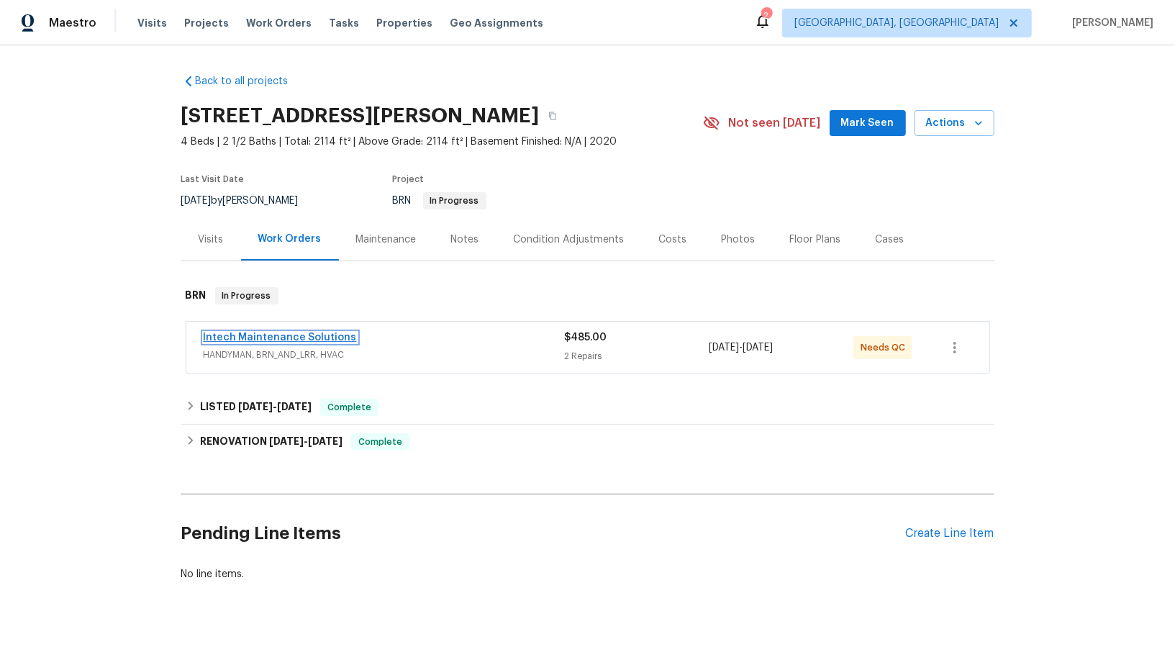
click at [284, 335] on link "Intech Maintenance Solutions" at bounding box center [280, 338] width 153 height 10
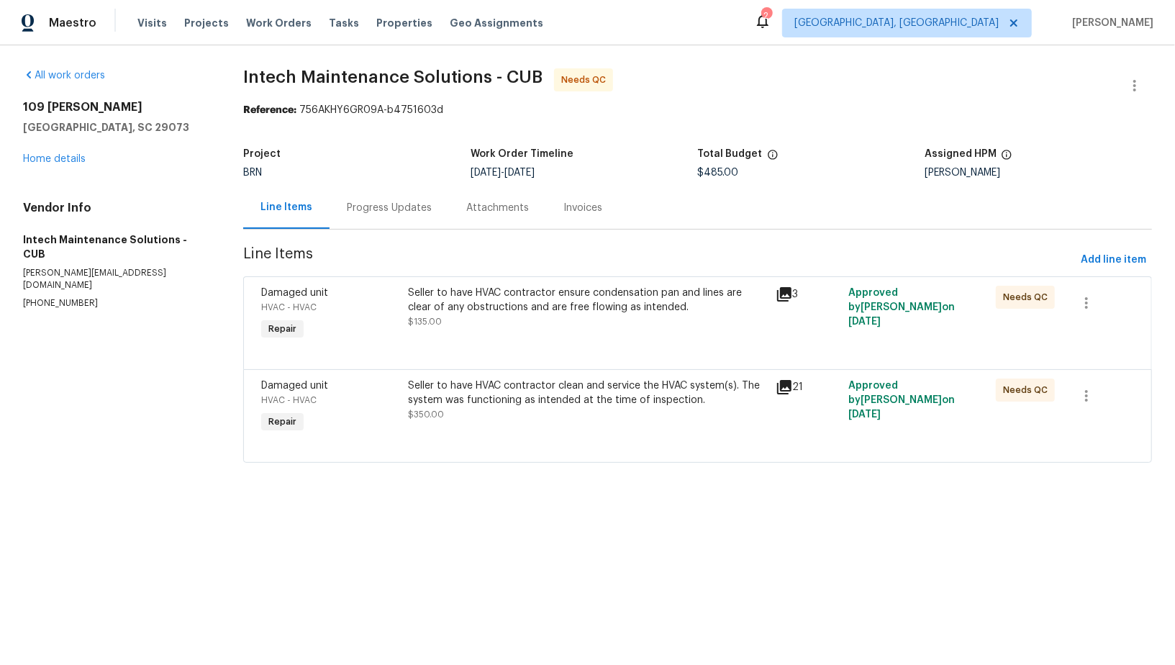
click at [476, 322] on div "Seller to have HVAC contractor ensure condensation pan and lines are clear of a…" at bounding box center [587, 307] width 358 height 43
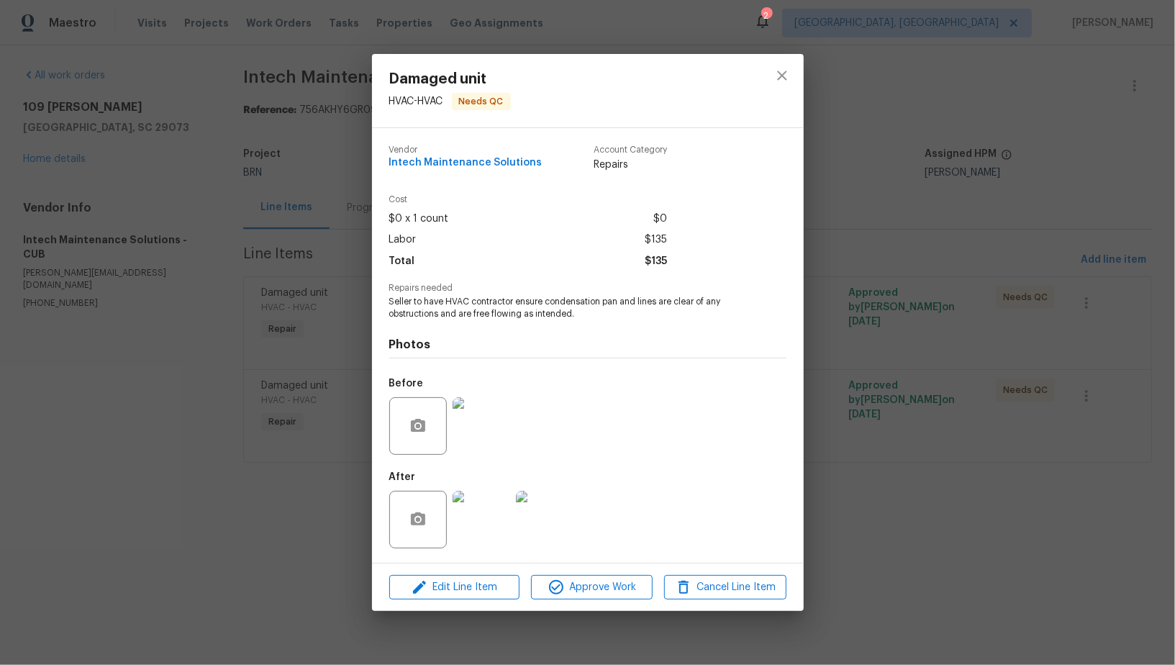
click at [269, 487] on div "Damaged unit HVAC - HVAC Needs QC Vendor Intech Maintenance Solutions Account C…" at bounding box center [587, 332] width 1175 height 665
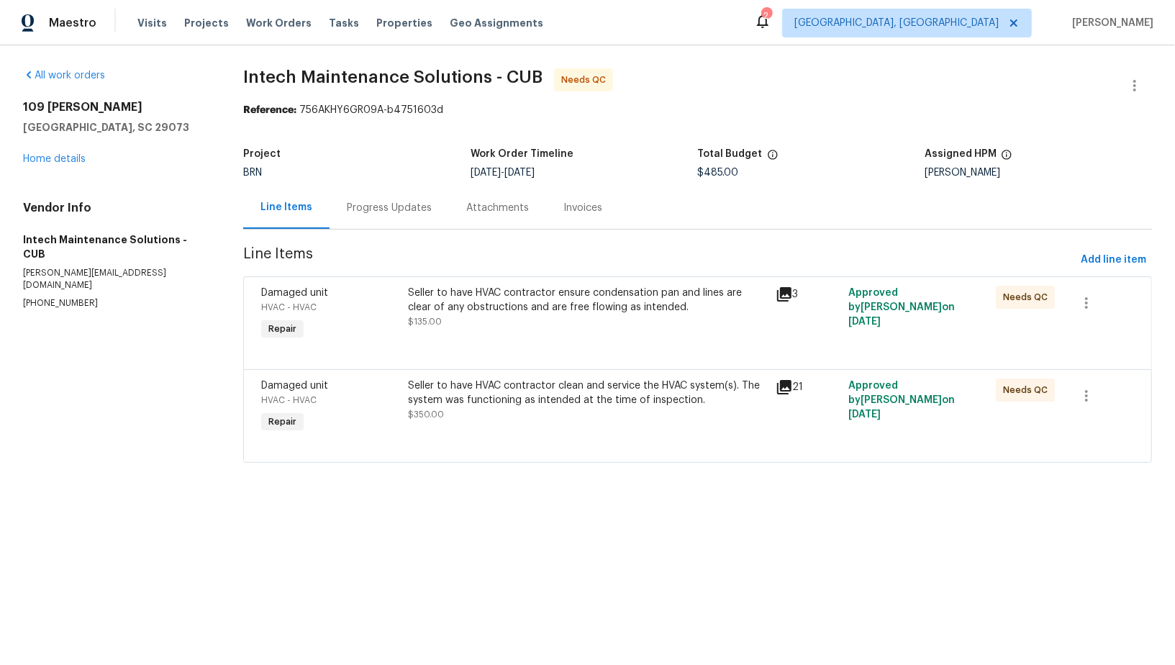
click at [496, 417] on div "Seller to have HVAC contractor clean and service the HVAC system(s). The system…" at bounding box center [587, 400] width 358 height 43
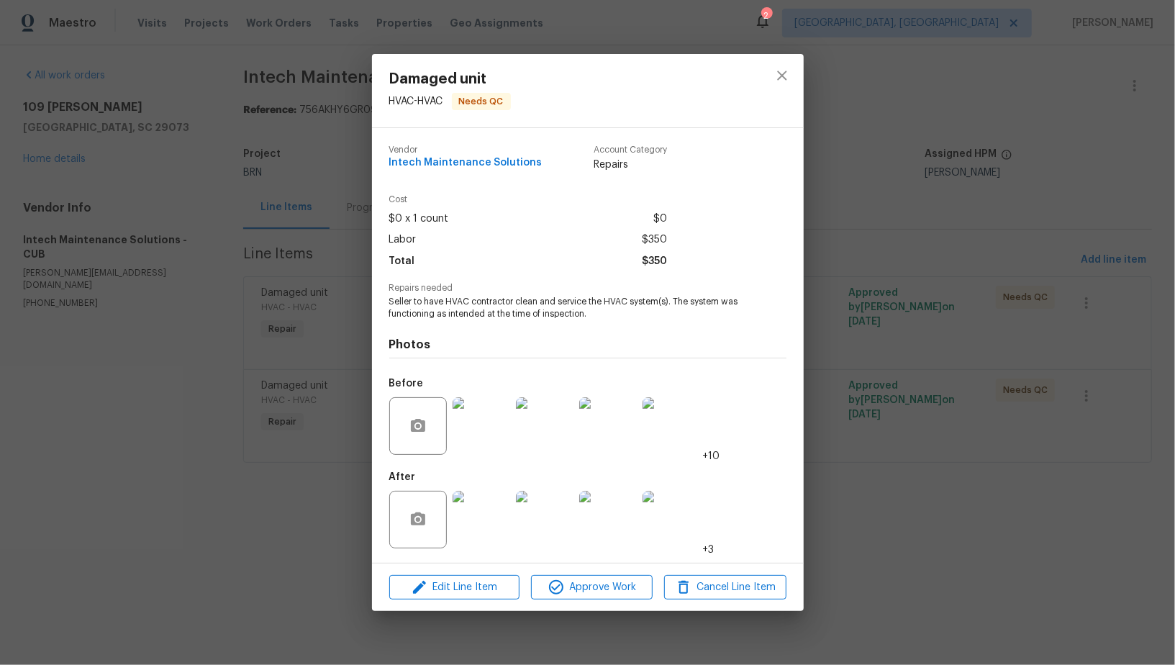
click at [250, 503] on div "Damaged unit HVAC - HVAC Needs QC Vendor Intech Maintenance Solutions Account C…" at bounding box center [587, 332] width 1175 height 665
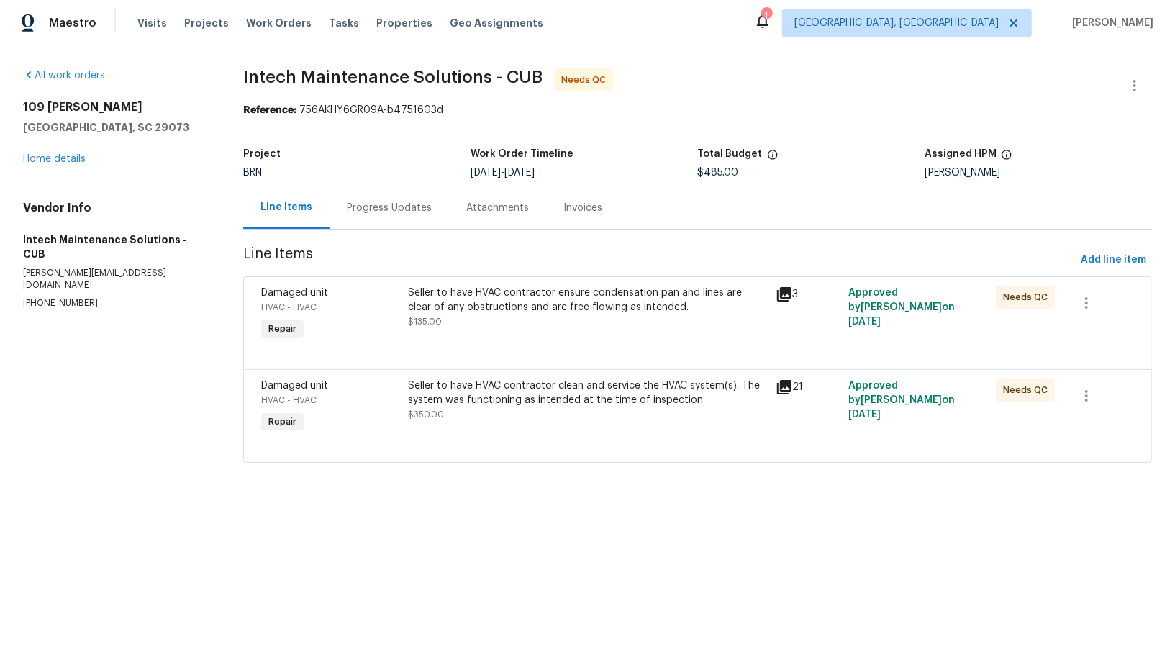
click at [457, 313] on div "Seller to have HVAC contractor ensure condensation pan and lines are clear of a…" at bounding box center [587, 300] width 358 height 29
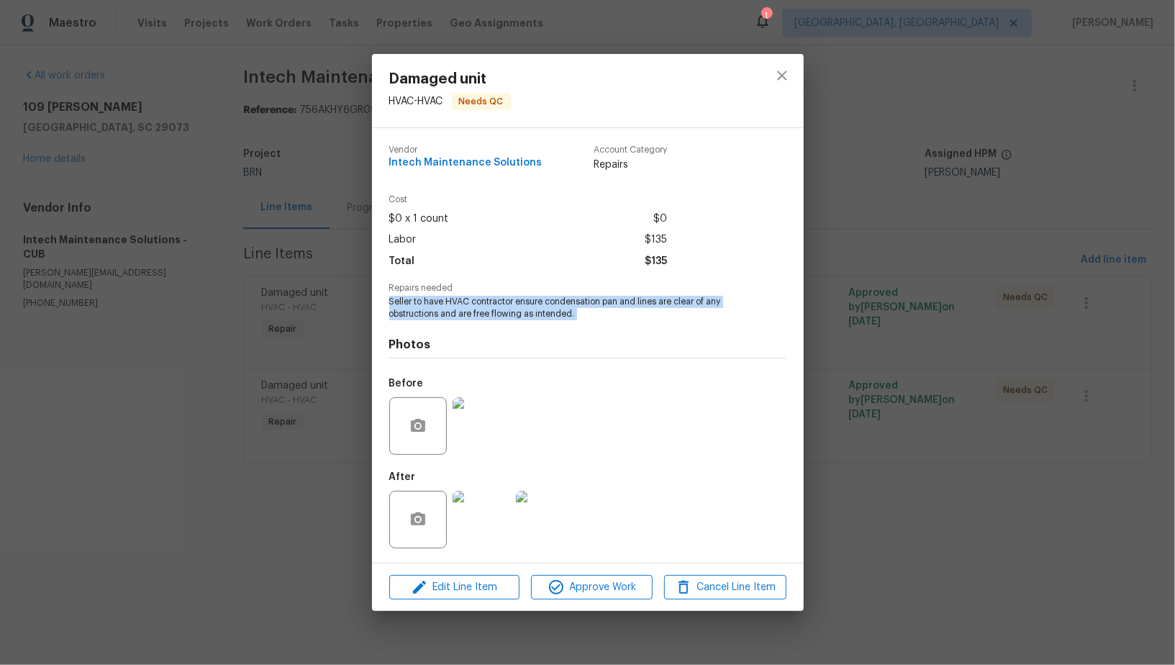
drag, startPoint x: 379, startPoint y: 300, endPoint x: 699, endPoint y: 327, distance: 321.4
click at [699, 327] on div "Vendor Intech Maintenance Solutions Account Category Repairs Cost $0 x 1 count …" at bounding box center [588, 345] width 432 height 435
copy span "Seller to have HVAC contractor ensure condensation pan and lines are clear of a…"
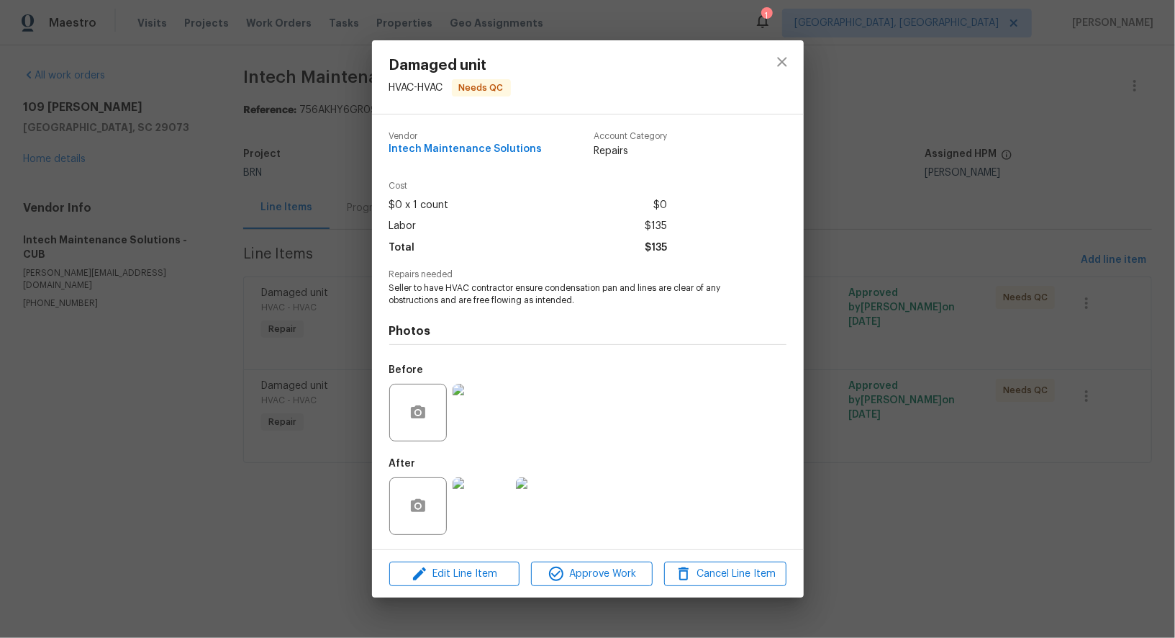
click at [443, 294] on span "Seller to have HVAC contractor ensure condensation pan and lines are clear of a…" at bounding box center [568, 294] width 358 height 24
drag, startPoint x: 386, startPoint y: 288, endPoint x: 638, endPoint y: 311, distance: 252.2
click at [638, 311] on div "Vendor Intech Maintenance Solutions Account Category Repairs Cost $0 x 1 count …" at bounding box center [588, 331] width 432 height 435
copy span "Seller to have HVAC contractor ensure condensation pan and lines are clear of a…"
click at [474, 509] on img at bounding box center [482, 506] width 58 height 58
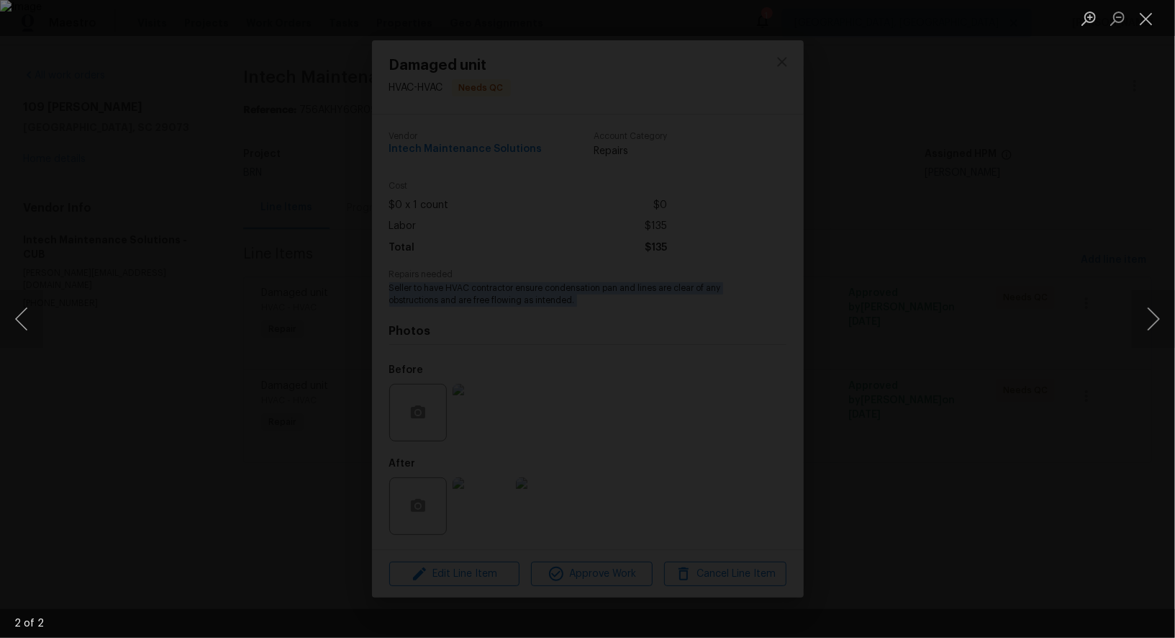
click at [160, 394] on div "Lightbox" at bounding box center [587, 319] width 1175 height 638
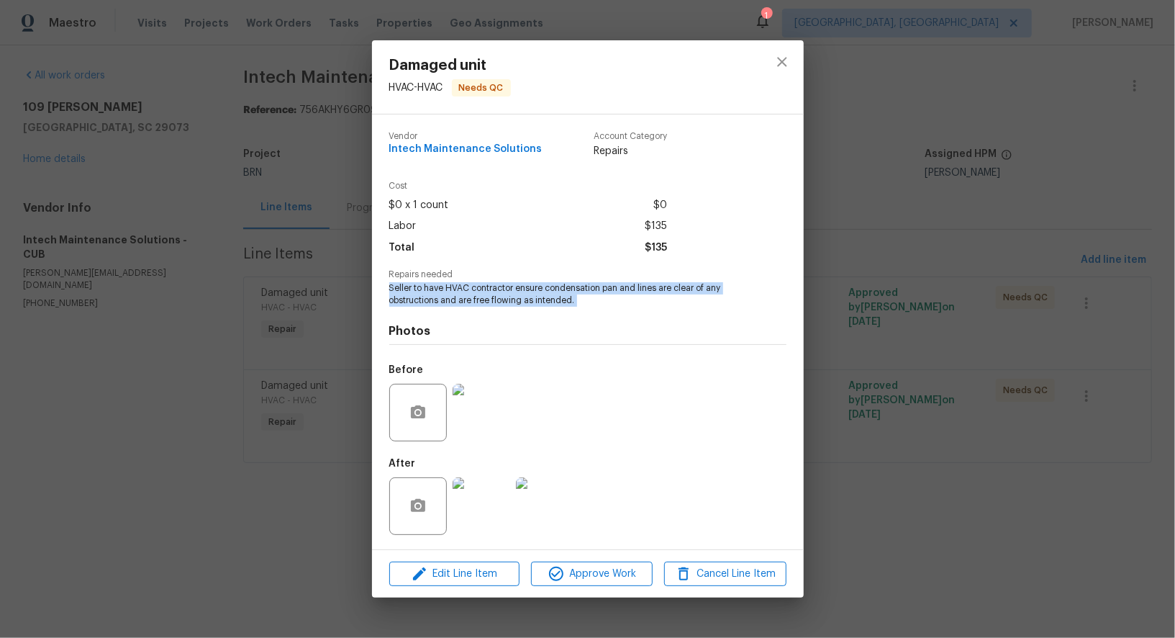
click at [232, 381] on div "Damaged unit HVAC - HVAC Needs QC Vendor Intech Maintenance Solutions Account C…" at bounding box center [587, 319] width 1175 height 638
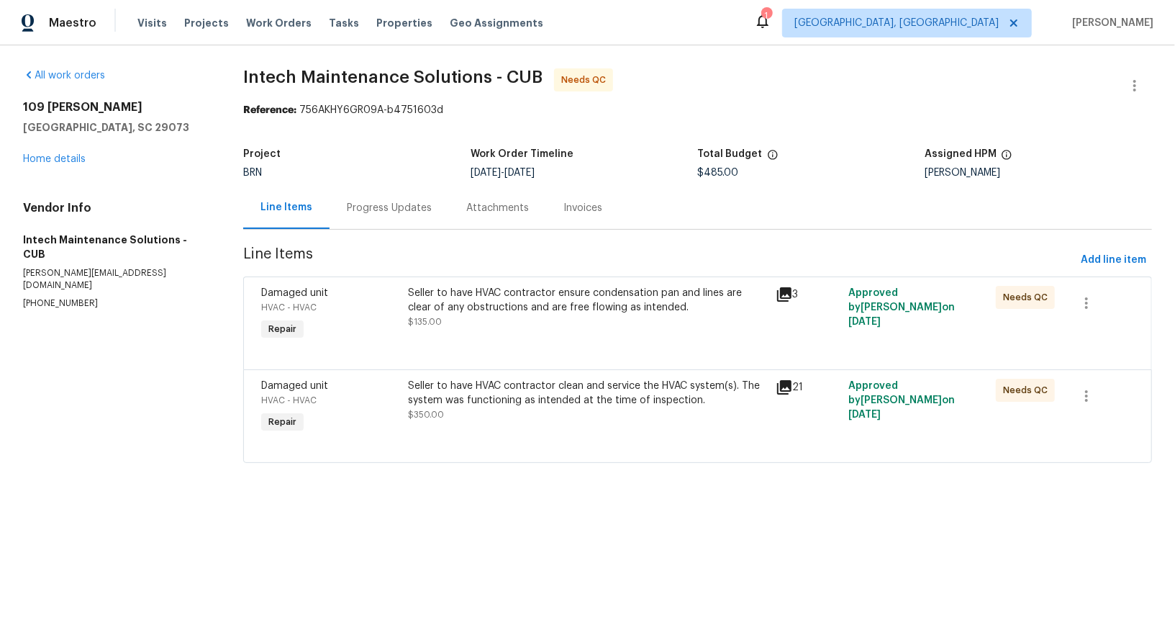
click at [508, 435] on div "Seller to have HVAC contractor clean and service the HVAC system(s). The system…" at bounding box center [587, 407] width 367 height 66
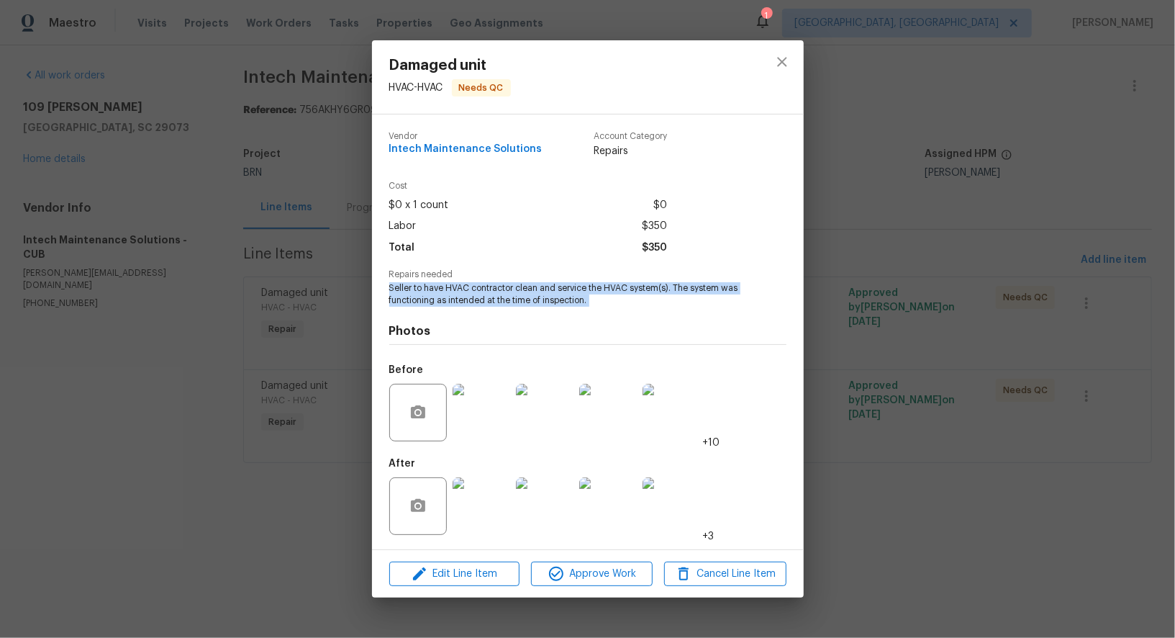
drag, startPoint x: 384, startPoint y: 289, endPoint x: 629, endPoint y: 310, distance: 245.6
click at [629, 310] on div "Vendor Intech Maintenance Solutions Account Category Repairs Cost $0 x 1 count …" at bounding box center [588, 331] width 432 height 435
copy span "Seller to have HVAC contractor clean and service the HVAC system(s). The system…"
click at [498, 510] on img at bounding box center [482, 506] width 58 height 58
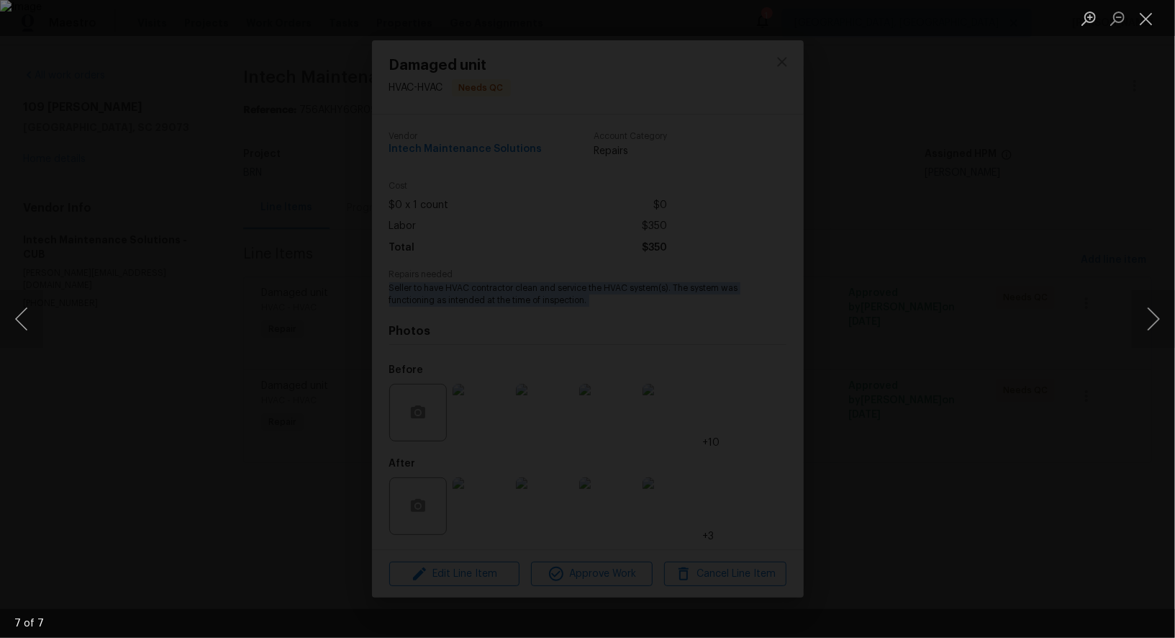
click at [820, 360] on div "Lightbox" at bounding box center [587, 319] width 1175 height 638
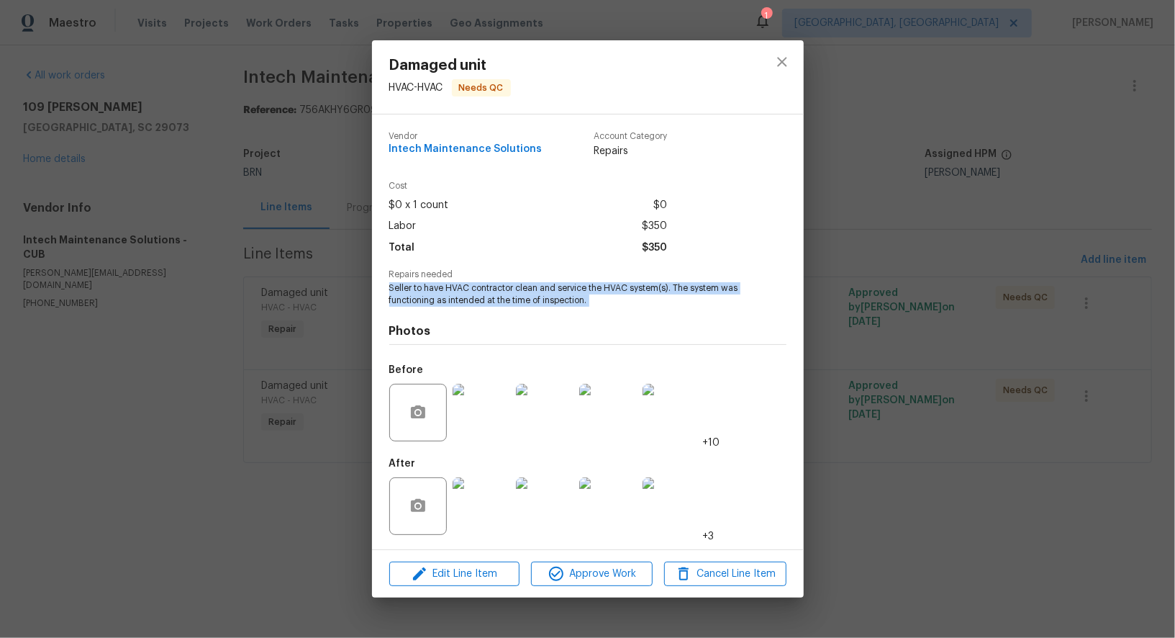
click at [494, 418] on img at bounding box center [482, 413] width 58 height 58
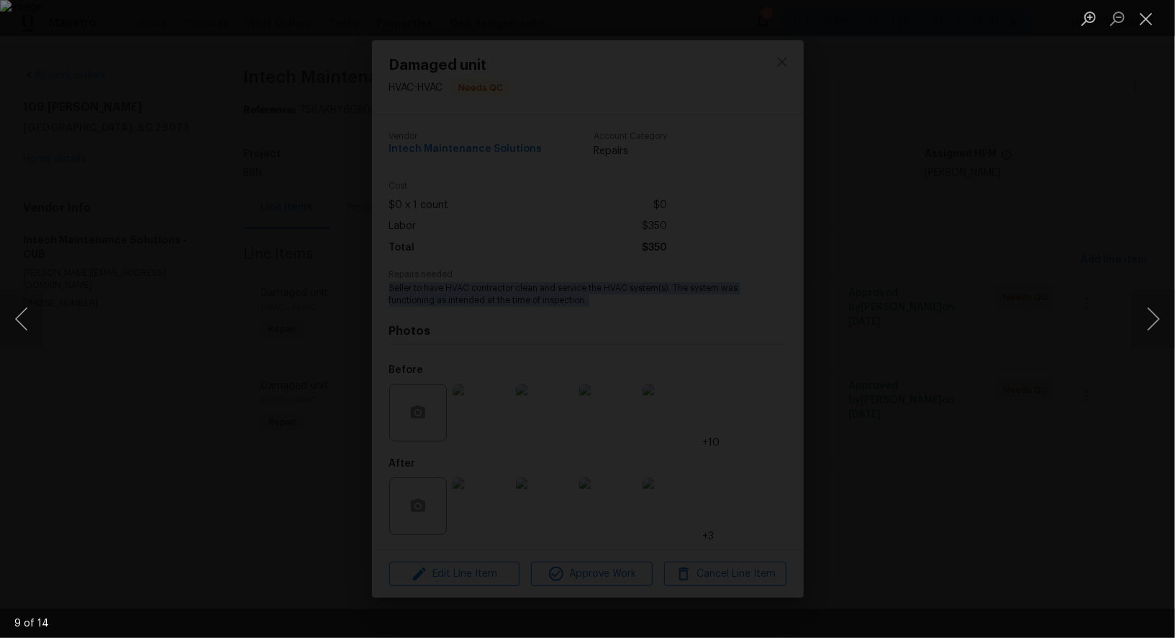
click at [348, 286] on div "Lightbox" at bounding box center [587, 319] width 1175 height 638
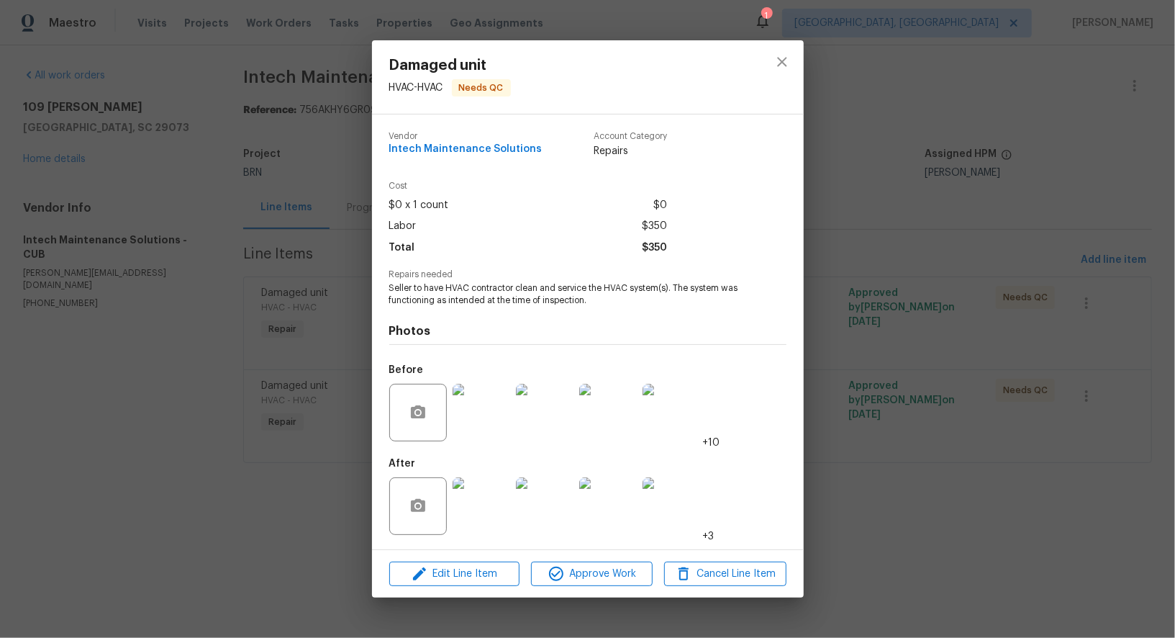
click at [40, 252] on div "Damaged unit HVAC - HVAC Needs QC Vendor Intech Maintenance Solutions Account C…" at bounding box center [587, 319] width 1175 height 638
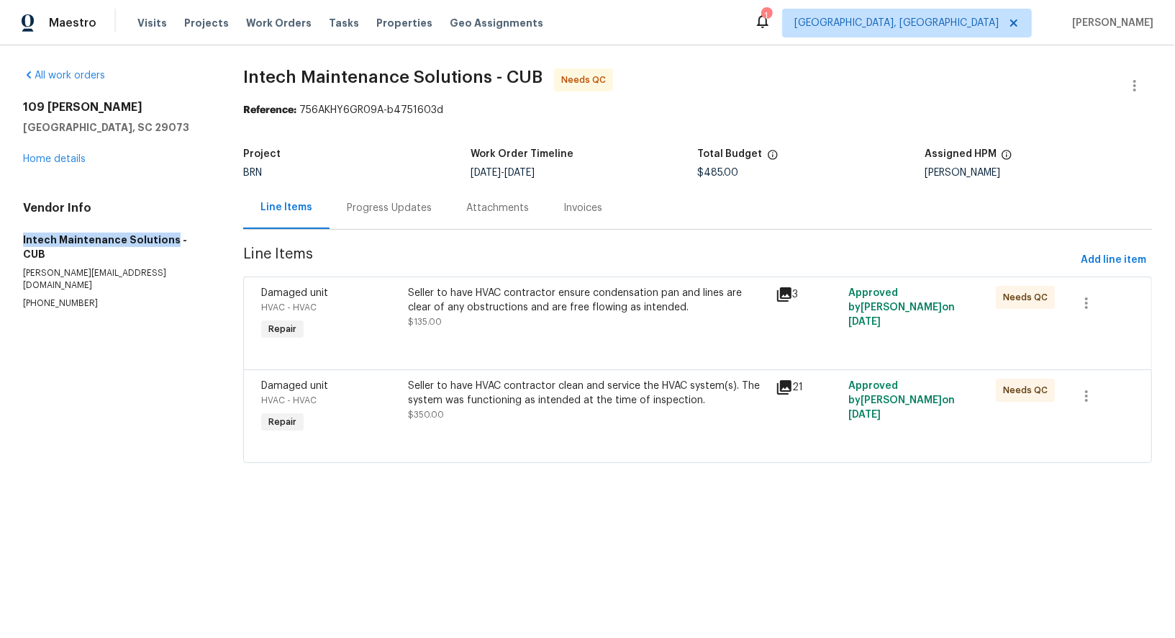
drag, startPoint x: 9, startPoint y: 246, endPoint x: 168, endPoint y: 239, distance: 159.2
click at [168, 239] on div "All work orders 109 Katrina Ct Lexington, SC 29073 Home details Vendor Info Int…" at bounding box center [587, 274] width 1175 height 458
copy h5 "Intech Maintenance Solutions"
click at [396, 216] on div "Progress Updates" at bounding box center [389, 207] width 119 height 42
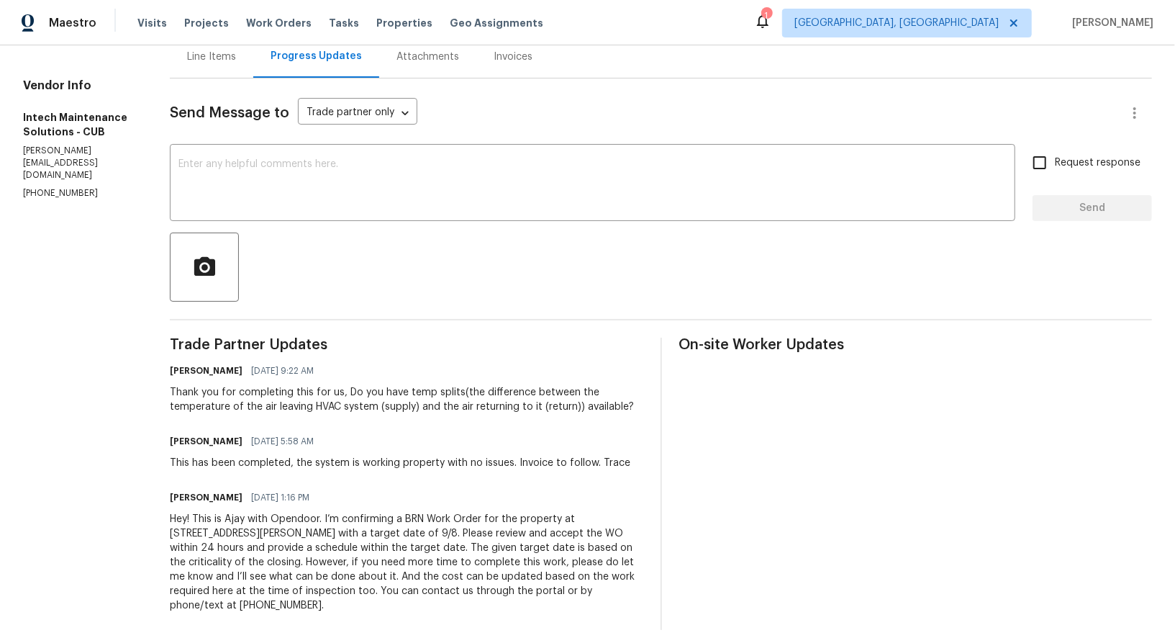
scroll to position [151, 0]
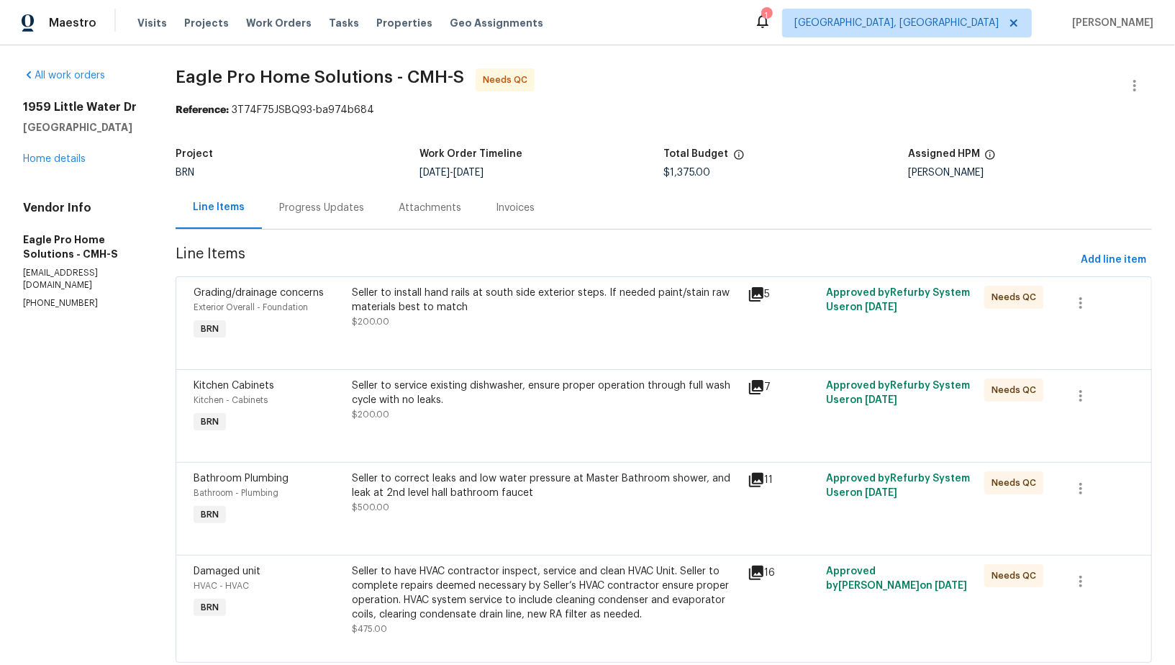
scroll to position [37, 0]
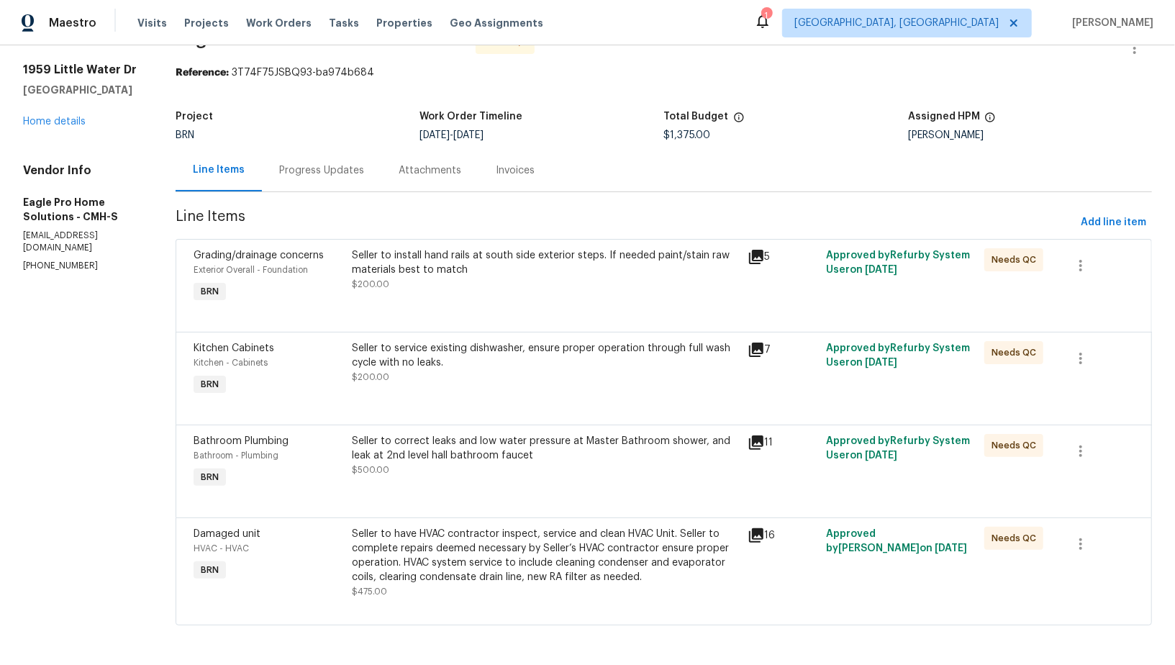
click at [574, 551] on div "Seller to have HVAC contractor inspect, service and clean HVAC Unit. Seller to …" at bounding box center [545, 556] width 386 height 58
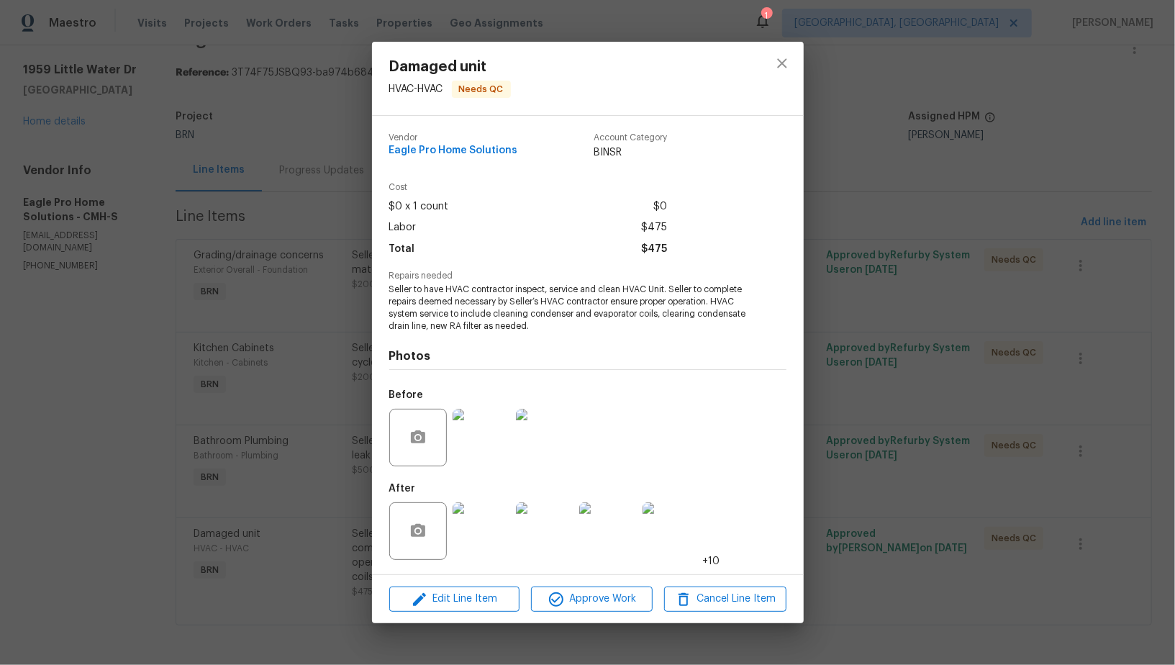
click at [486, 507] on img at bounding box center [482, 531] width 58 height 58
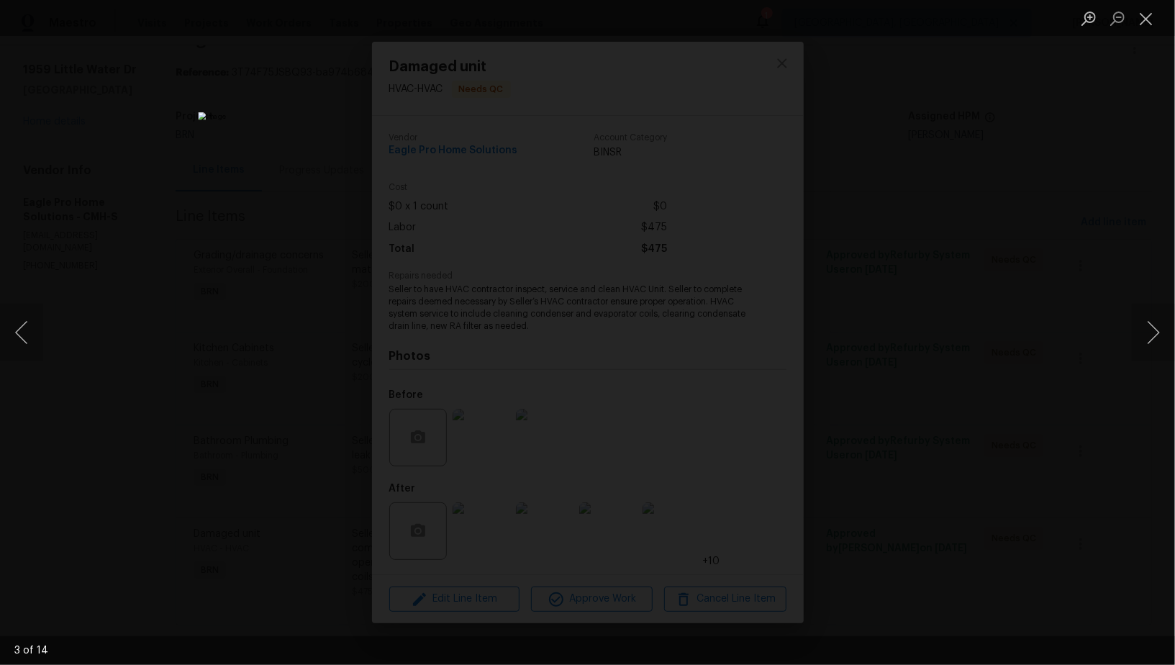
click at [1000, 454] on div "Lightbox" at bounding box center [587, 332] width 1175 height 665
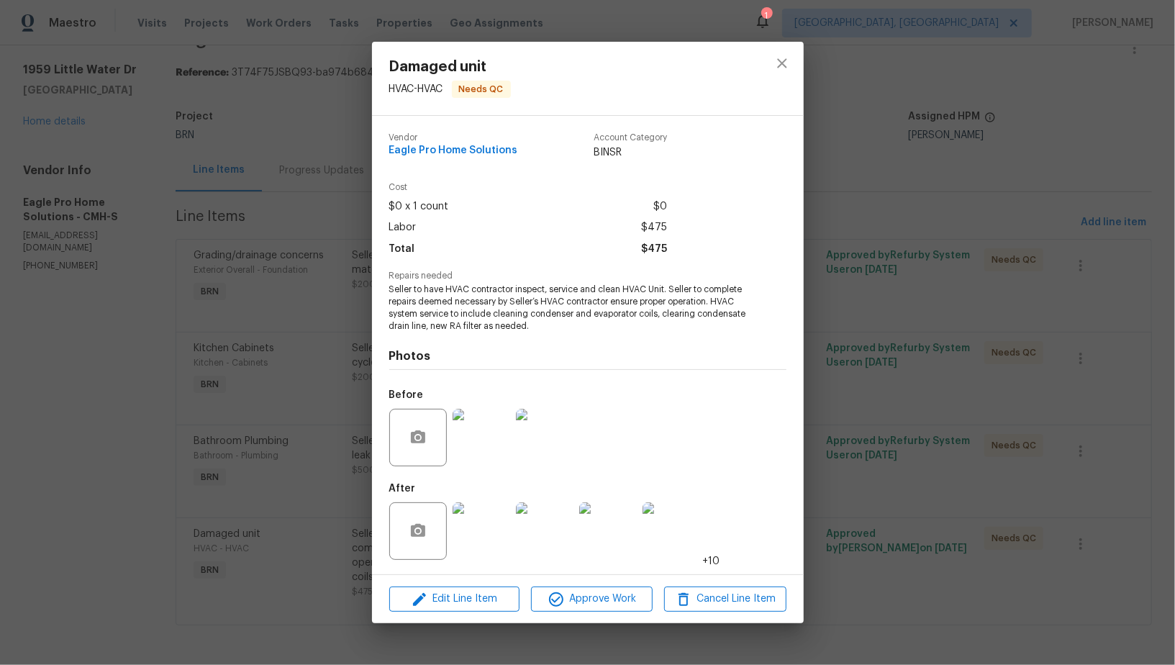
click at [1000, 454] on div "Damaged unit HVAC - HVAC Needs QC Vendor Eagle Pro Home Solutions Account Categ…" at bounding box center [587, 332] width 1175 height 665
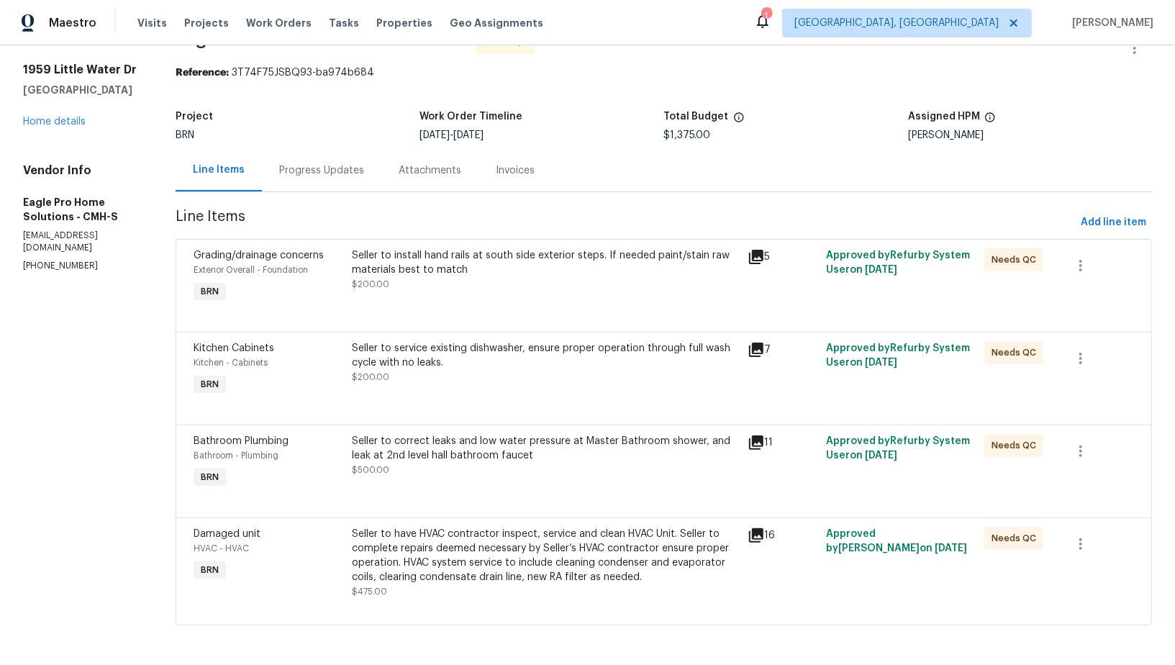
scroll to position [0, 0]
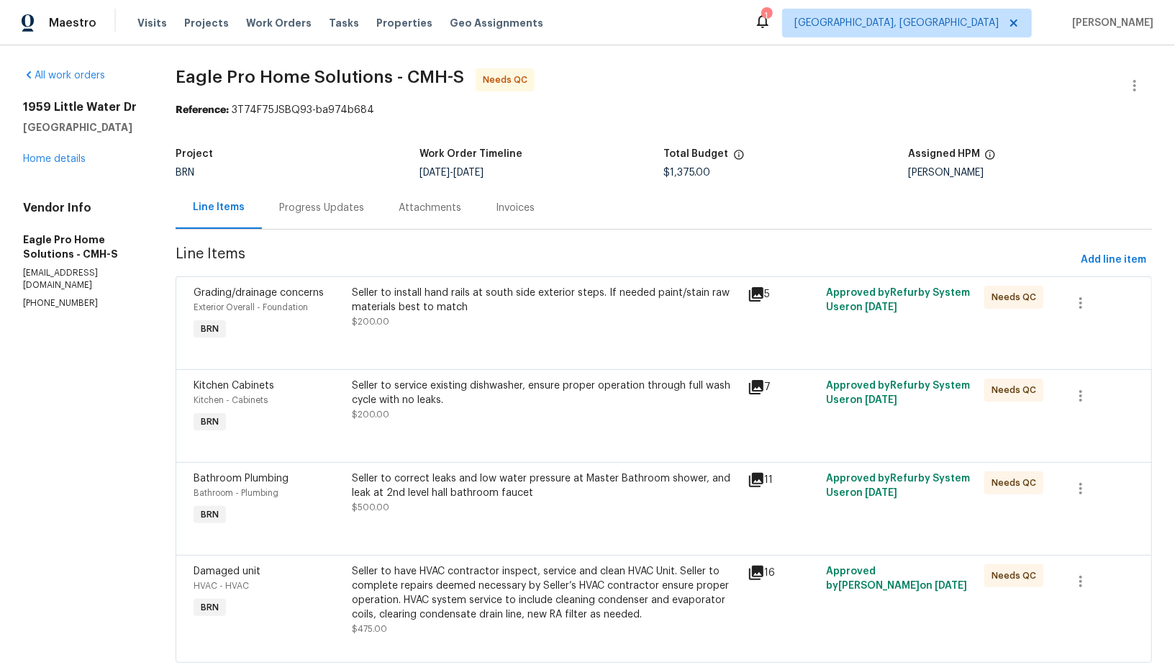
click at [447, 518] on div "Seller to correct leaks and low water pressure at Master Bathroom shower, and l…" at bounding box center [545, 500] width 395 height 66
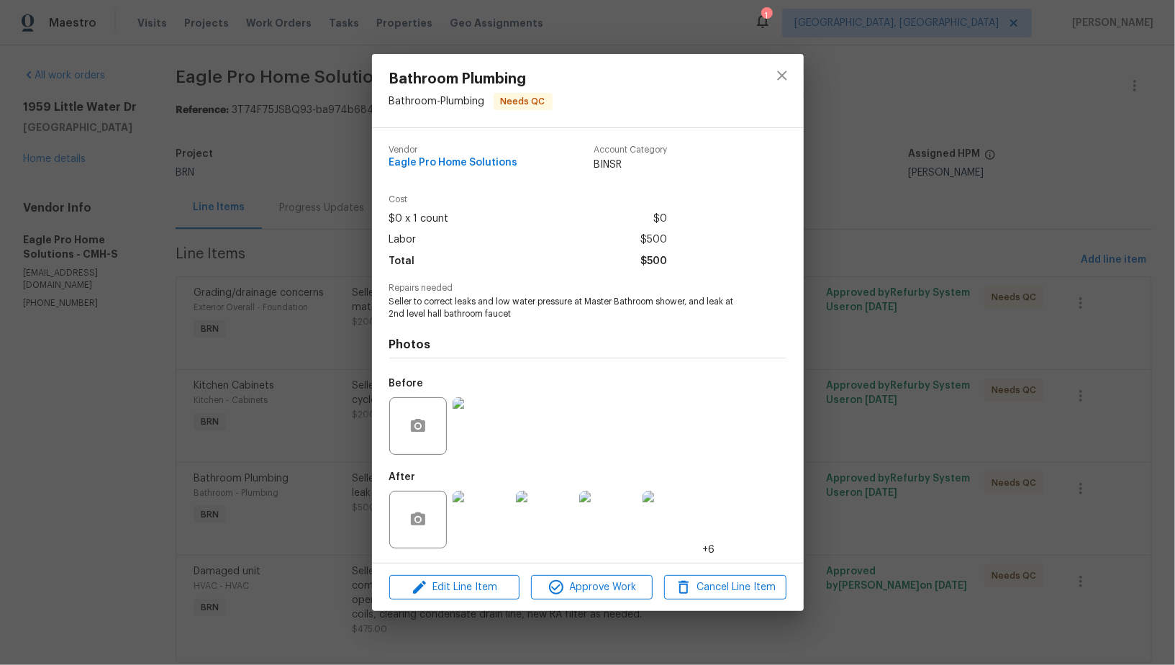
click at [488, 507] on img at bounding box center [482, 520] width 58 height 58
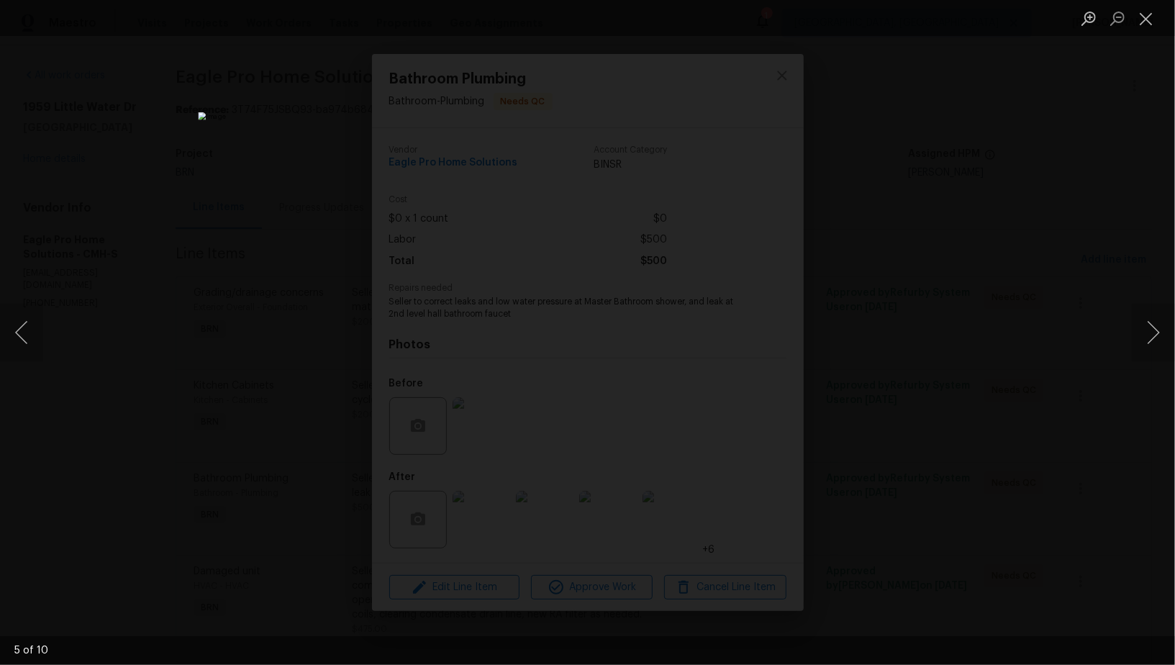
click at [1012, 489] on div "Lightbox" at bounding box center [587, 332] width 1175 height 665
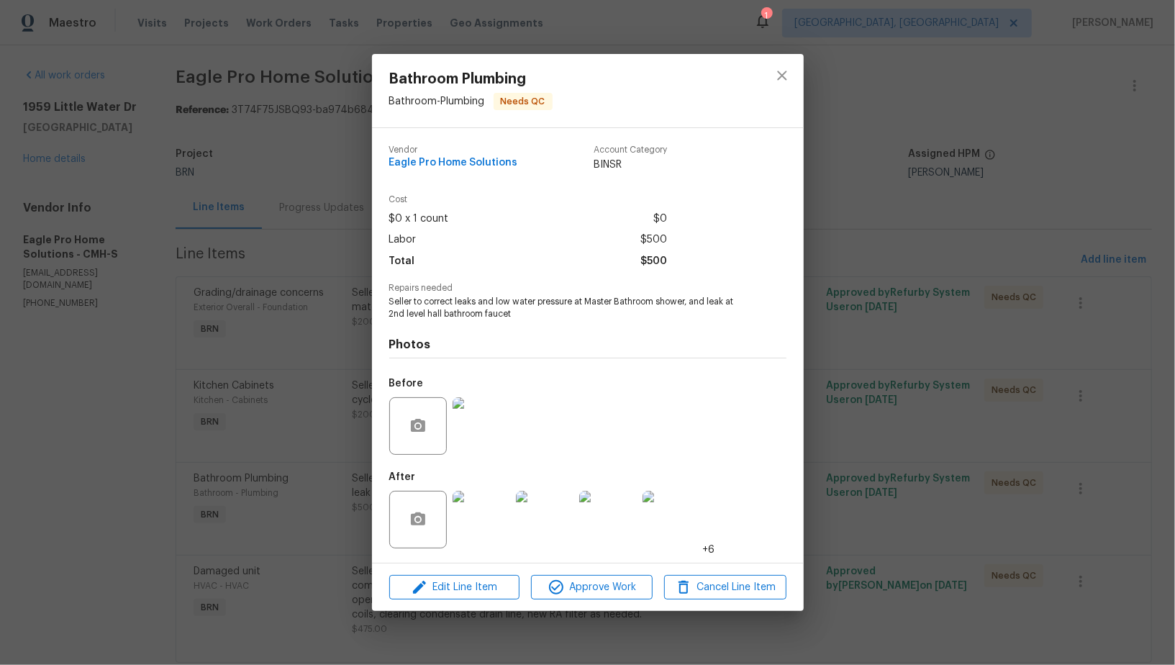
click at [1012, 489] on div "Bathroom Plumbing Bathroom - Plumbing Needs QC Vendor Eagle Pro Home Solutions …" at bounding box center [587, 332] width 1175 height 665
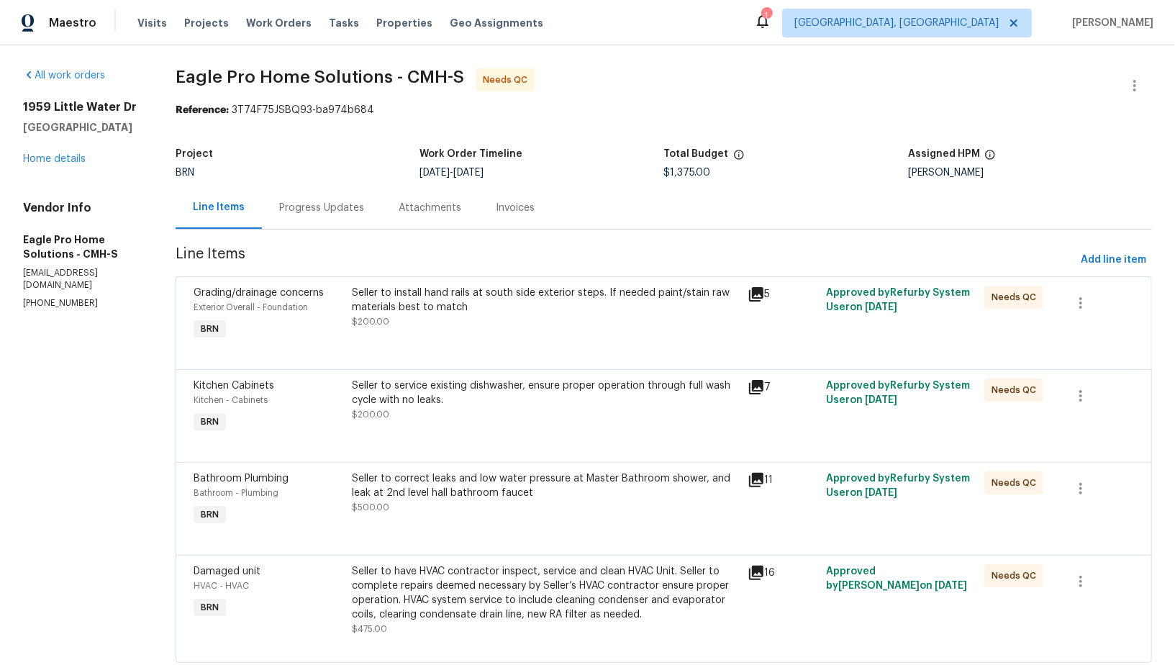
click at [443, 300] on div "Seller to install hand rails at south side exterior steps. If needed paint/stai…" at bounding box center [545, 300] width 386 height 29
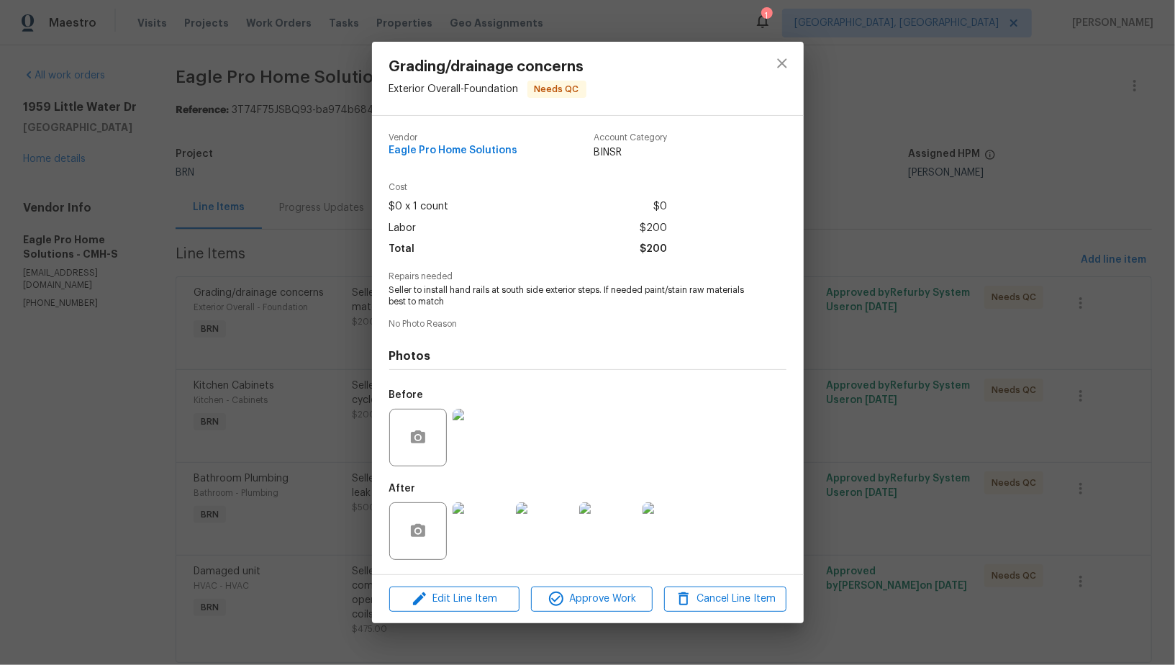
click at [538, 518] on img at bounding box center [545, 531] width 58 height 58
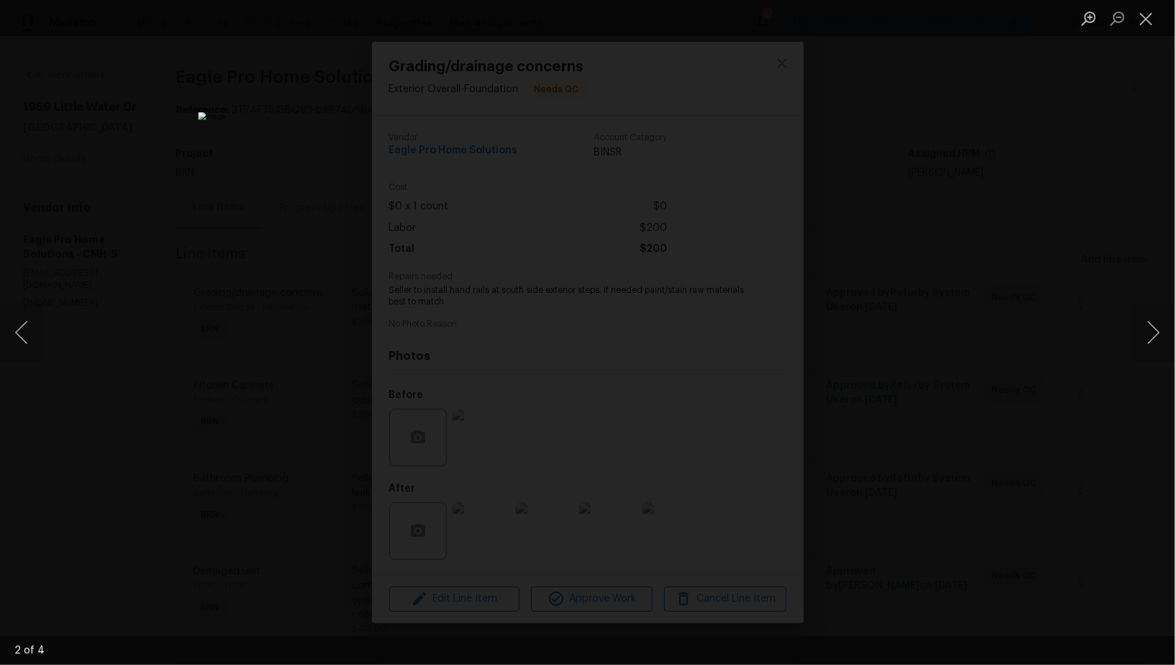
click at [931, 262] on div "Lightbox" at bounding box center [587, 332] width 1175 height 665
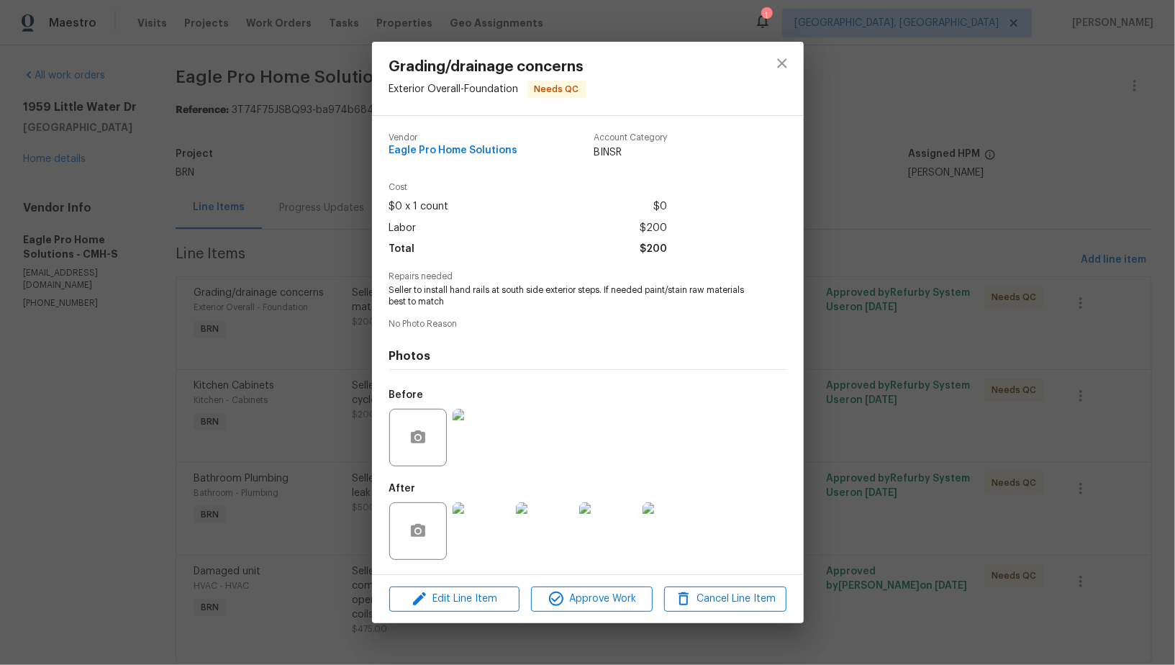
click at [931, 255] on div "Grading/drainage concerns Exterior Overall - Foundation Needs QC Vendor Eagle P…" at bounding box center [587, 332] width 1175 height 665
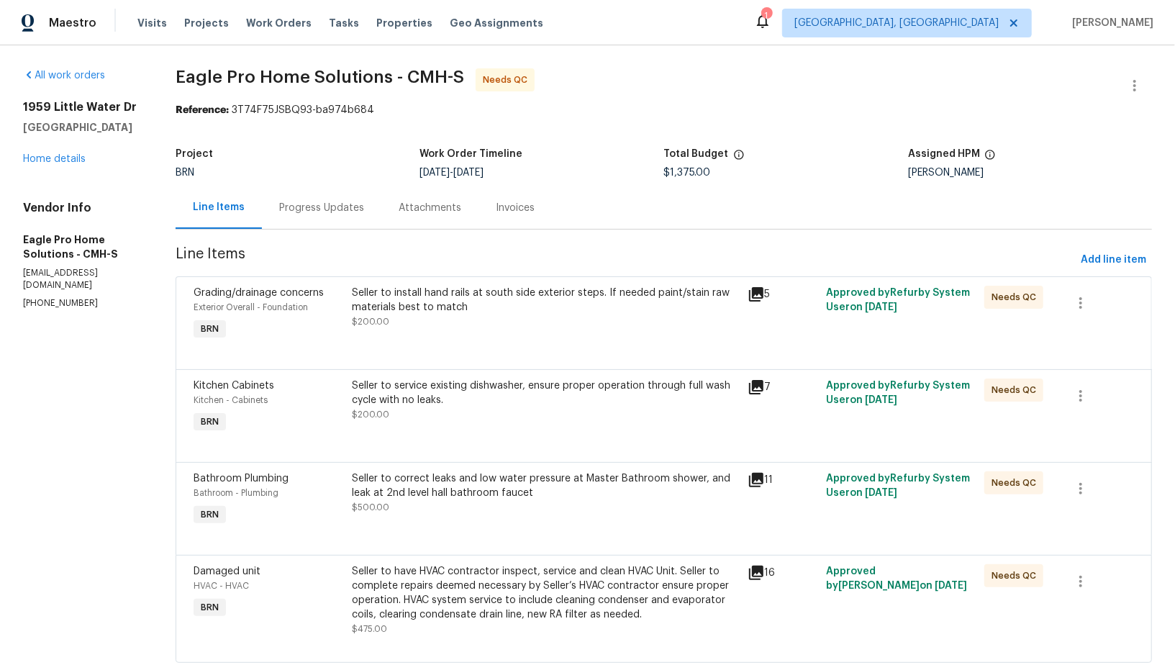
click at [353, 213] on div "Progress Updates" at bounding box center [321, 208] width 85 height 14
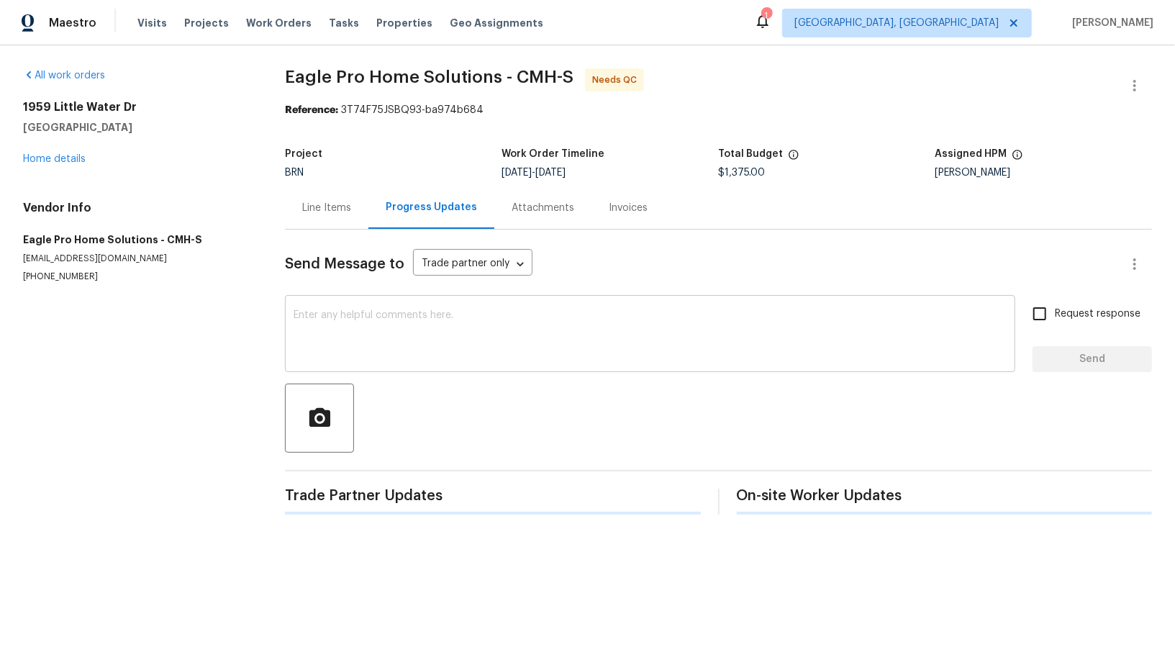
click at [365, 305] on div "x ​" at bounding box center [650, 335] width 730 height 73
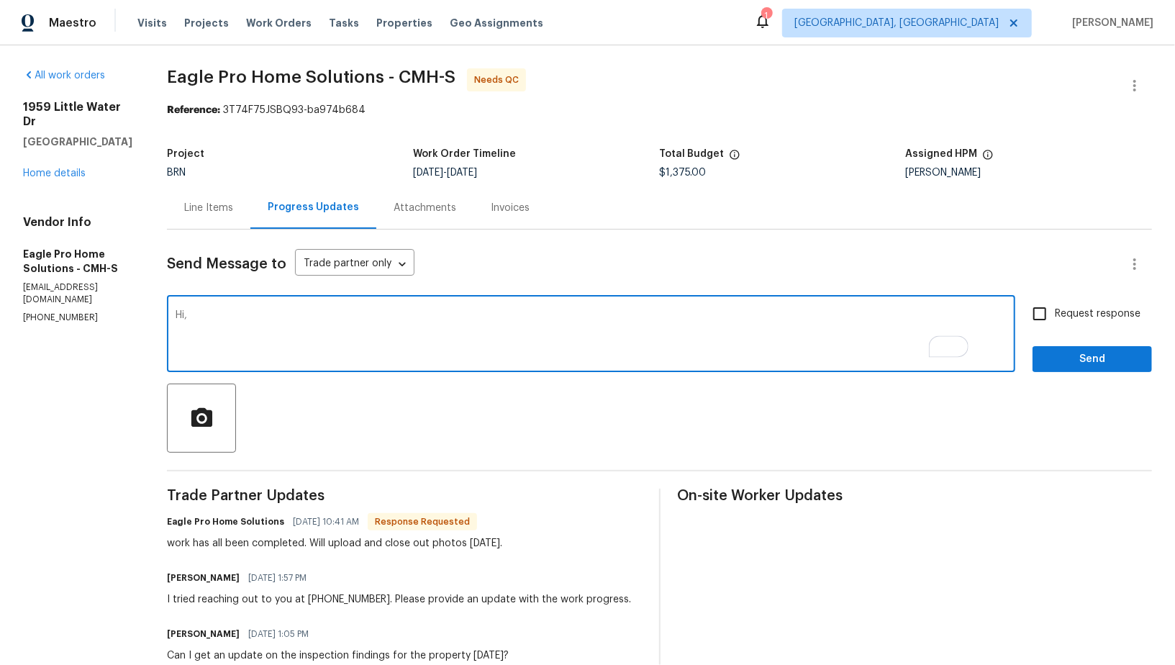
paste textarea "Temp split (the difference between the temperature of the air leaving your HVAC…"
click at [232, 314] on textarea "Hi, Temp split (the difference between the temperature of the air leaving your …" at bounding box center [591, 335] width 831 height 50
click at [967, 316] on textarea "Hi, Do you happen to have Temp split (the difference between the temperature of…" at bounding box center [591, 335] width 831 height 50
click at [235, 318] on textarea "Hi, Do you happen to have Temp split (the difference between the temperature of…" at bounding box center [591, 335] width 831 height 50
click at [343, 319] on textarea "Hi, do you happen to have Temp split (the difference between the temperature of…" at bounding box center [591, 335] width 831 height 50
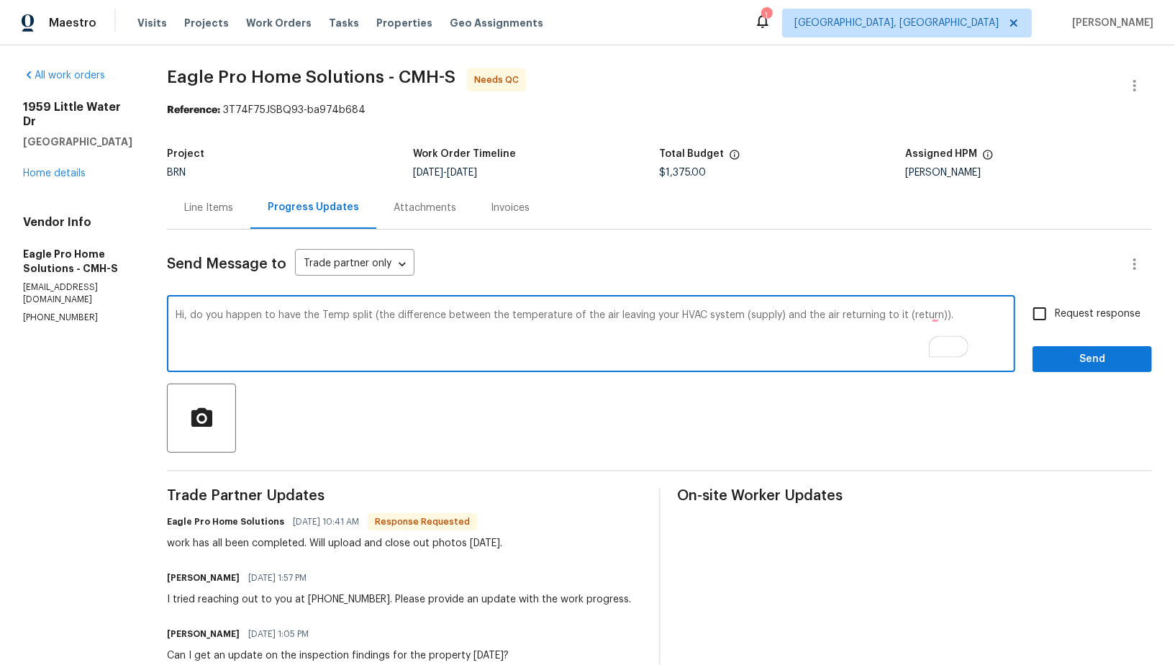
click at [992, 317] on textarea "Hi, do you happen to have the Temp split (the difference between the temperatur…" at bounding box center [591, 335] width 831 height 50
type textarea "Hi, do you happen to have the Temp split (the difference between the temperatur…"
click at [1054, 312] on input "Request response" at bounding box center [1040, 314] width 30 height 30
checkbox input "true"
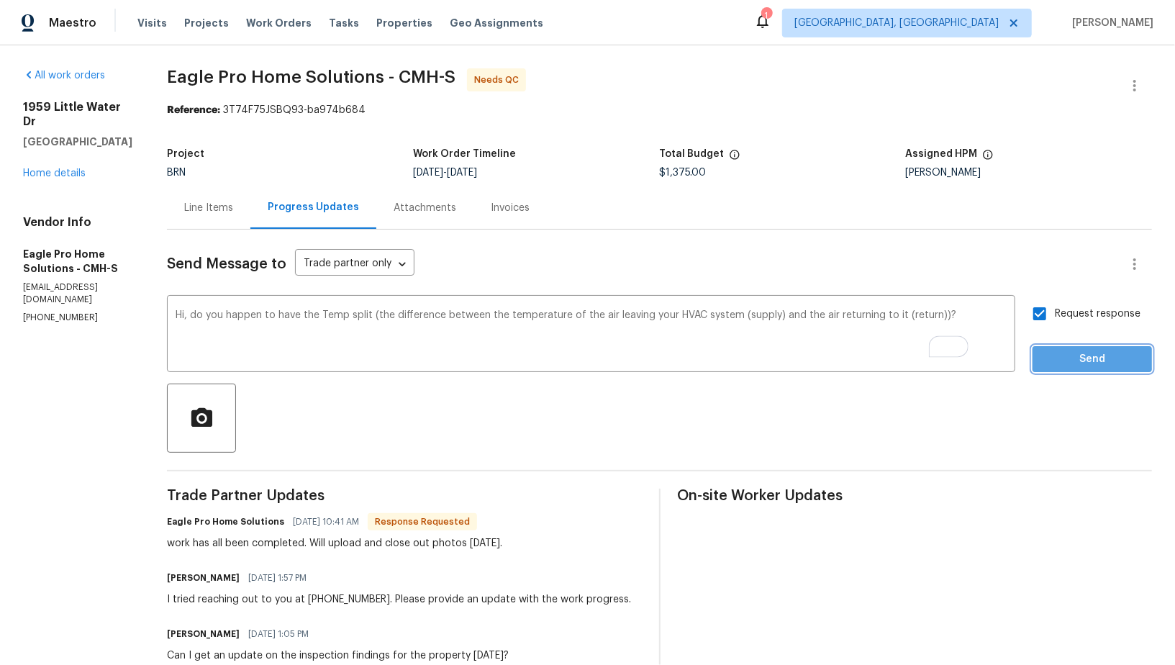
click at [1062, 358] on span "Send" at bounding box center [1092, 359] width 96 height 18
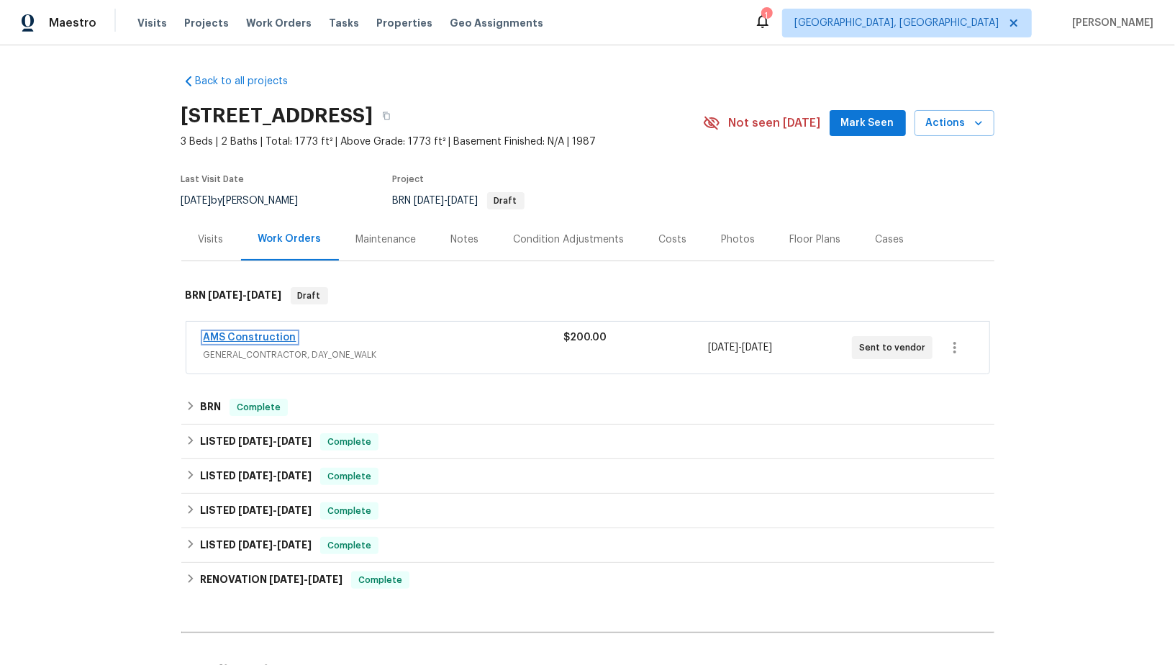
click at [250, 333] on link "AMS Construction" at bounding box center [250, 338] width 93 height 10
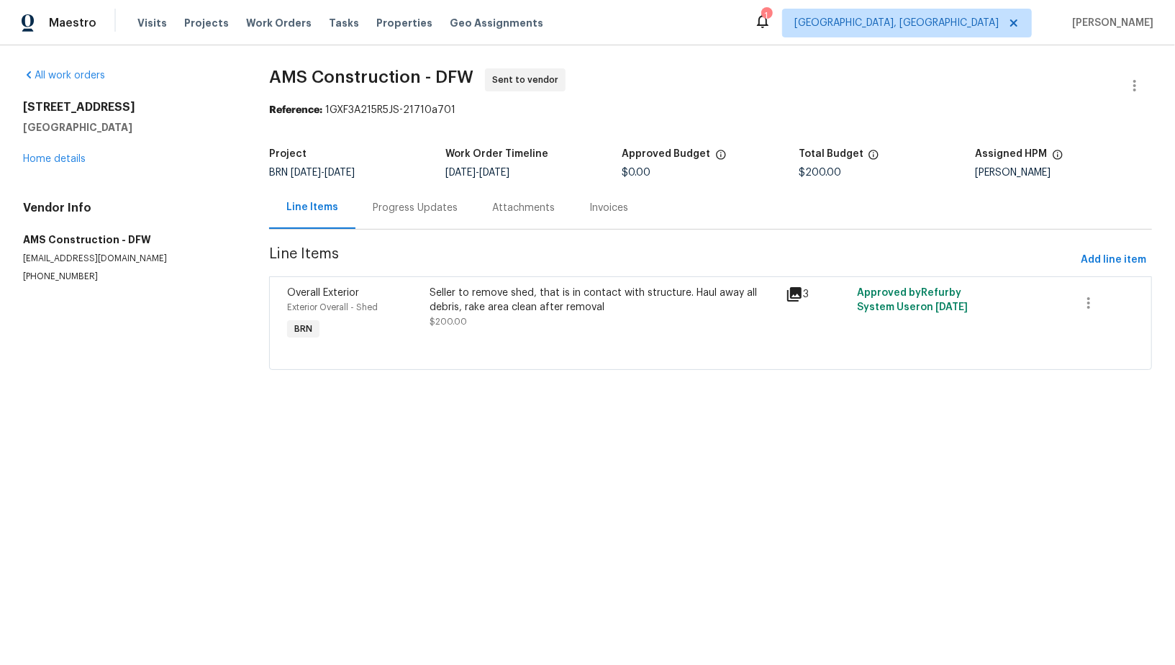
click at [391, 213] on div "Progress Updates" at bounding box center [415, 208] width 85 height 14
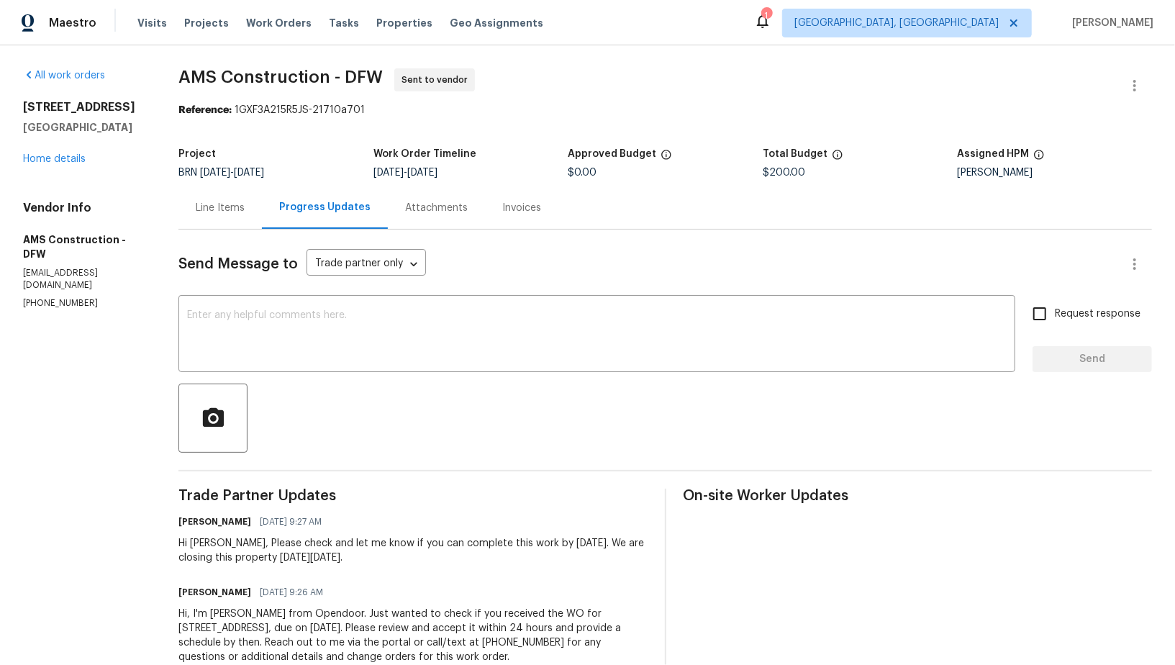
scroll to position [39, 0]
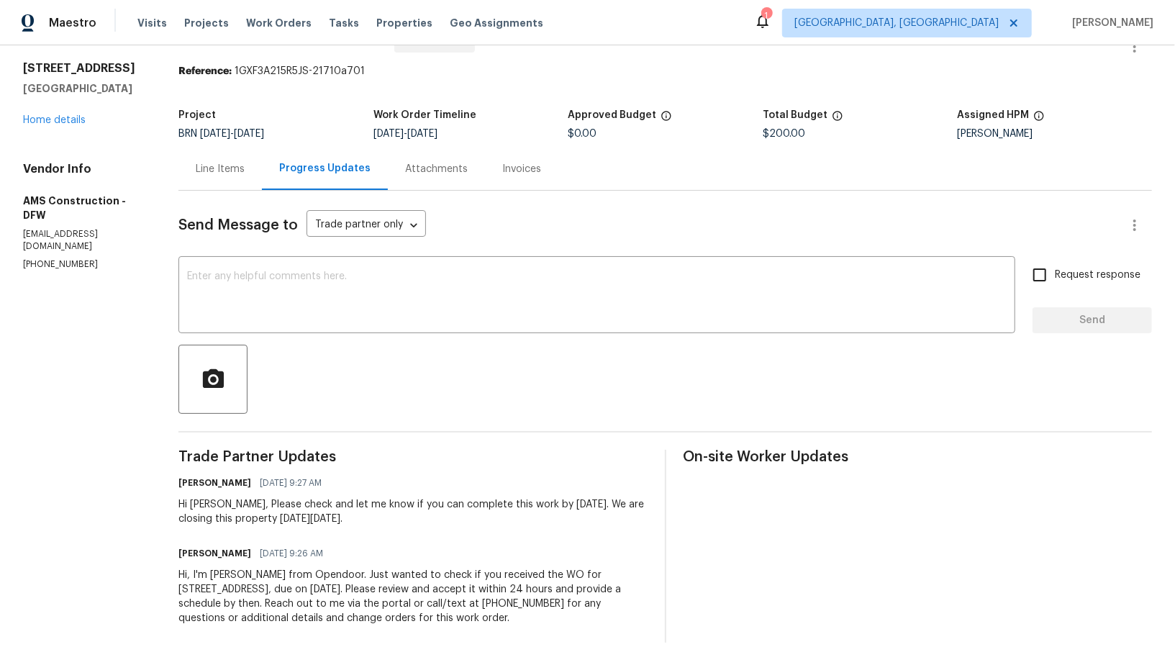
click at [236, 168] on div "Line Items" at bounding box center [220, 169] width 49 height 14
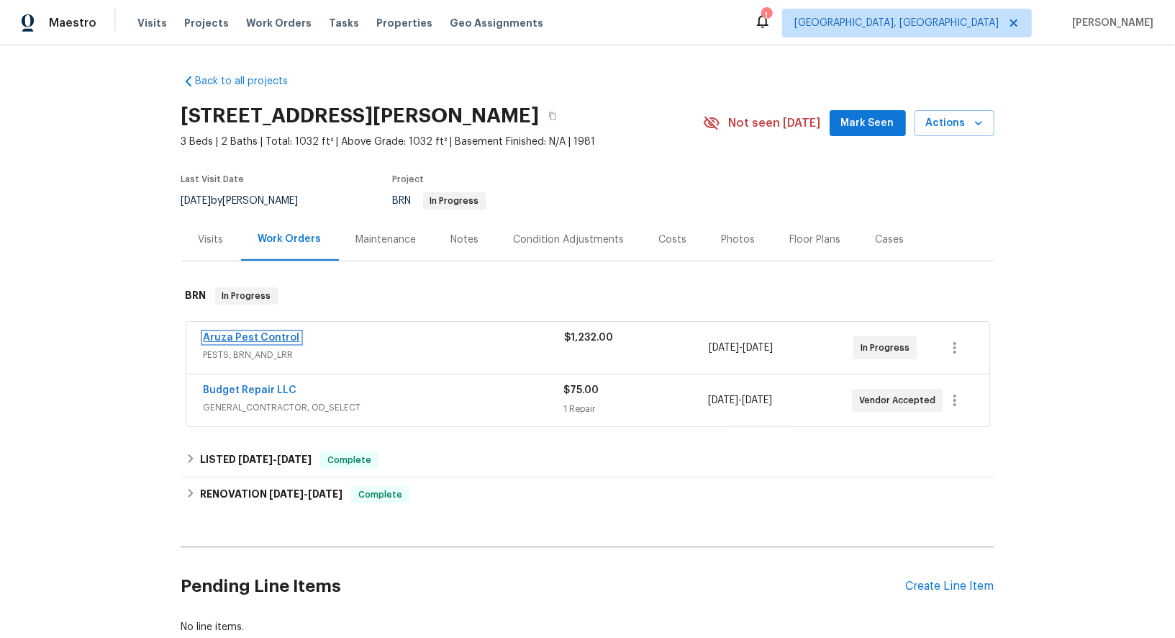
click at [262, 334] on link "Aruza Pest Control" at bounding box center [252, 338] width 96 height 10
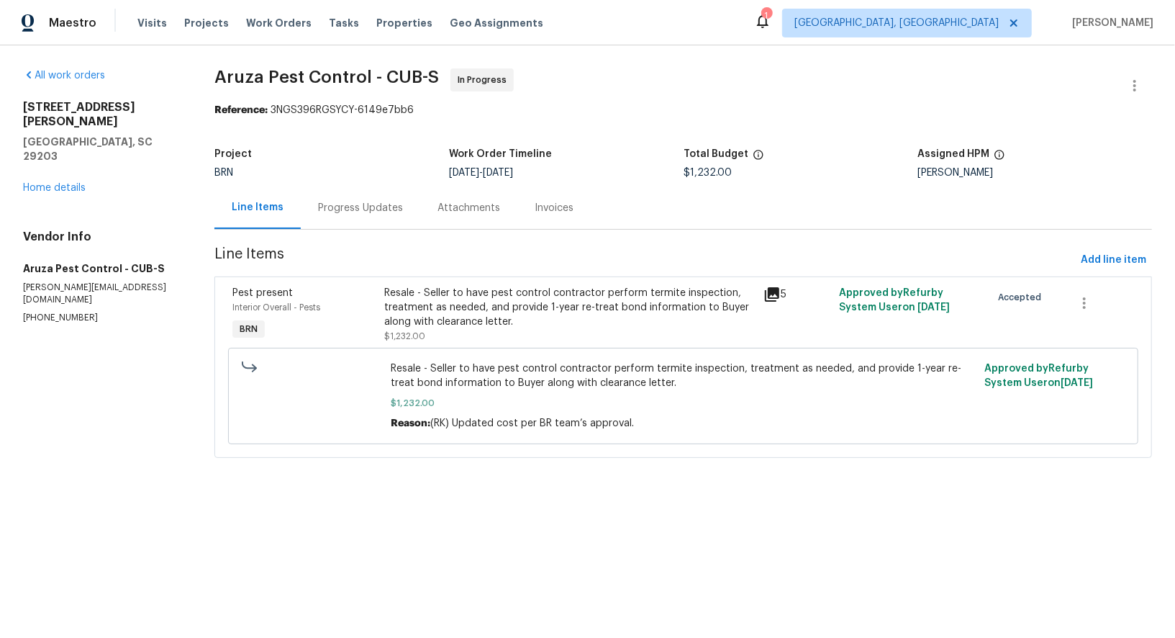
click at [374, 216] on div "Progress Updates" at bounding box center [360, 207] width 119 height 42
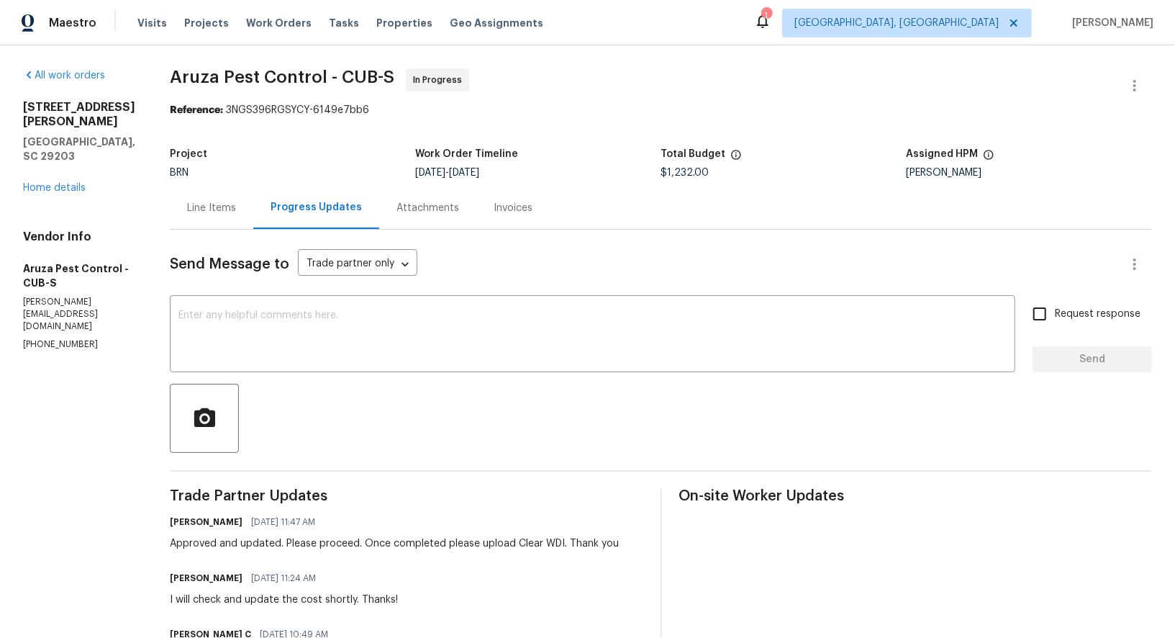
click at [222, 196] on div "Line Items" at bounding box center [211, 207] width 83 height 42
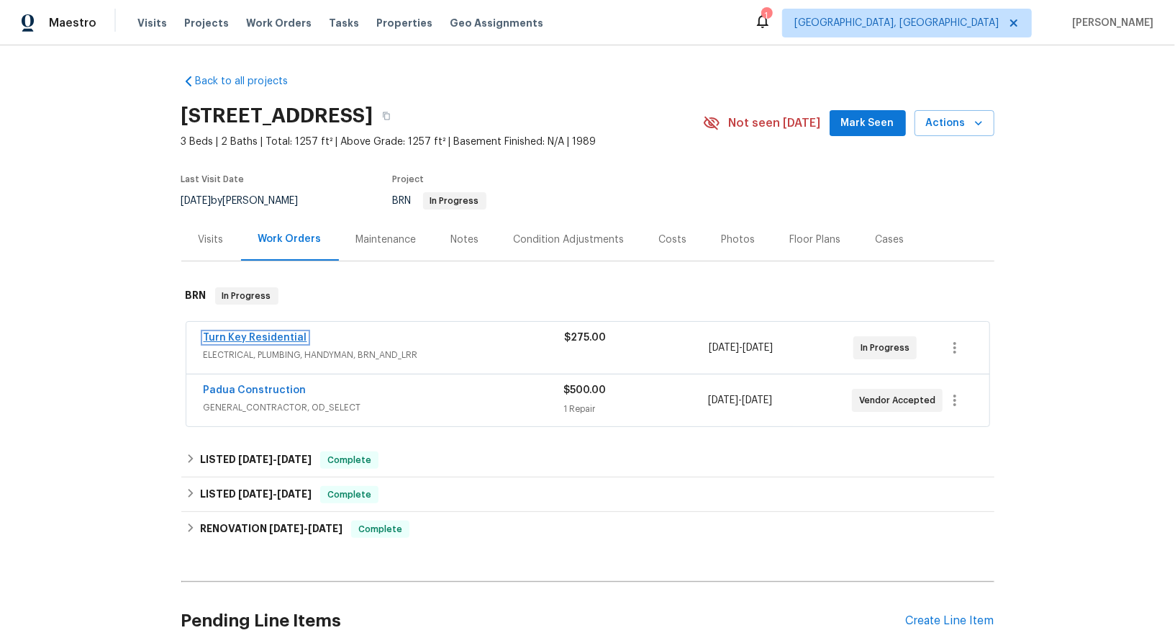
click at [240, 339] on link "Turn Key Residential" at bounding box center [256, 338] width 104 height 10
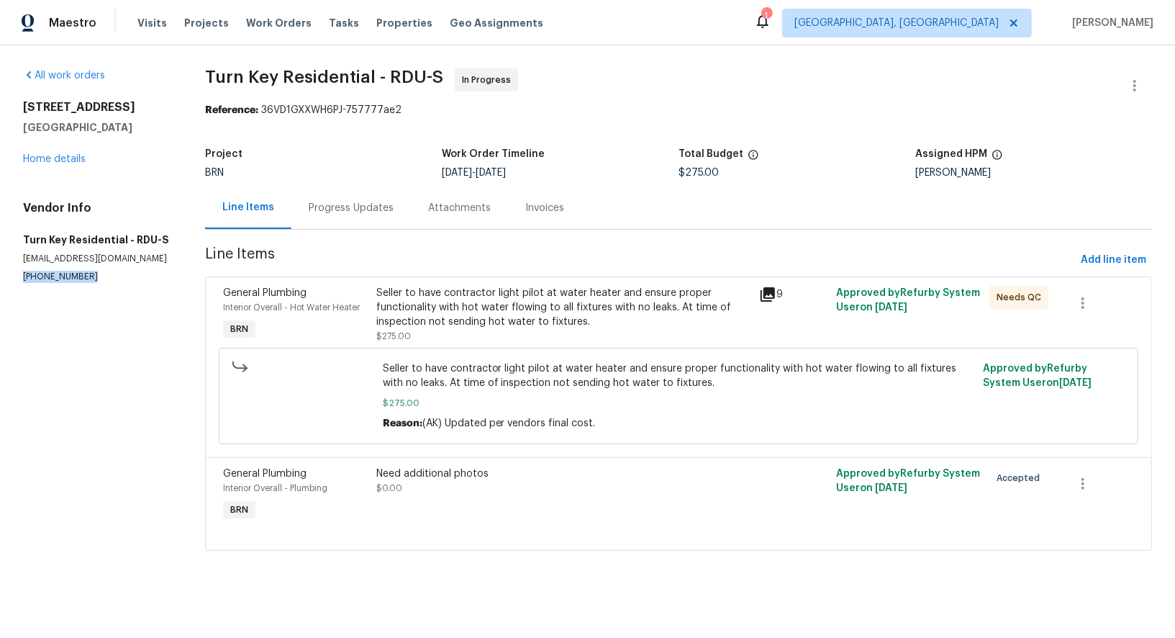
drag, startPoint x: 89, startPoint y: 280, endPoint x: 0, endPoint y: 280, distance: 88.5
click at [0, 280] on div "All work orders [STREET_ADDRESS] Home details Vendor Info Turn Key Residential …" at bounding box center [587, 318] width 1175 height 546
copy p "[PHONE_NUMBER]"
click at [71, 162] on link "Home details" at bounding box center [54, 159] width 63 height 10
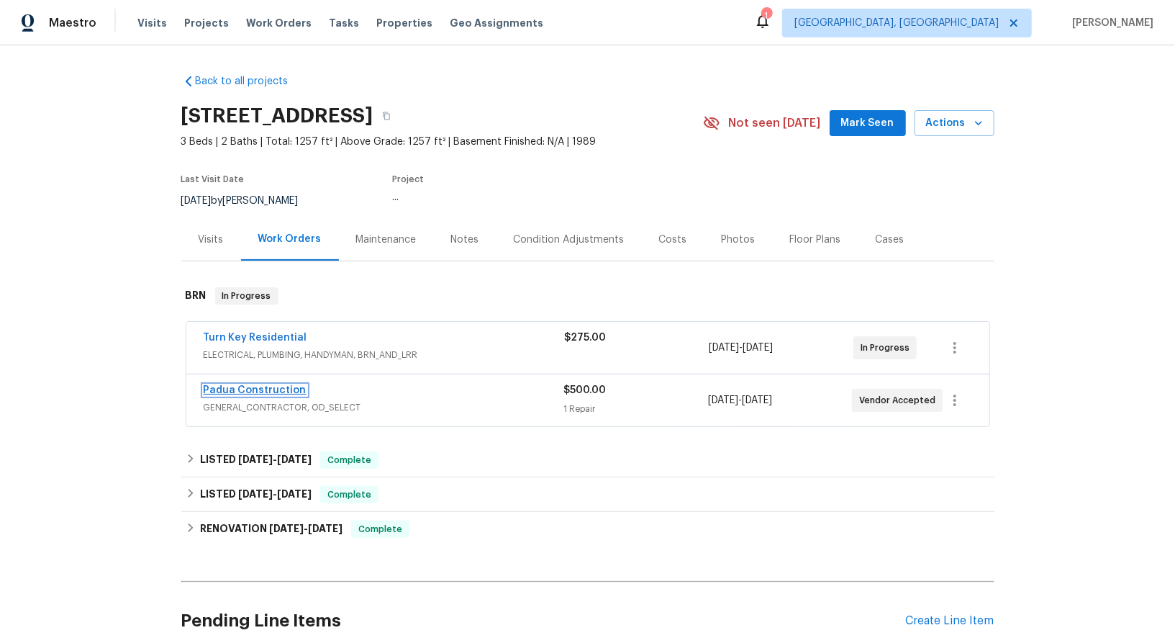
click at [270, 386] on link "Padua Construction" at bounding box center [255, 390] width 103 height 10
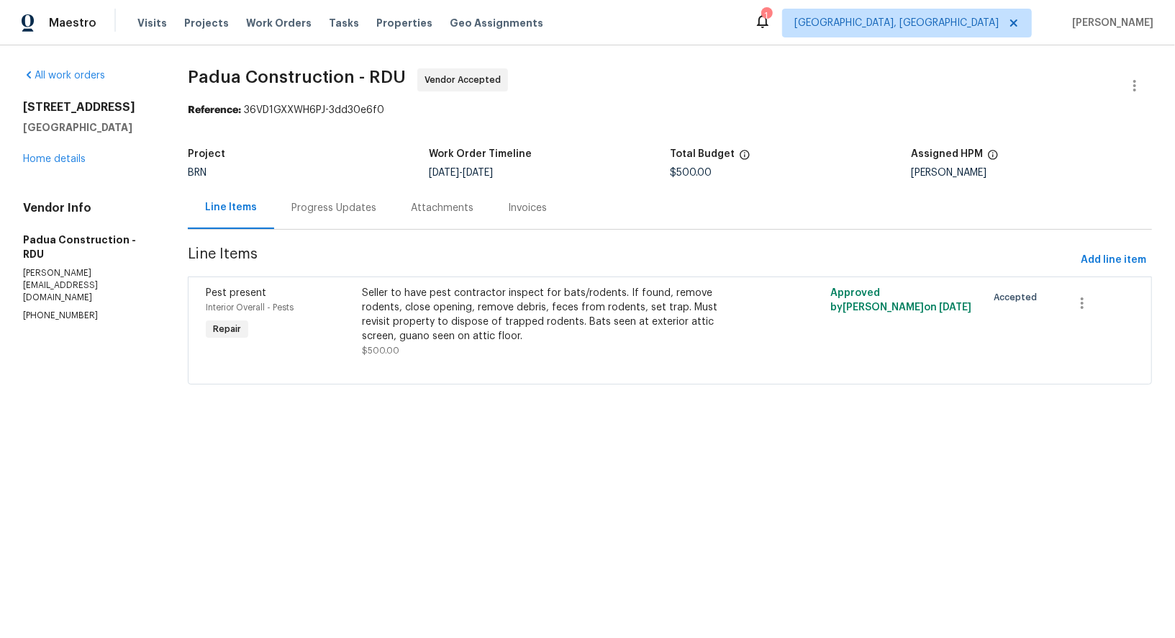
click at [359, 202] on div "Progress Updates" at bounding box center [333, 208] width 85 height 14
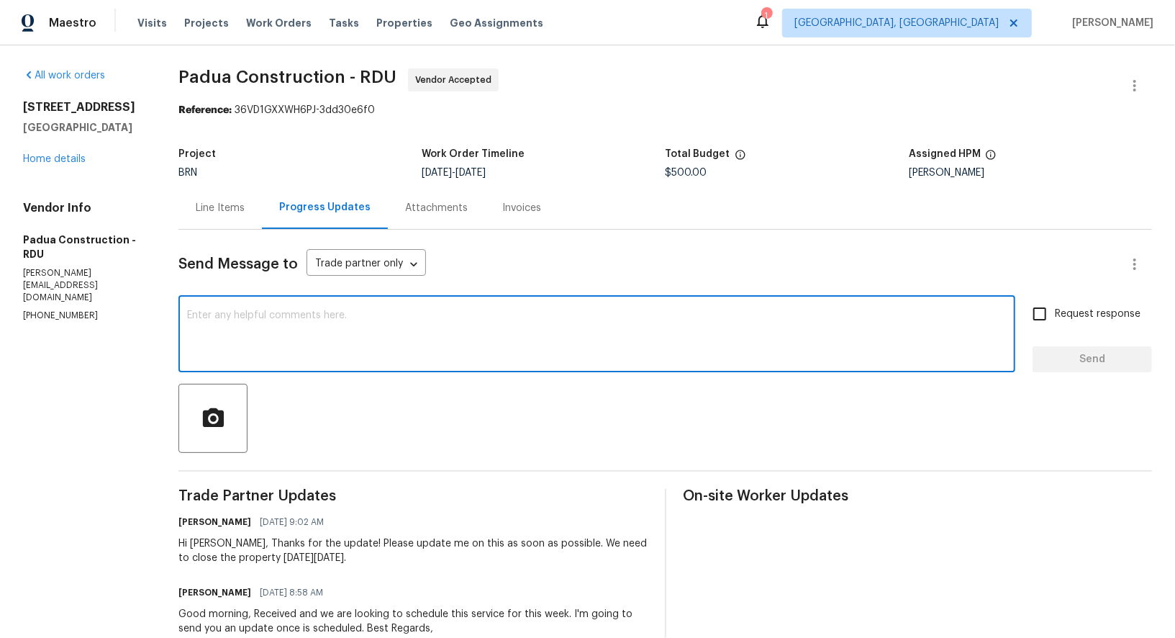
click at [402, 354] on textarea at bounding box center [597, 335] width 820 height 50
type textarea "Hey Juan, Were you able to get an confirmed scheduled date for this work?"
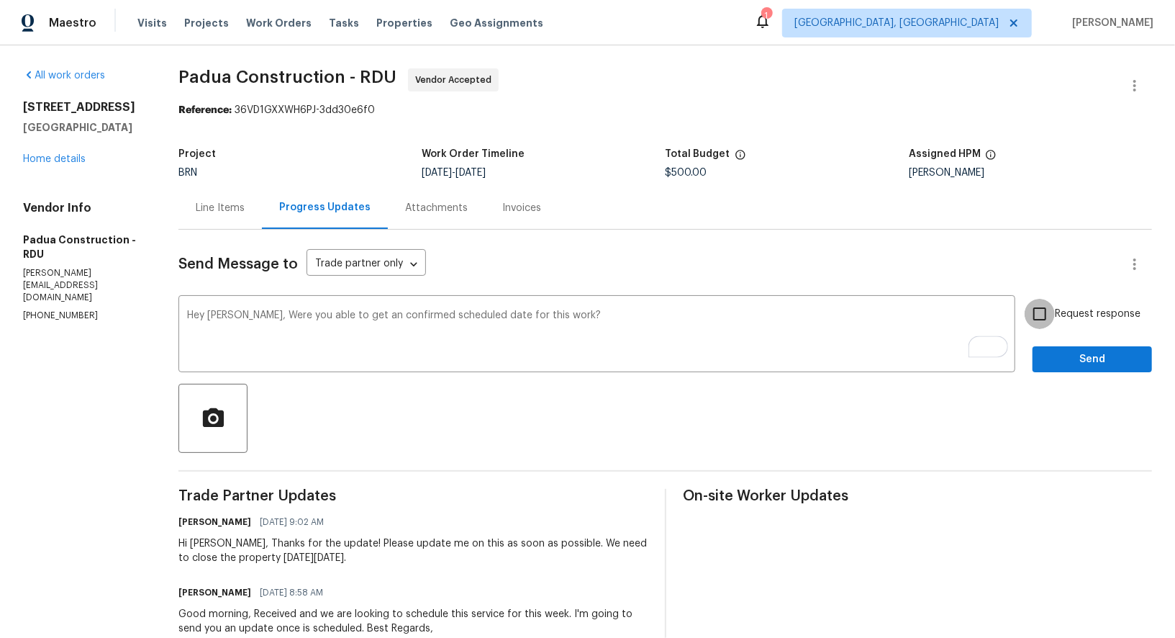
click at [1049, 312] on input "Request response" at bounding box center [1040, 314] width 30 height 30
checkbox input "true"
click at [1062, 354] on span "Send" at bounding box center [1092, 359] width 96 height 18
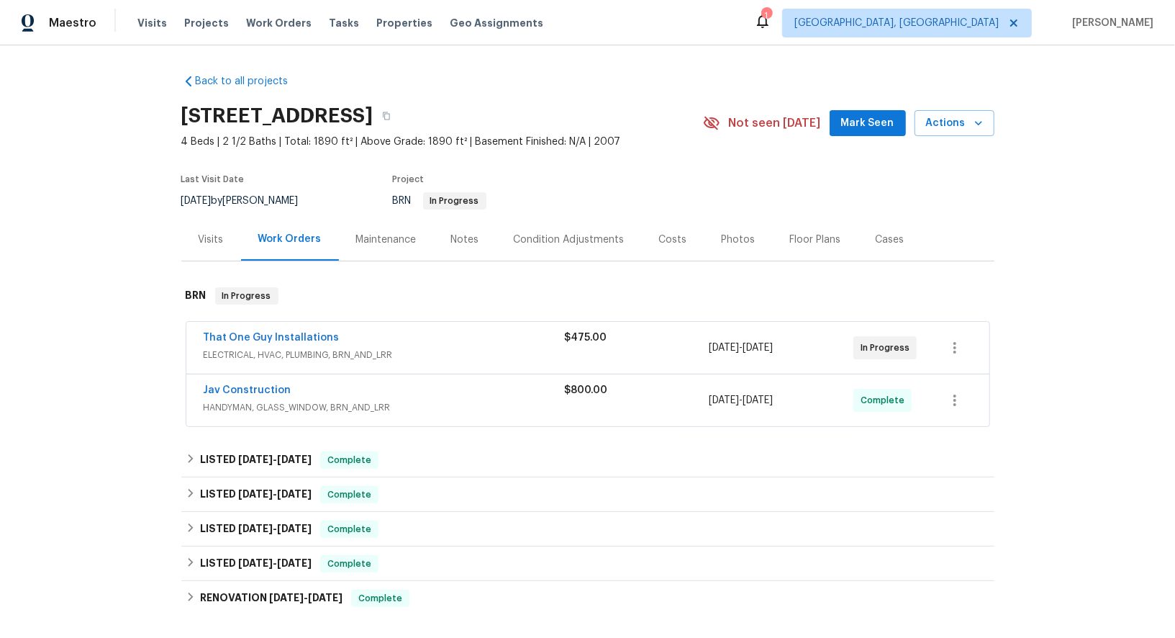
click at [230, 330] on span "That One Guy Installations" at bounding box center [272, 337] width 136 height 14
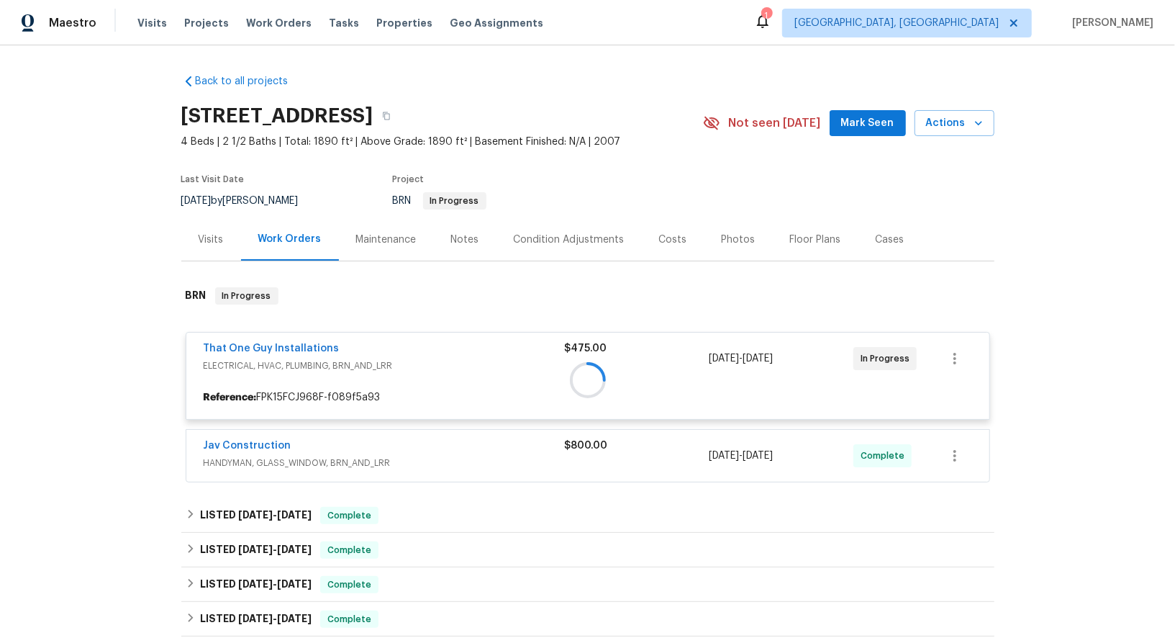
click at [226, 349] on div at bounding box center [587, 380] width 813 height 214
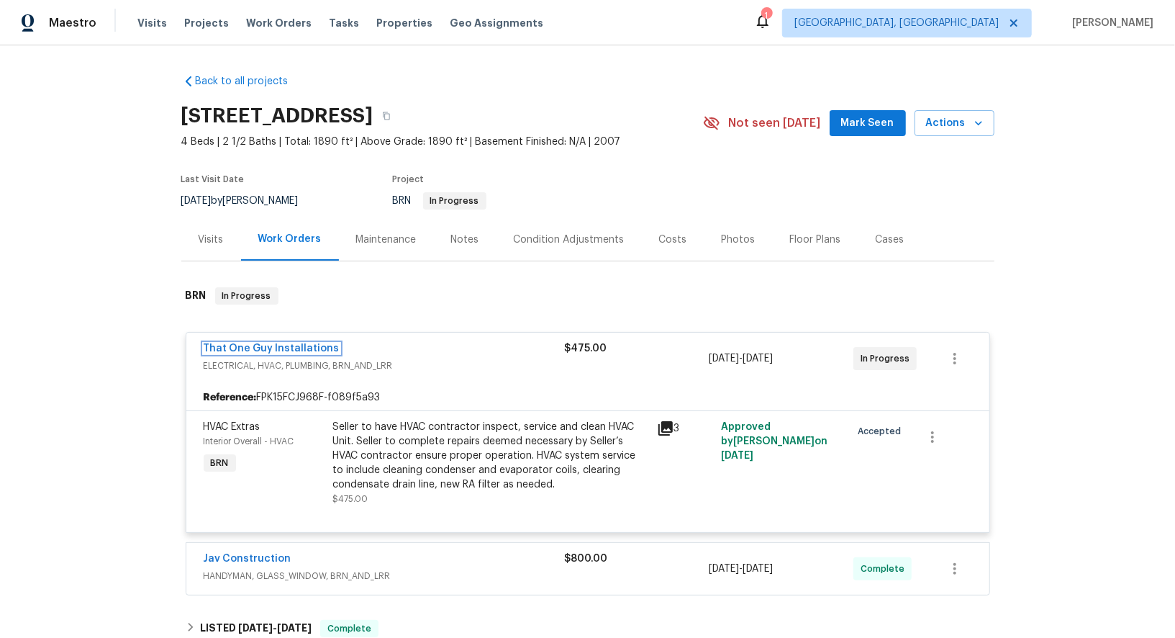
click at [226, 349] on link "That One Guy Installations" at bounding box center [272, 348] width 136 height 10
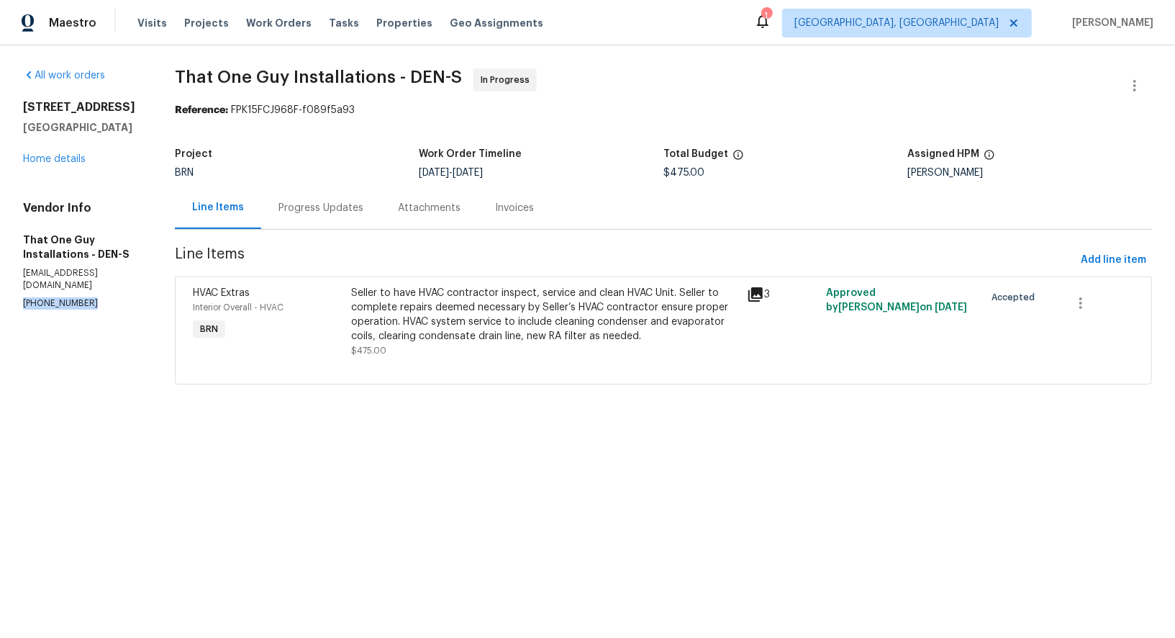
drag, startPoint x: 89, startPoint y: 307, endPoint x: 0, endPoint y: 304, distance: 89.3
click at [0, 304] on div "All work orders [STREET_ADDRESS] Home details Vendor Info That One Guy Installa…" at bounding box center [587, 234] width 1175 height 379
copy p "[PHONE_NUMBER]"
